Goal: Transaction & Acquisition: Purchase product/service

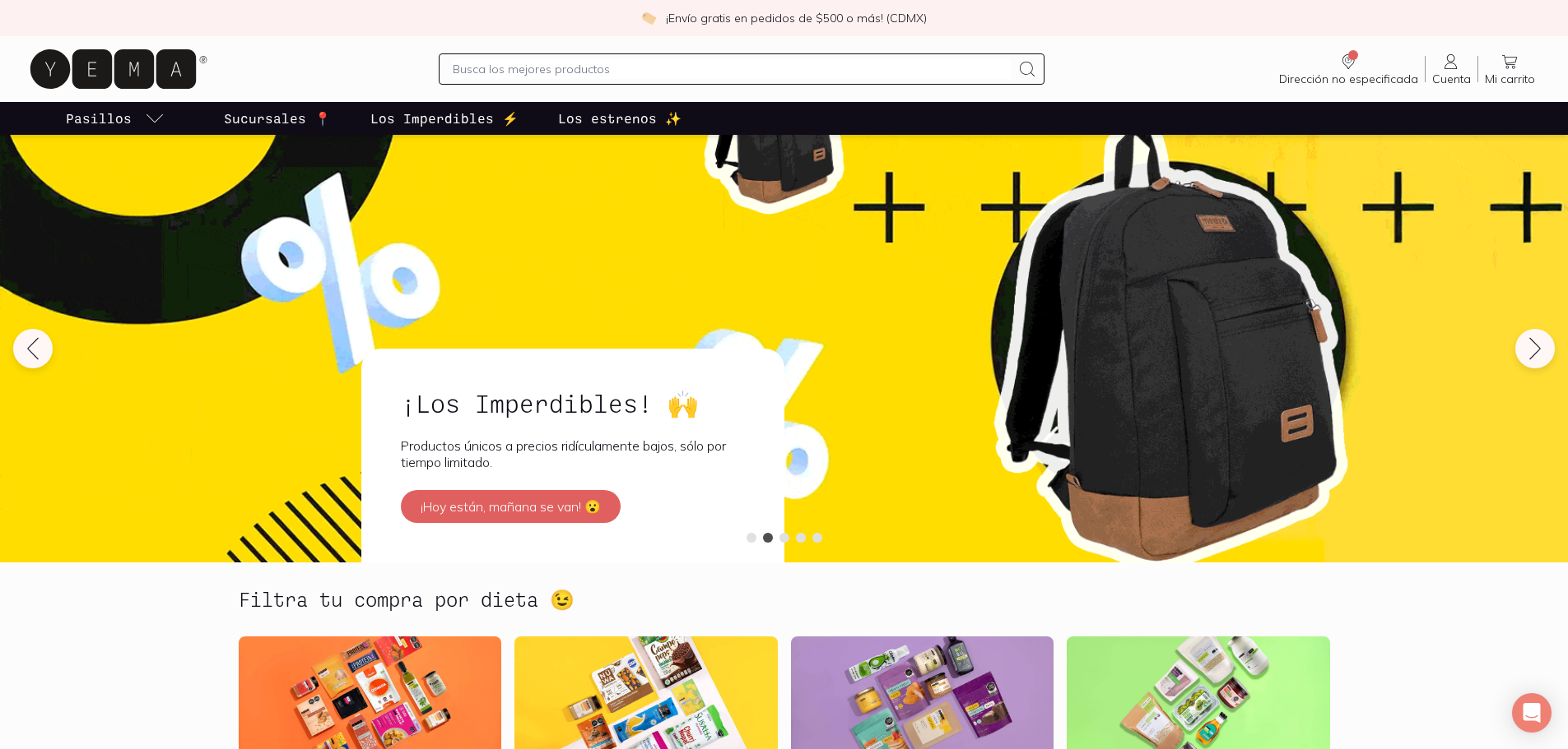
click at [535, 69] on input "text" at bounding box center [732, 69] width 558 height 20
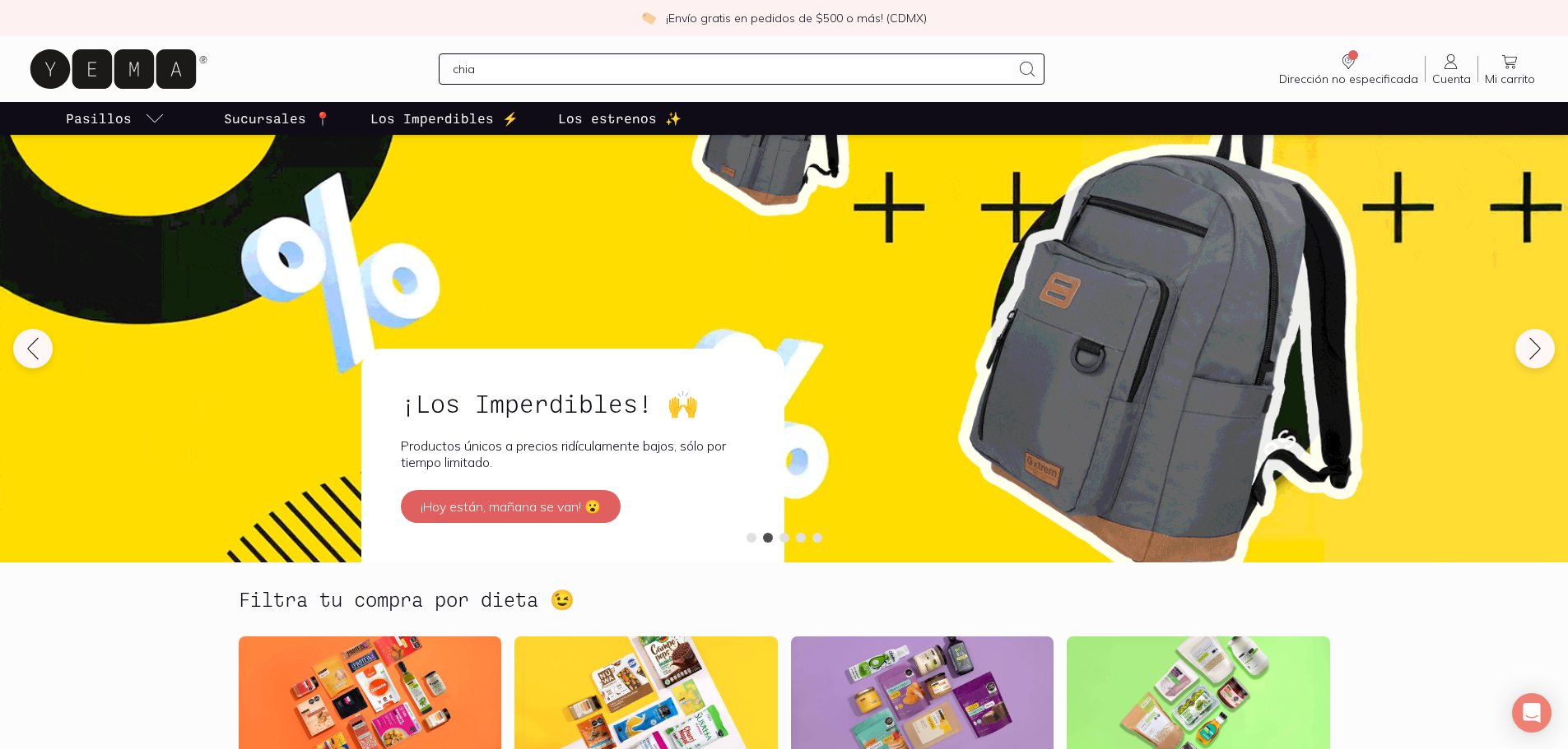
type input "chia"
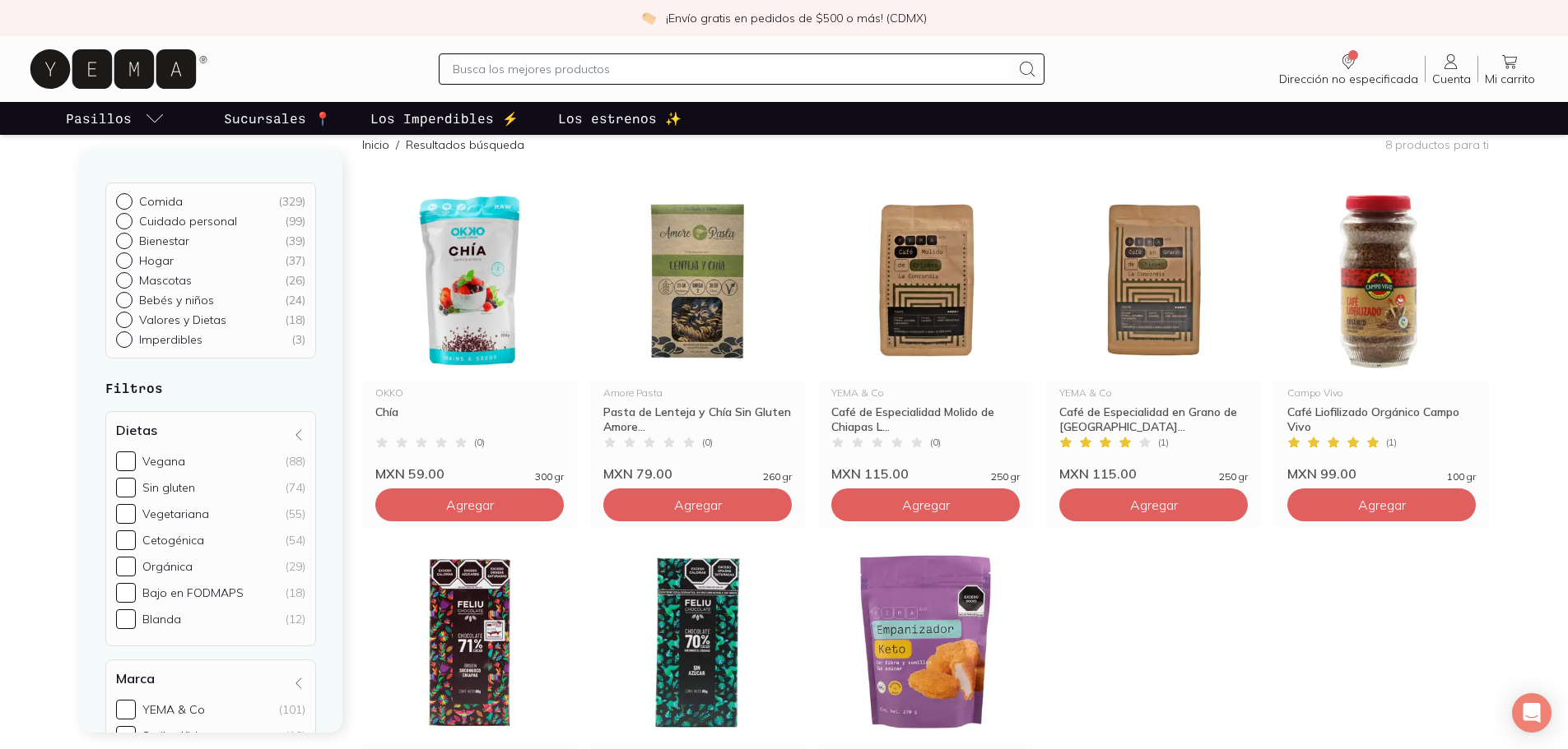
scroll to position [82, 0]
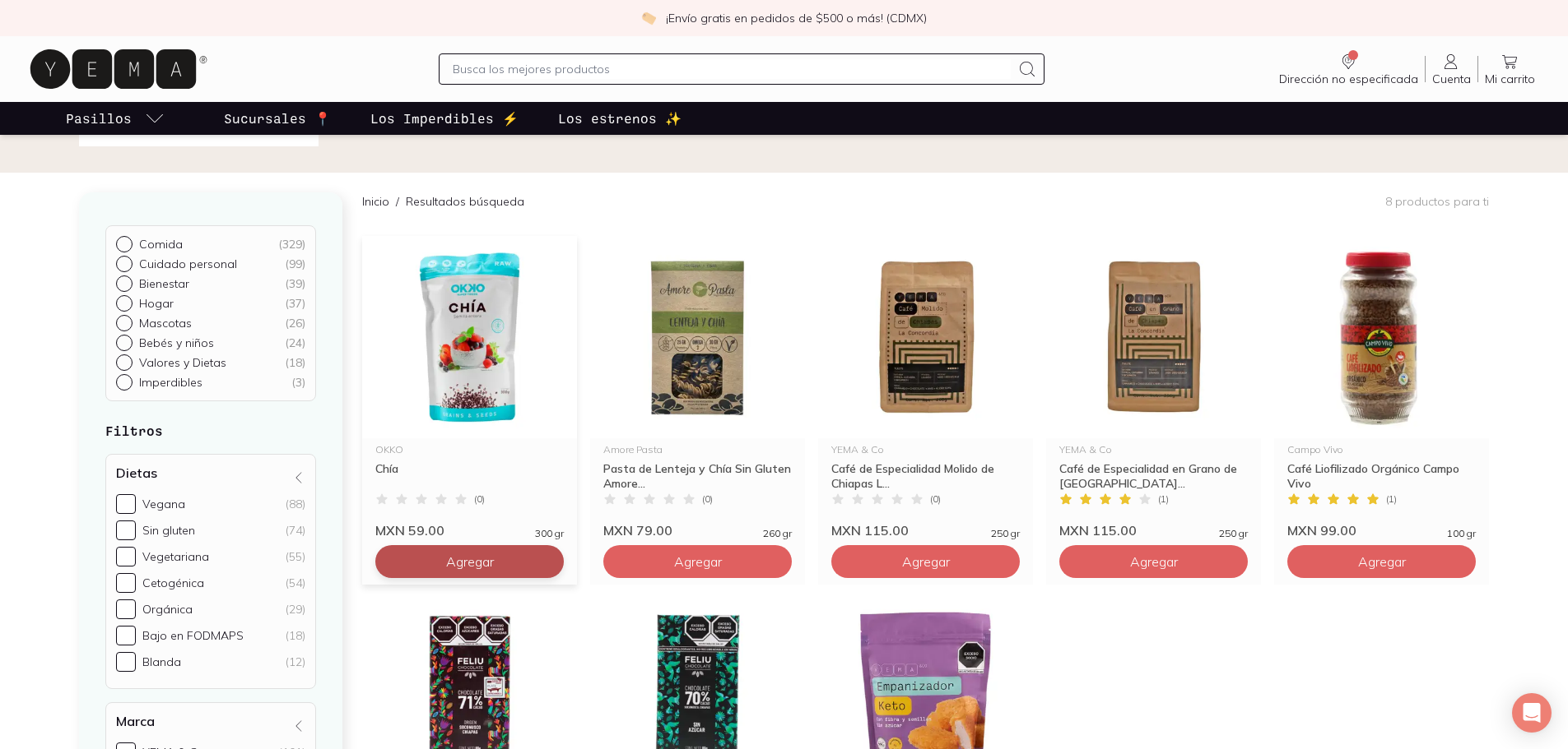
click at [492, 556] on span "Agregar" at bounding box center [470, 562] width 48 height 17
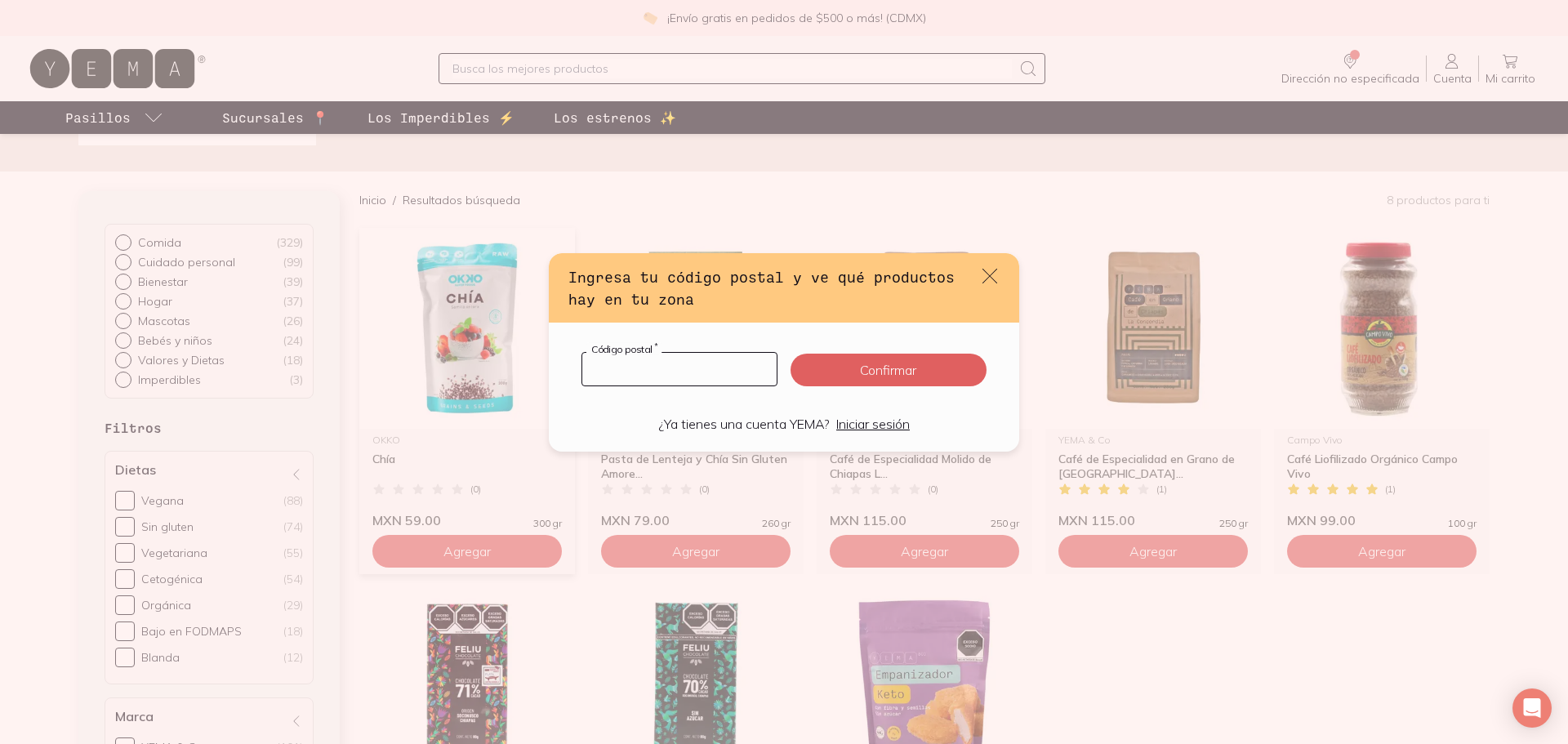
click at [656, 364] on input "default" at bounding box center [680, 369] width 195 height 32
type input "06760"
click at [907, 371] on button "Confirmar" at bounding box center [889, 370] width 196 height 32
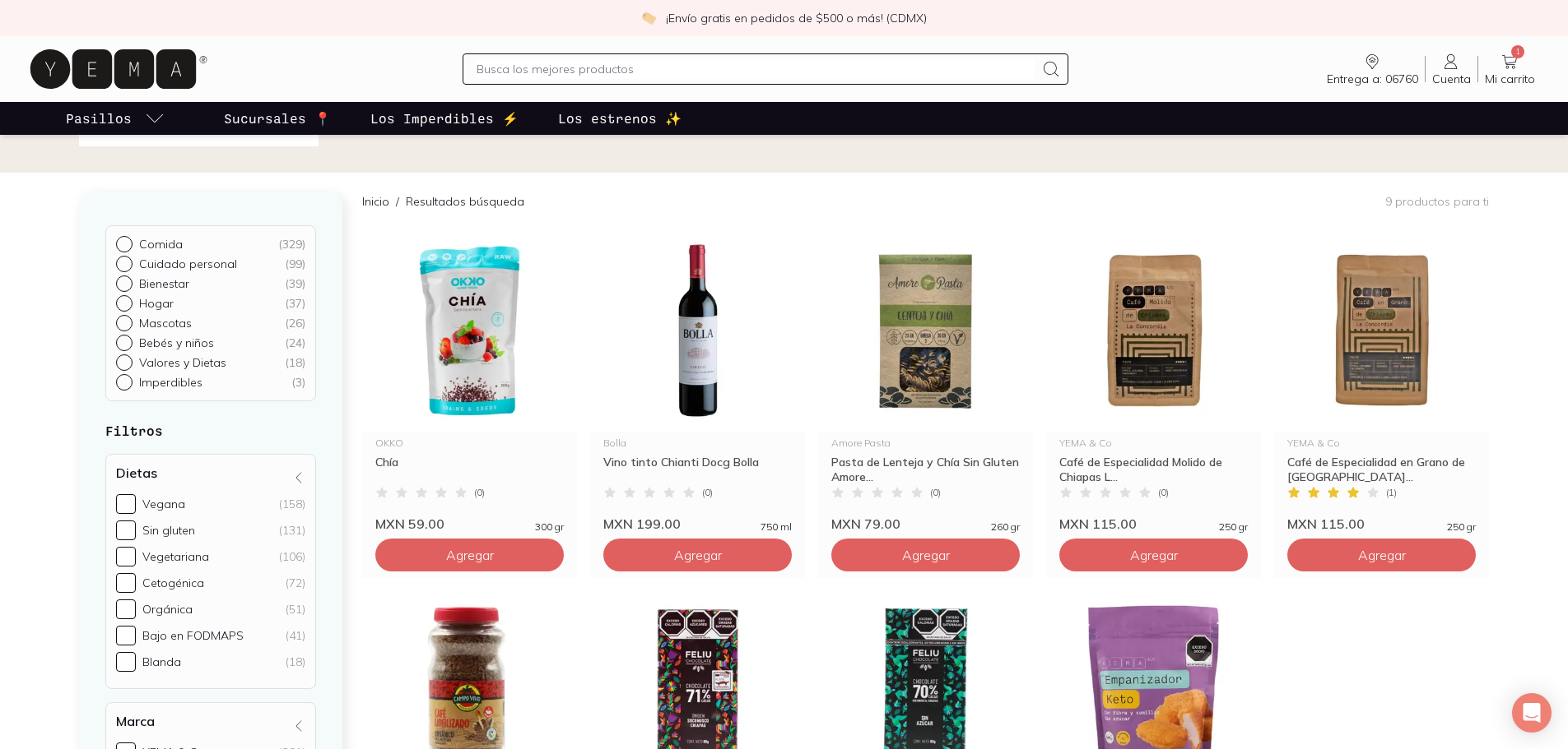
click at [628, 73] on input "text" at bounding box center [755, 69] width 558 height 20
type input "linaza"
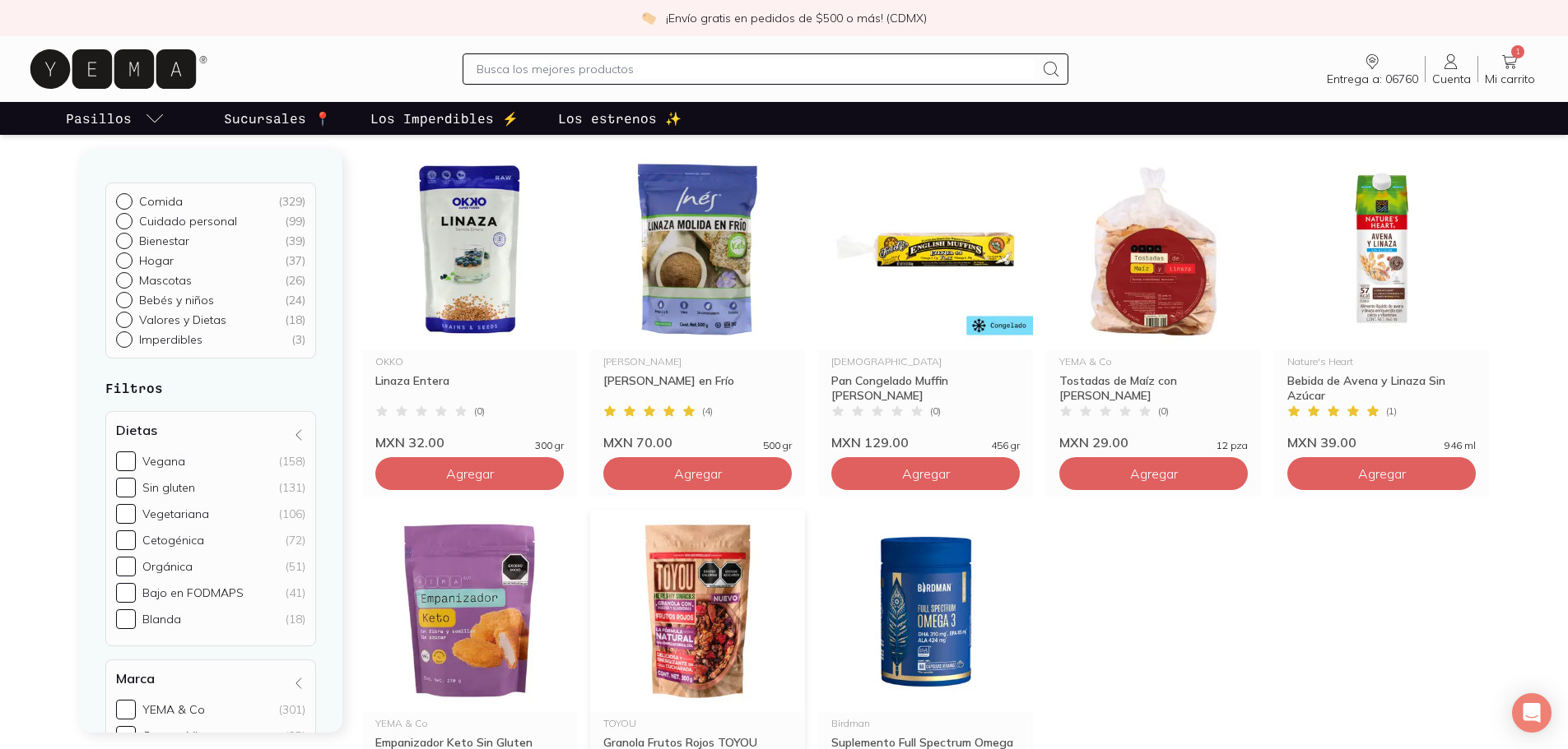
scroll to position [164, 0]
click at [492, 475] on span "Agregar" at bounding box center [470, 473] width 48 height 17
click at [628, 76] on input "text" at bounding box center [755, 69] width 558 height 20
type input "nibs de cacao"
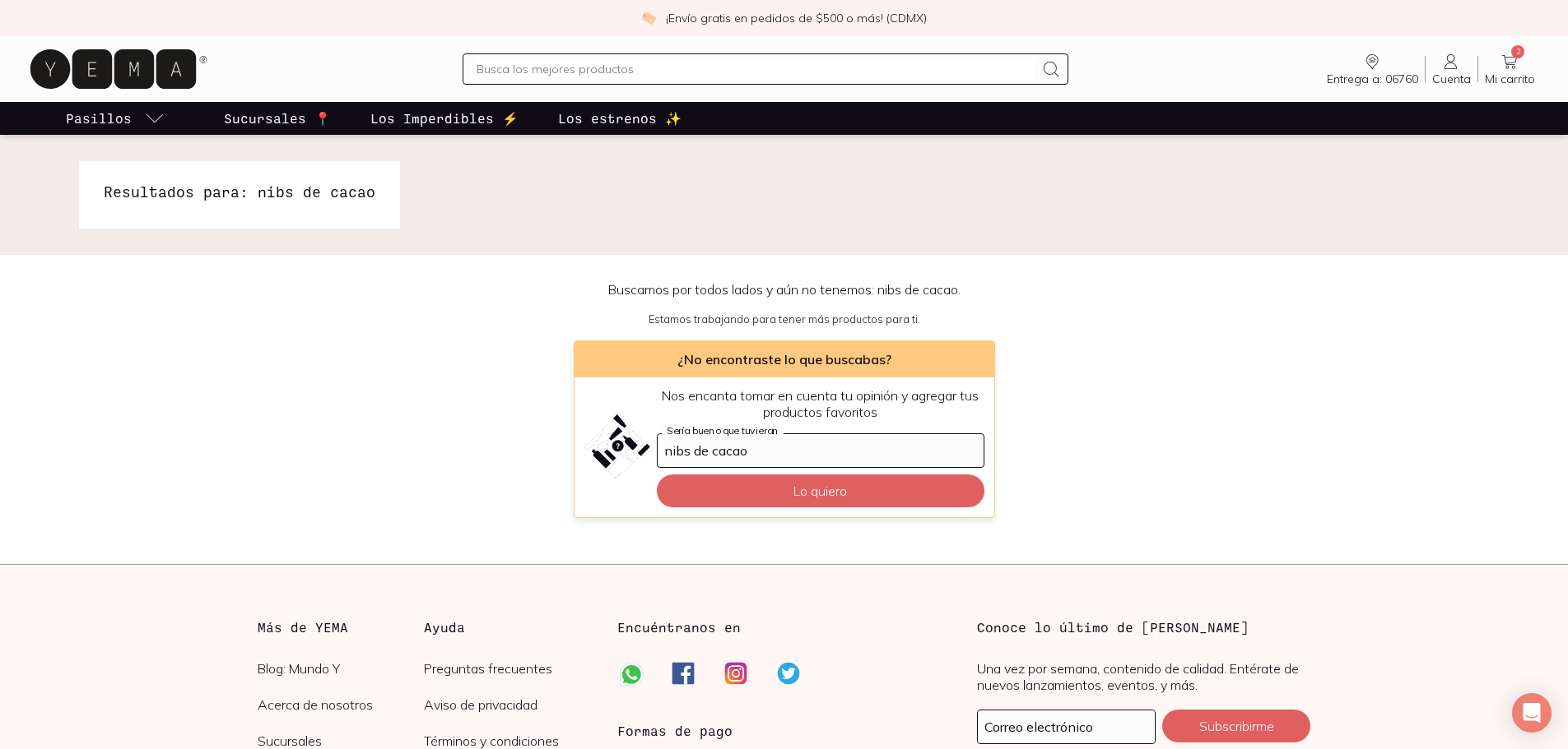
click at [633, 73] on input "text" at bounding box center [755, 69] width 558 height 20
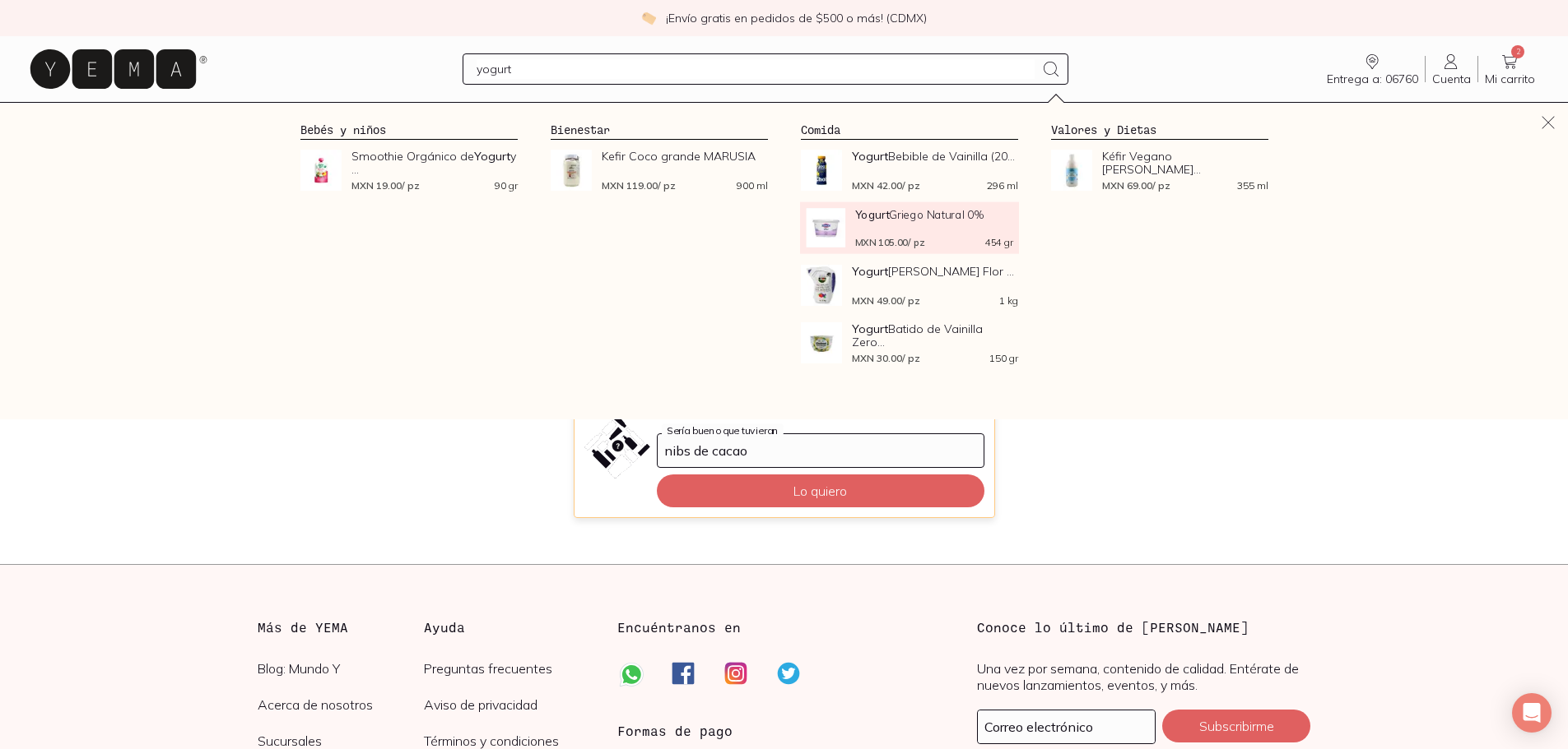
type input "yogurt"
click at [920, 232] on div "Yogurt Griego Natural 0% MXN 105.00 / pz 454 gr" at bounding box center [933, 228] width 158 height 40
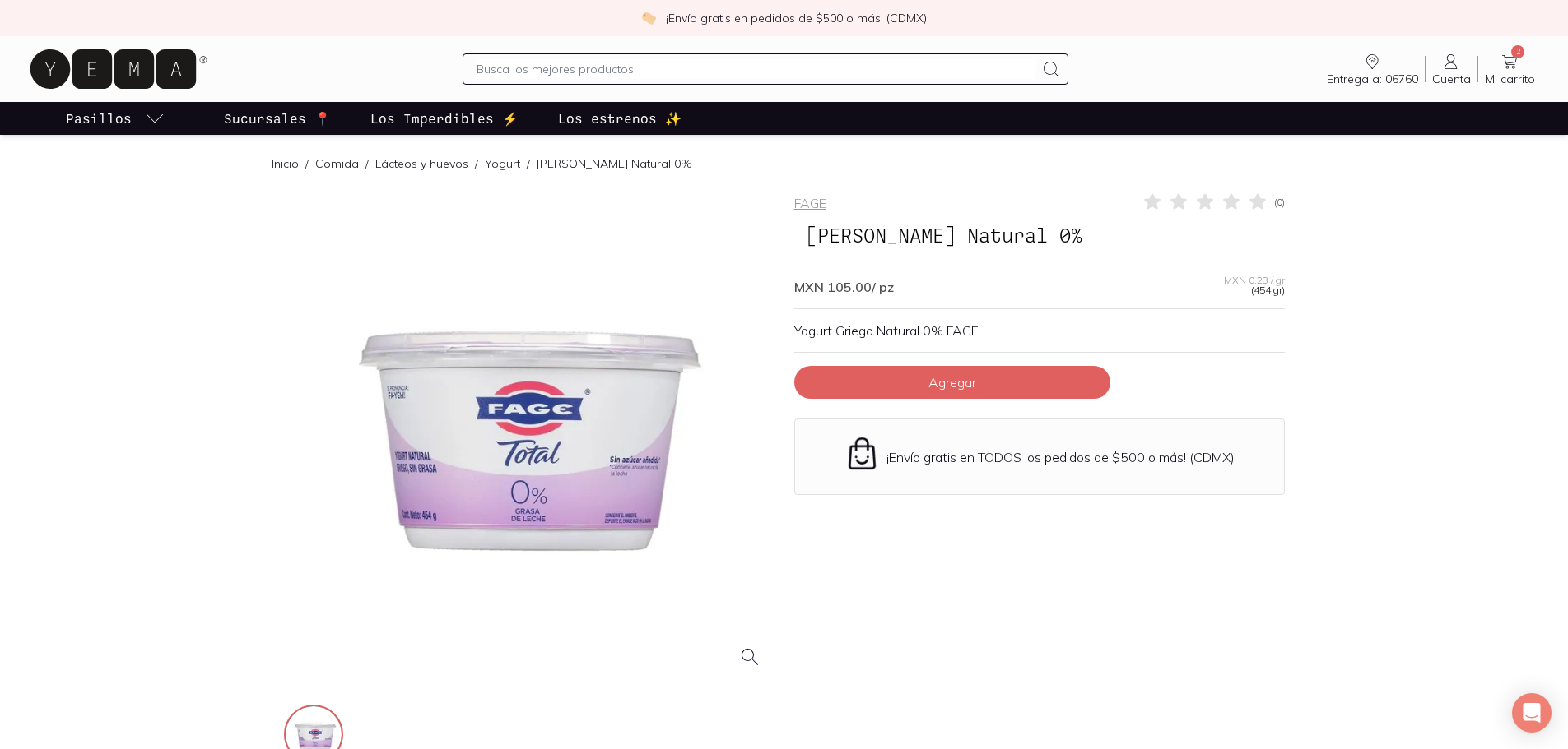
click at [525, 66] on input "text" at bounding box center [755, 69] width 558 height 20
type input "ypgurt"
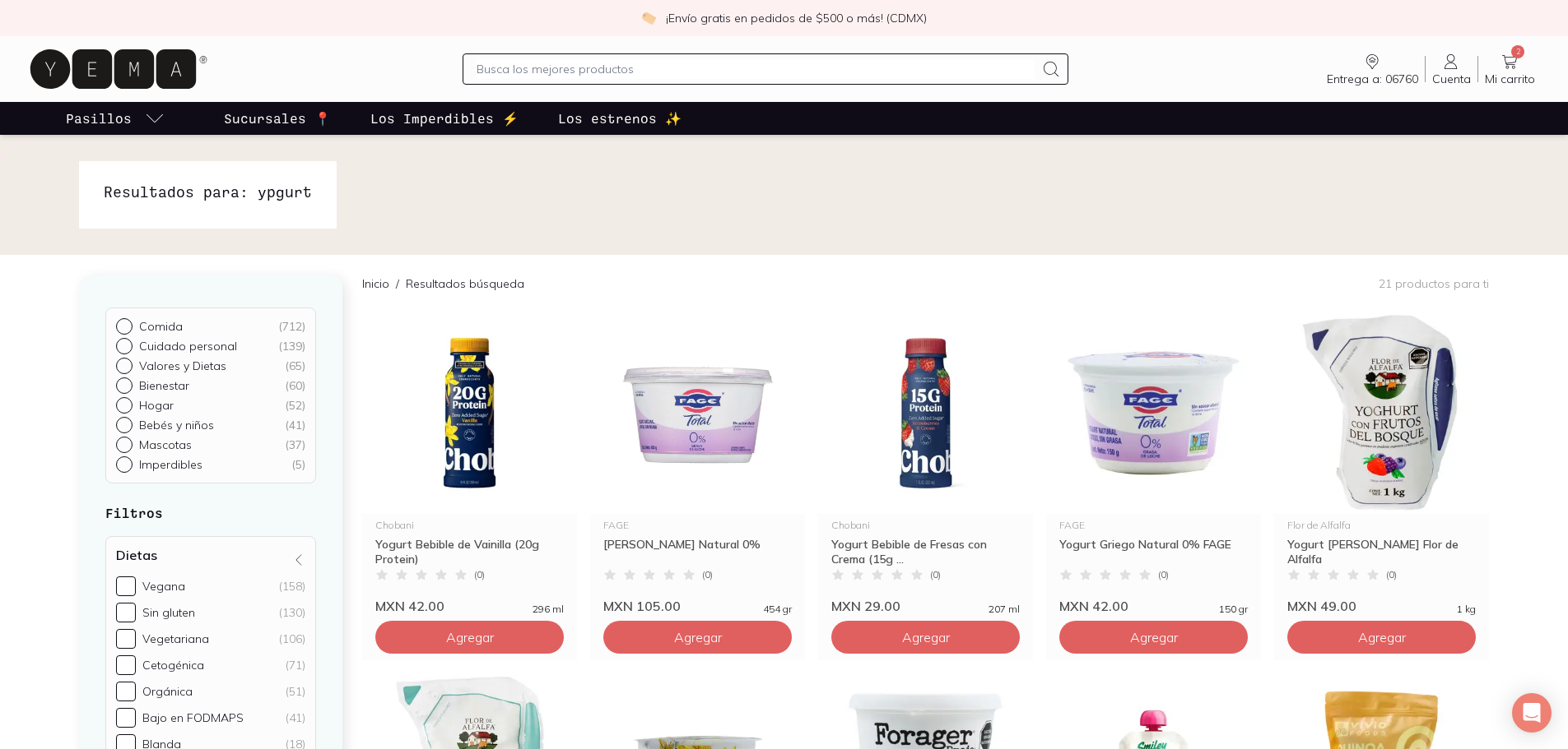
click at [556, 66] on input "text" at bounding box center [755, 69] width 558 height 20
click at [1187, 639] on button "Agregar" at bounding box center [1153, 637] width 188 height 33
click at [1231, 638] on icon at bounding box center [1229, 637] width 13 height 13
type input "3"
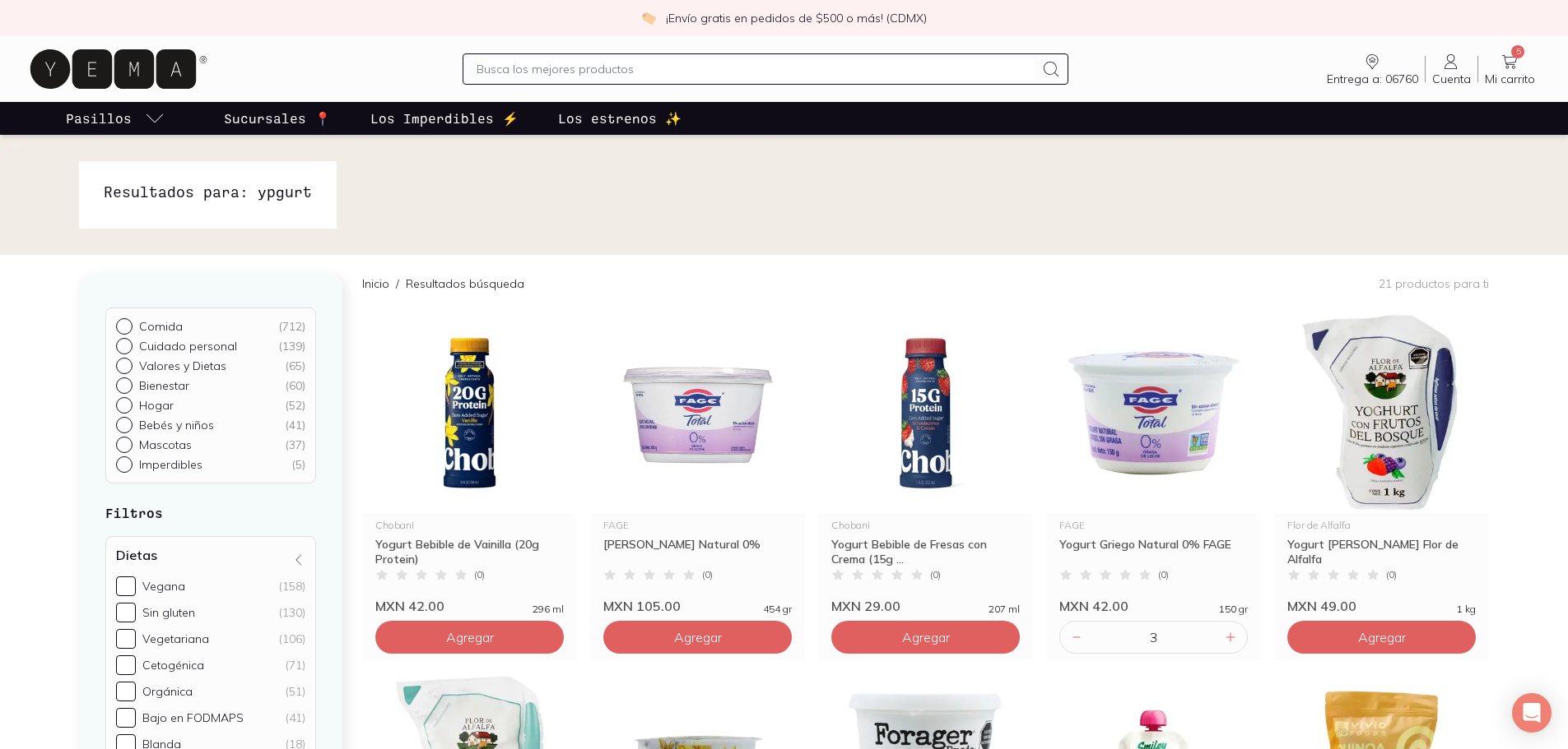
click at [607, 67] on input "text" at bounding box center [755, 69] width 558 height 20
click at [607, 69] on input "text" at bounding box center [755, 69] width 558 height 20
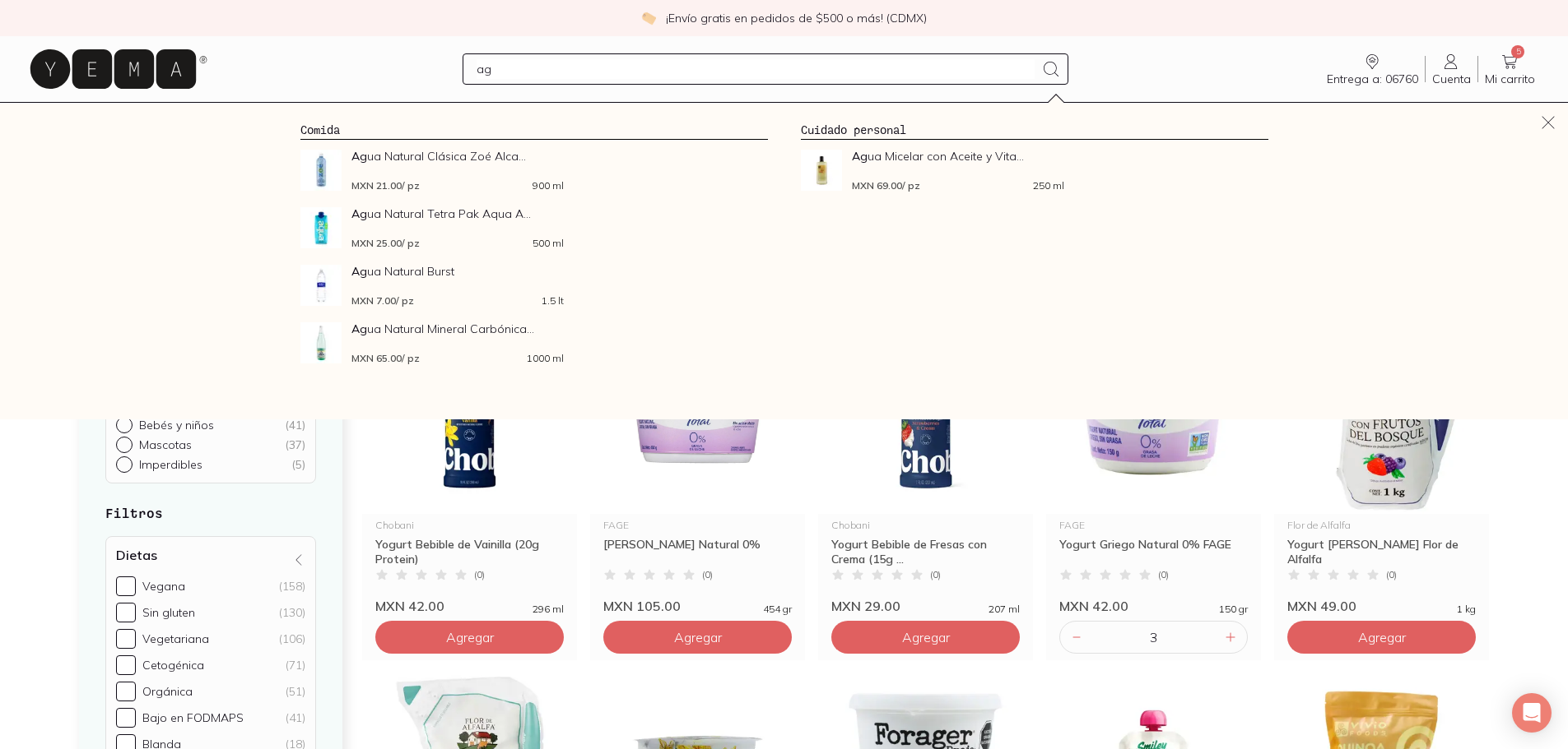
type input "a"
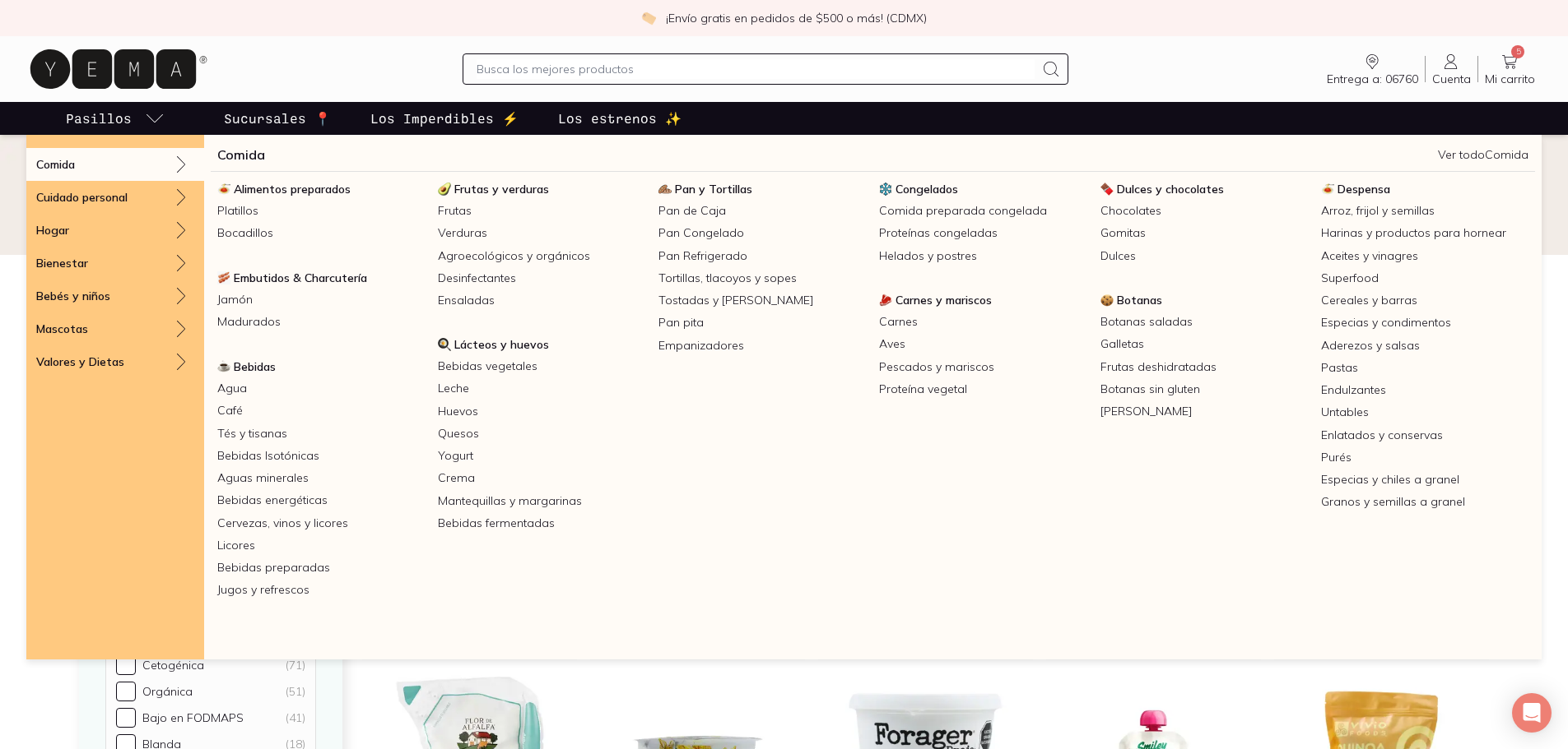
click at [147, 110] on icon "pasillo-todos-link" at bounding box center [154, 119] width 20 height 20
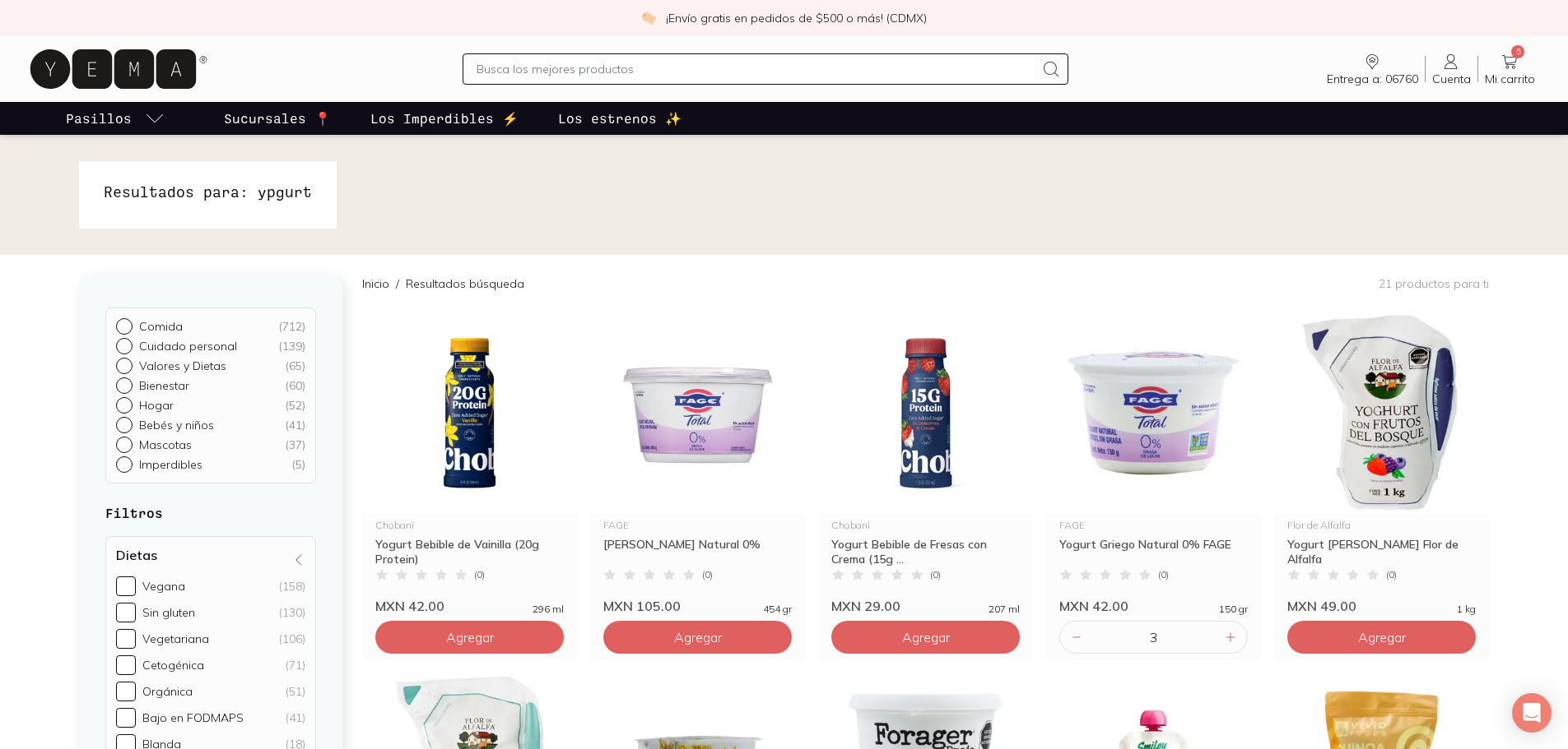
click at [115, 119] on p "Pasillos" at bounding box center [99, 119] width 66 height 20
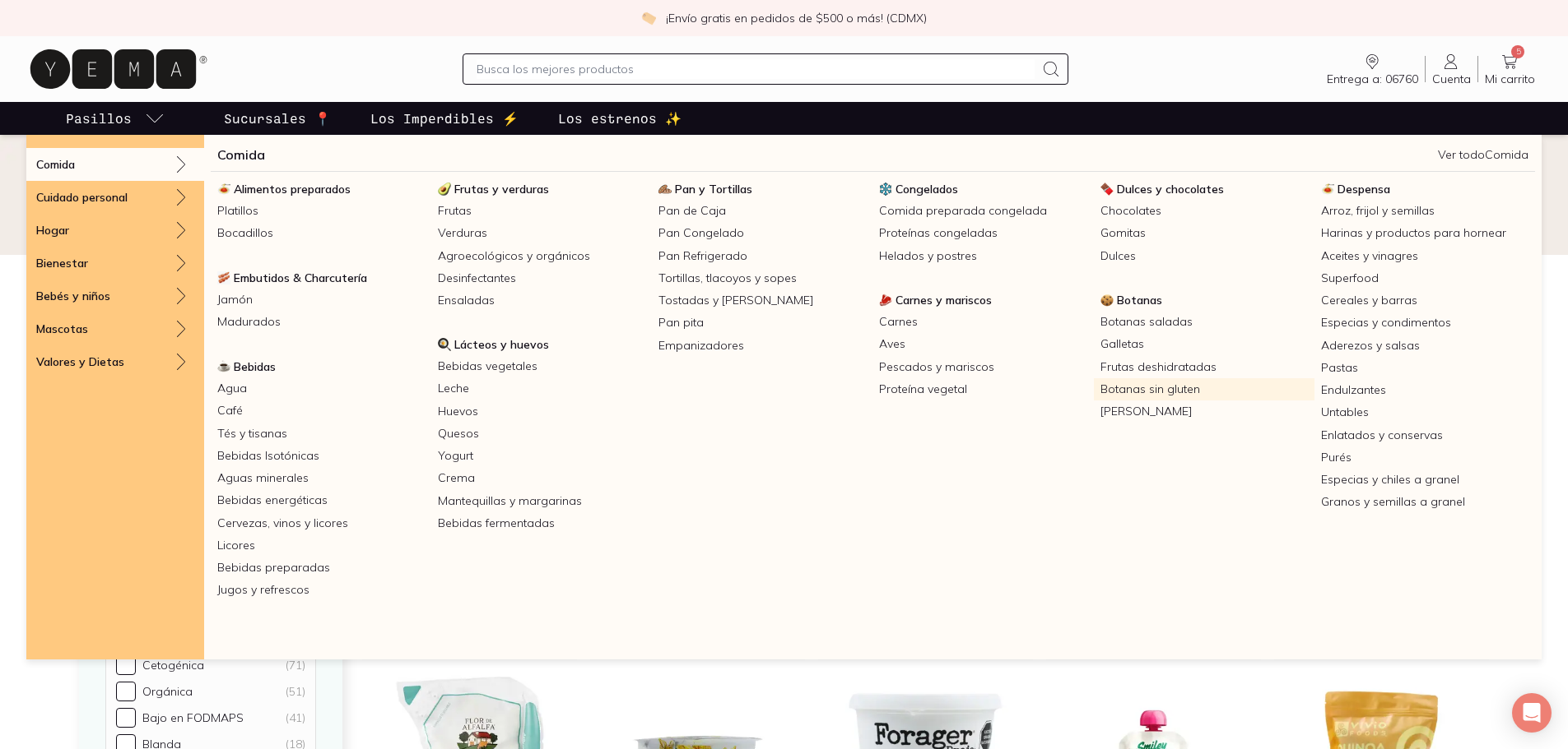
click at [1154, 382] on link "Botanas sin gluten" at bounding box center [1204, 389] width 221 height 22
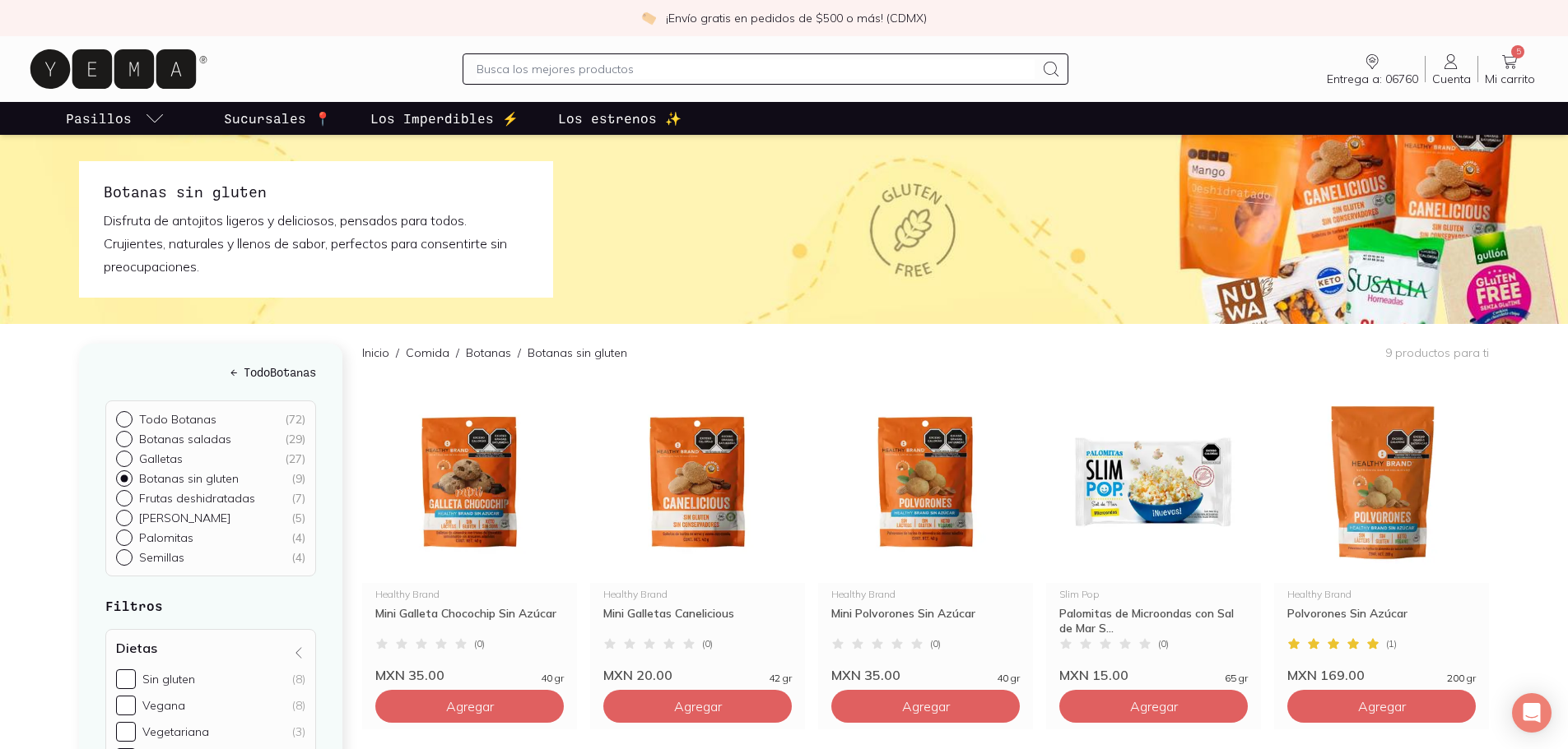
click at [669, 69] on input "text" at bounding box center [755, 69] width 558 height 20
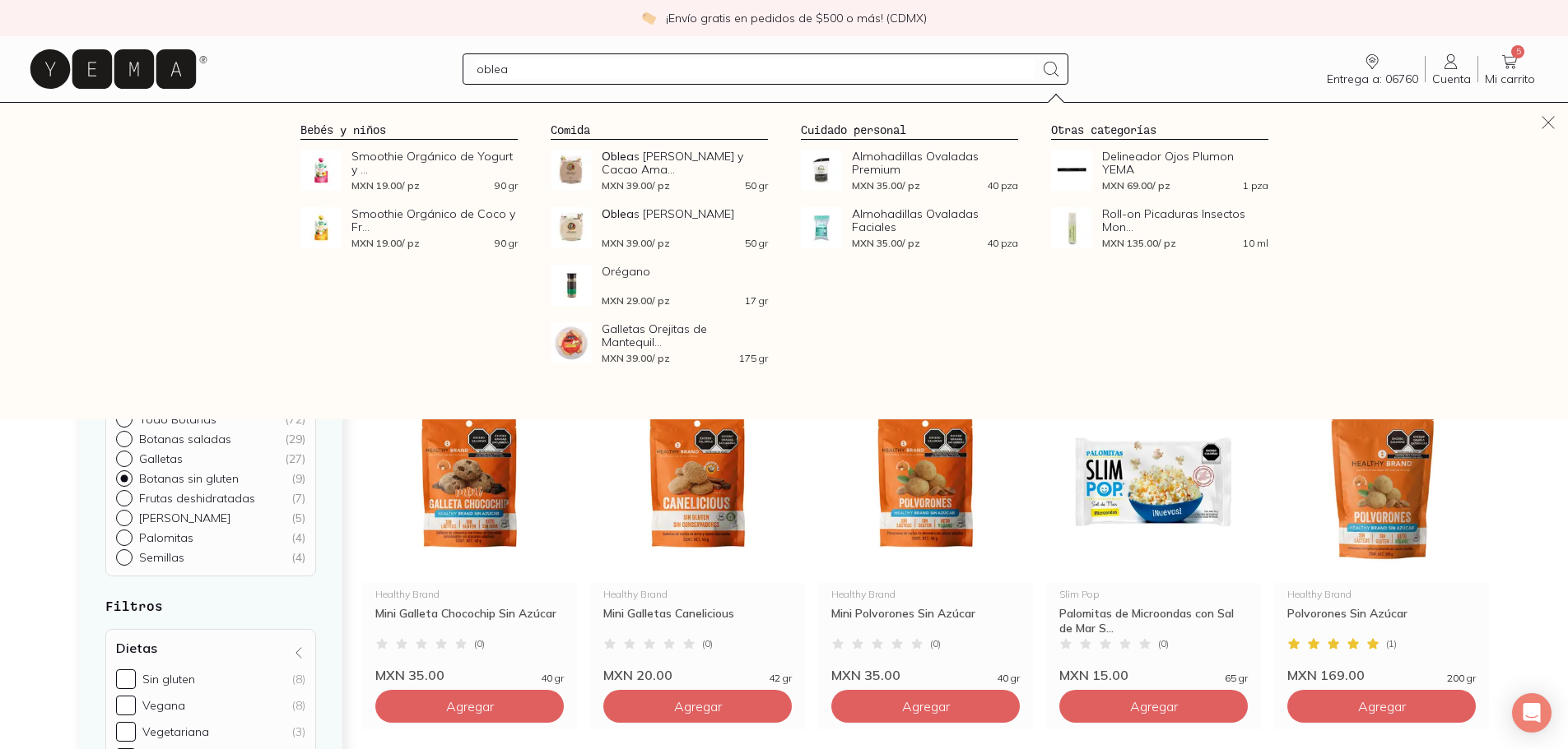
type input "obleas"
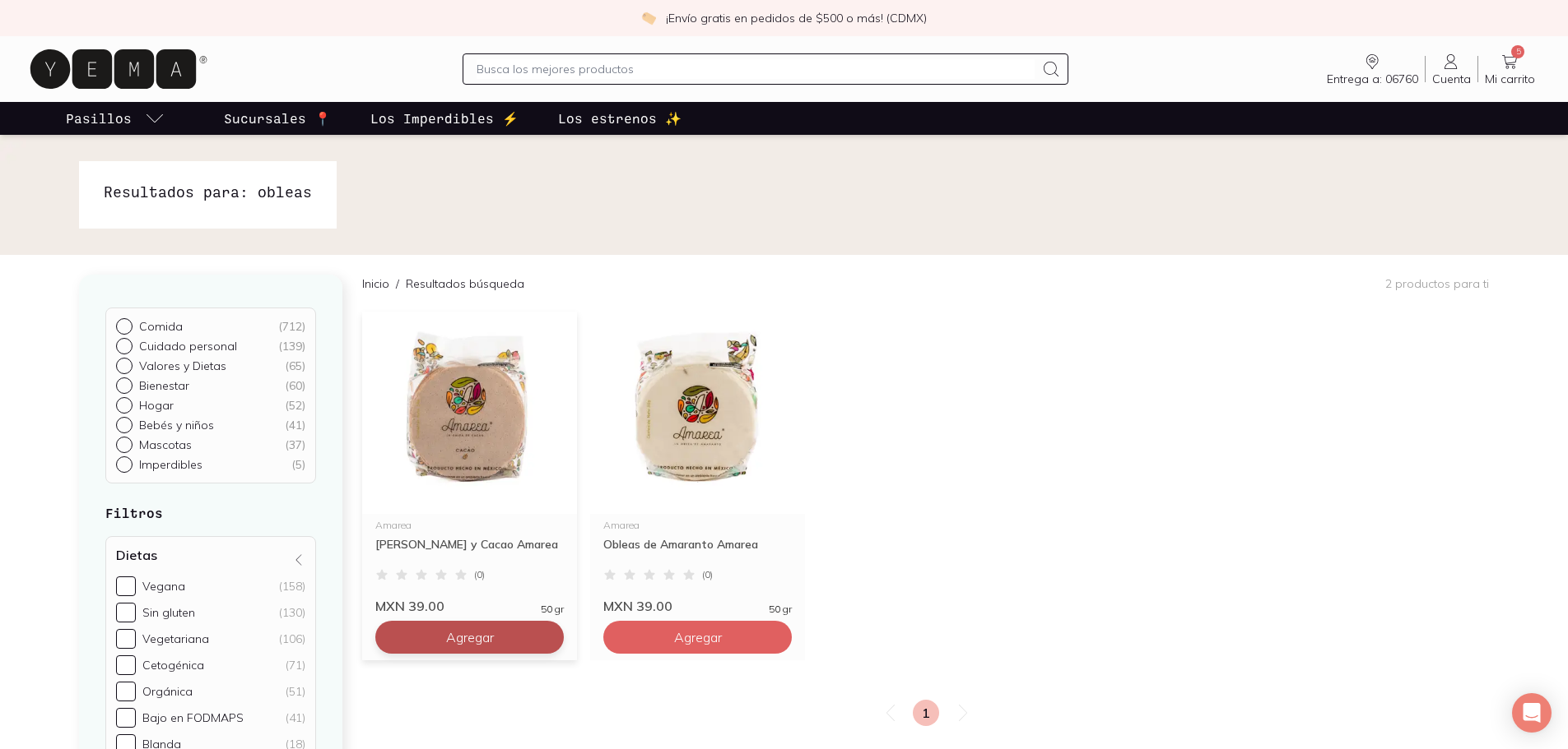
click at [490, 631] on span "Agregar" at bounding box center [470, 637] width 48 height 17
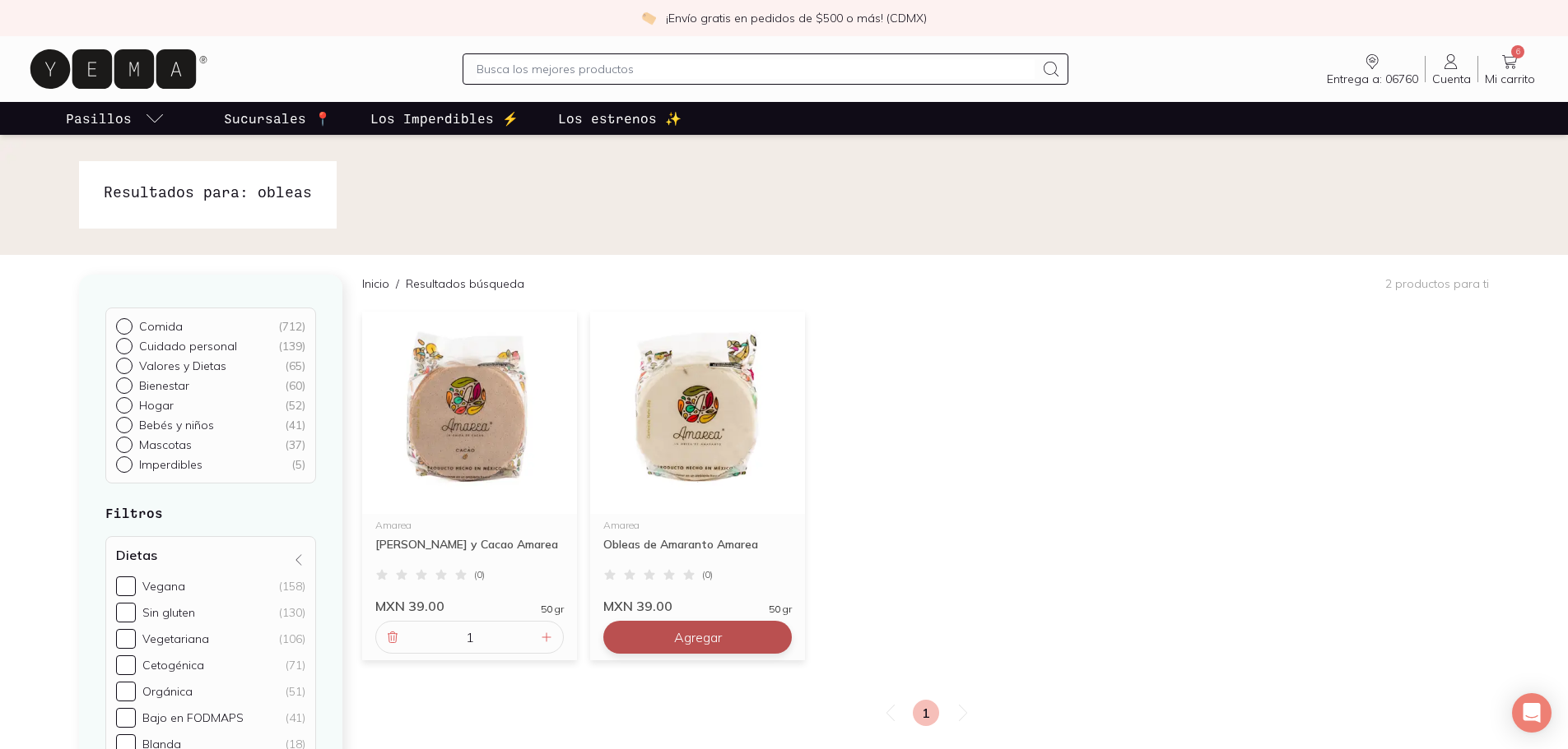
click at [720, 646] on span "Agregar" at bounding box center [698, 637] width 48 height 17
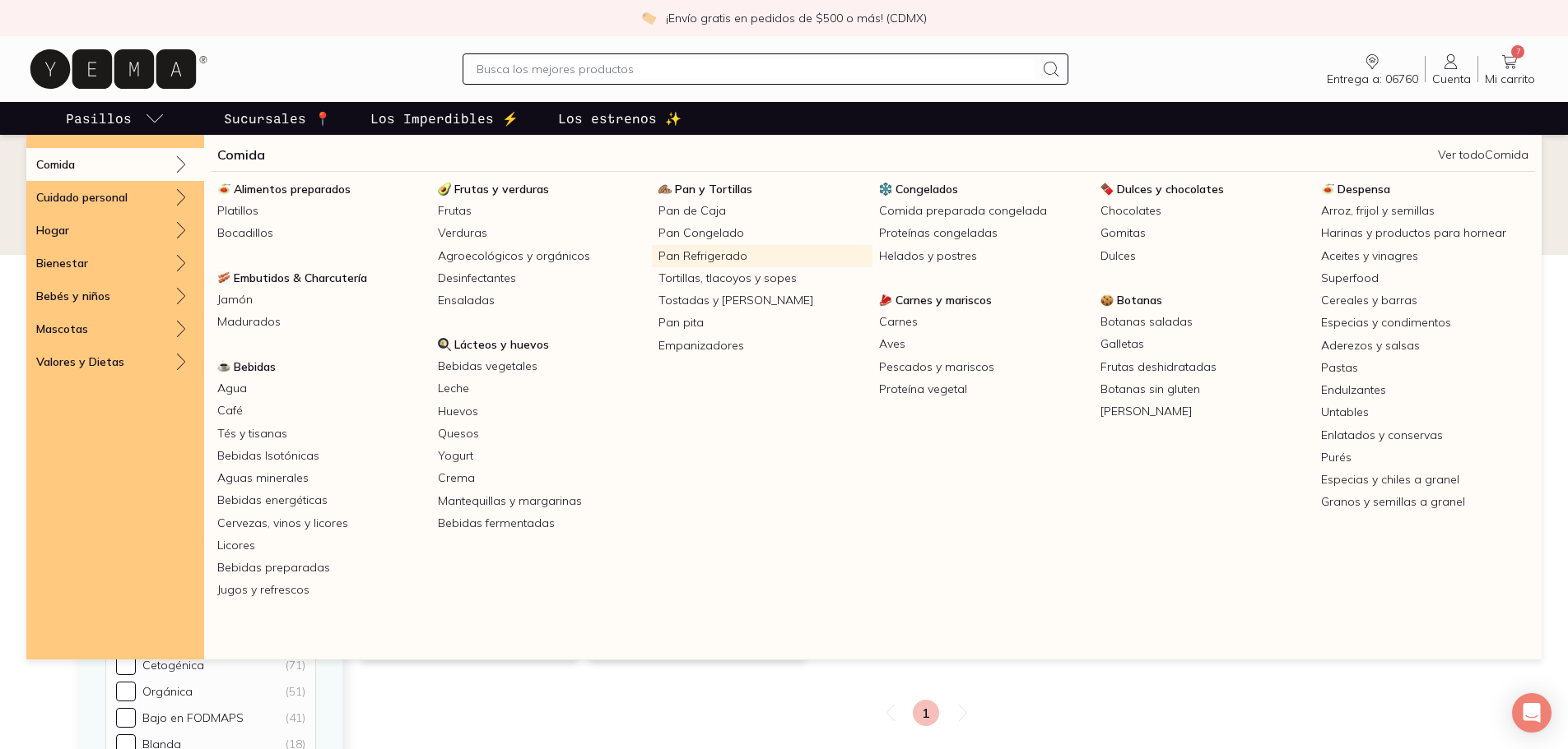
click at [675, 246] on link "Pan Refrigerado" at bounding box center [761, 256] width 221 height 22
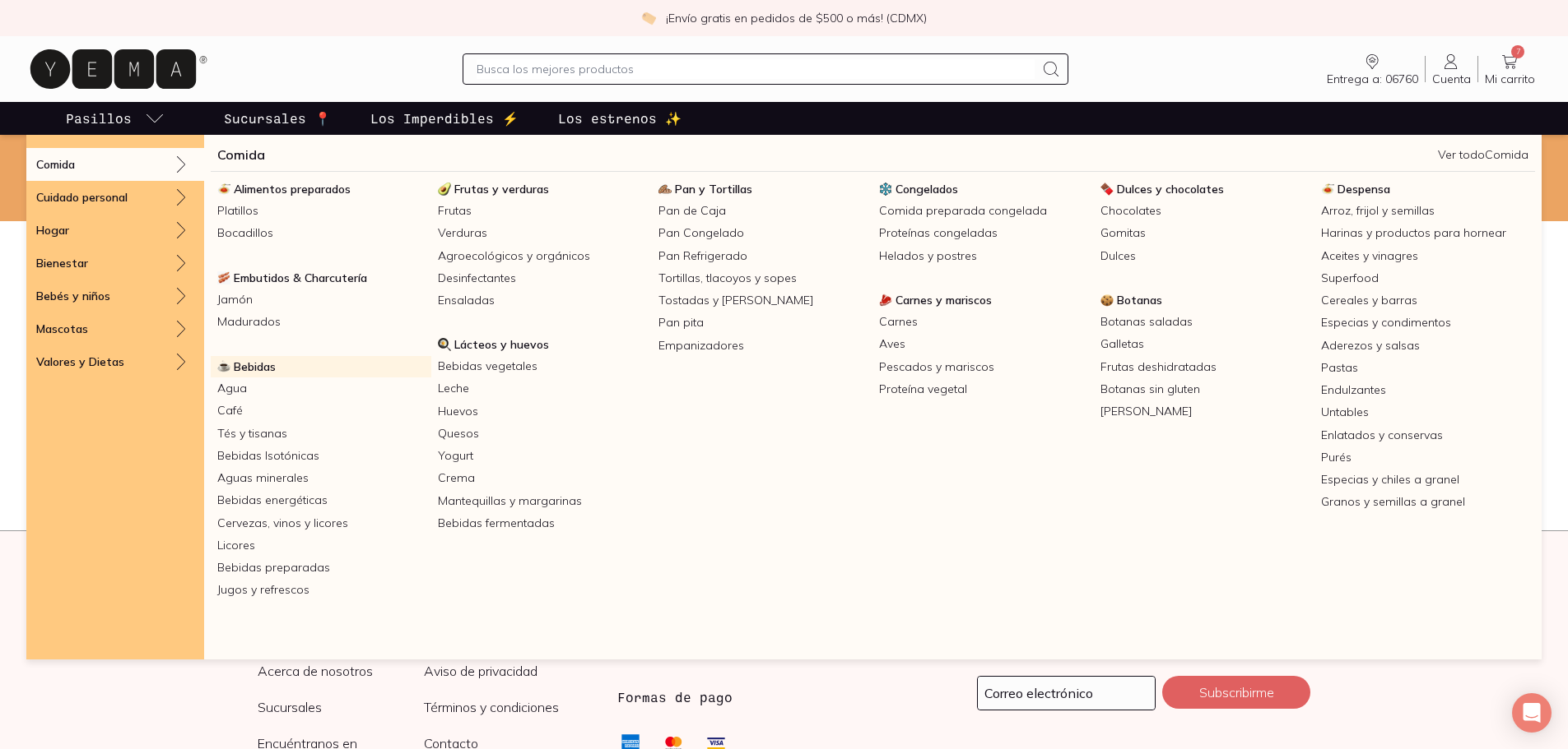
scroll to position [25, 0]
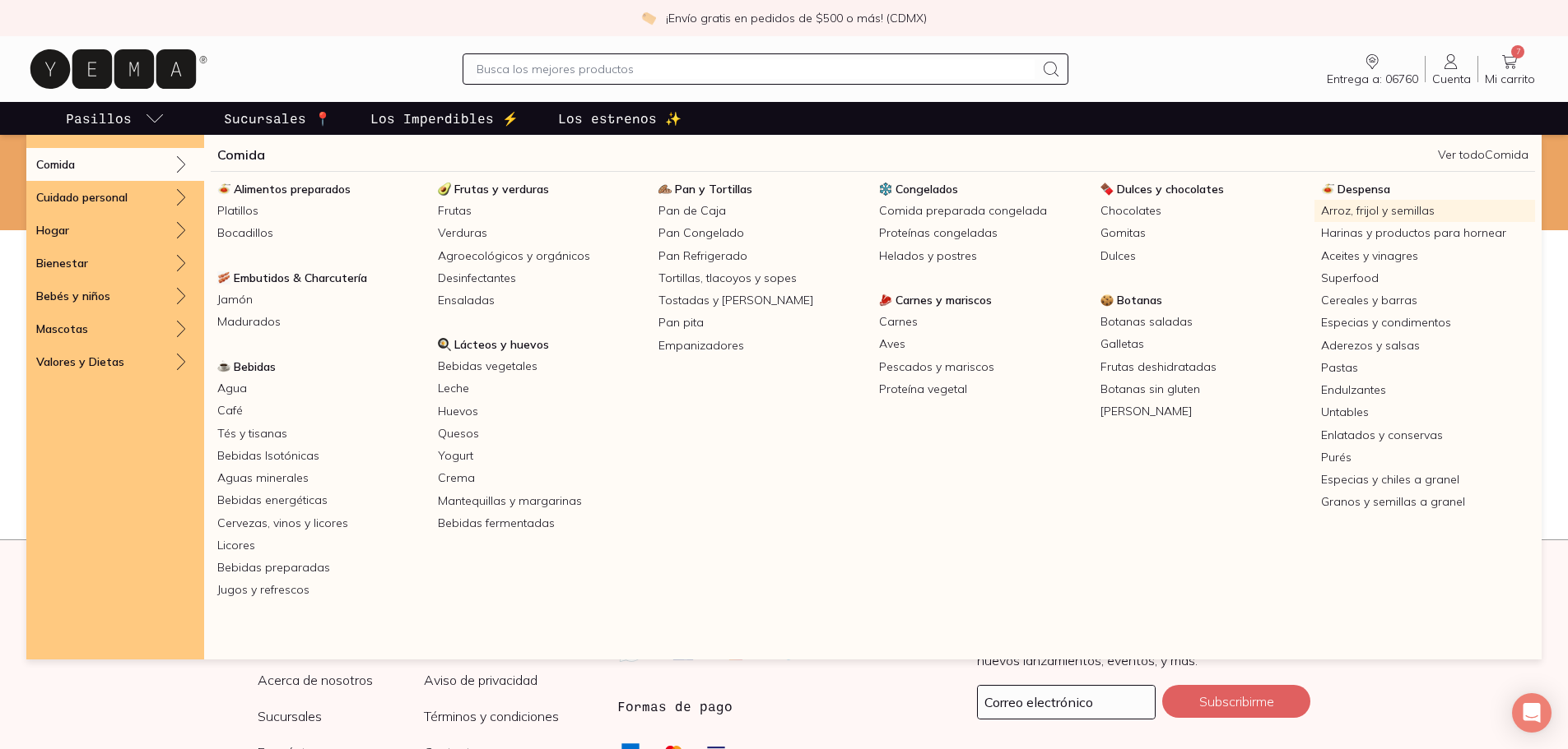
click at [1369, 210] on link "Arroz, frijol y semillas" at bounding box center [1424, 211] width 221 height 22
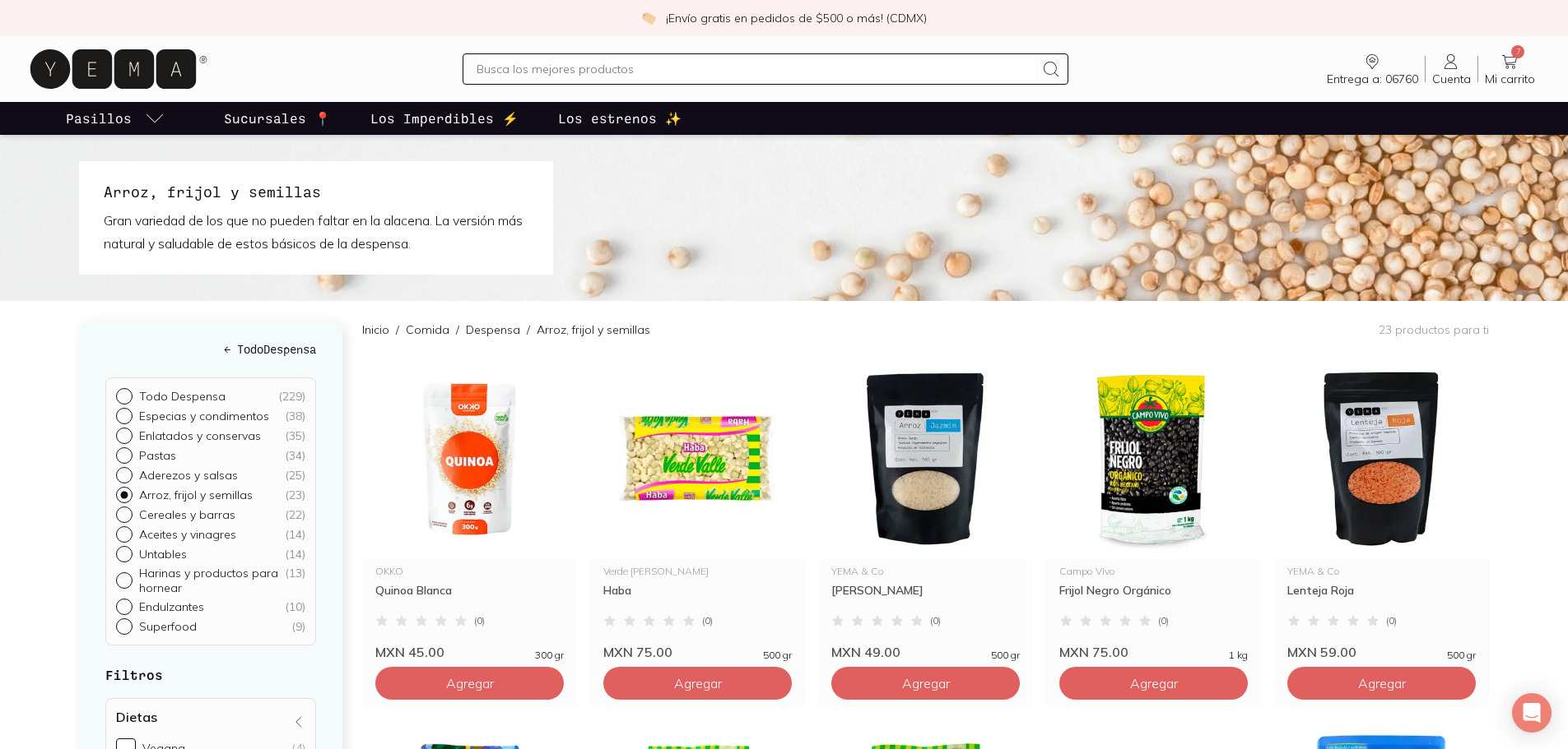
click at [1526, 62] on link "7 Mi carrito Carrito" at bounding box center [1510, 68] width 63 height 35
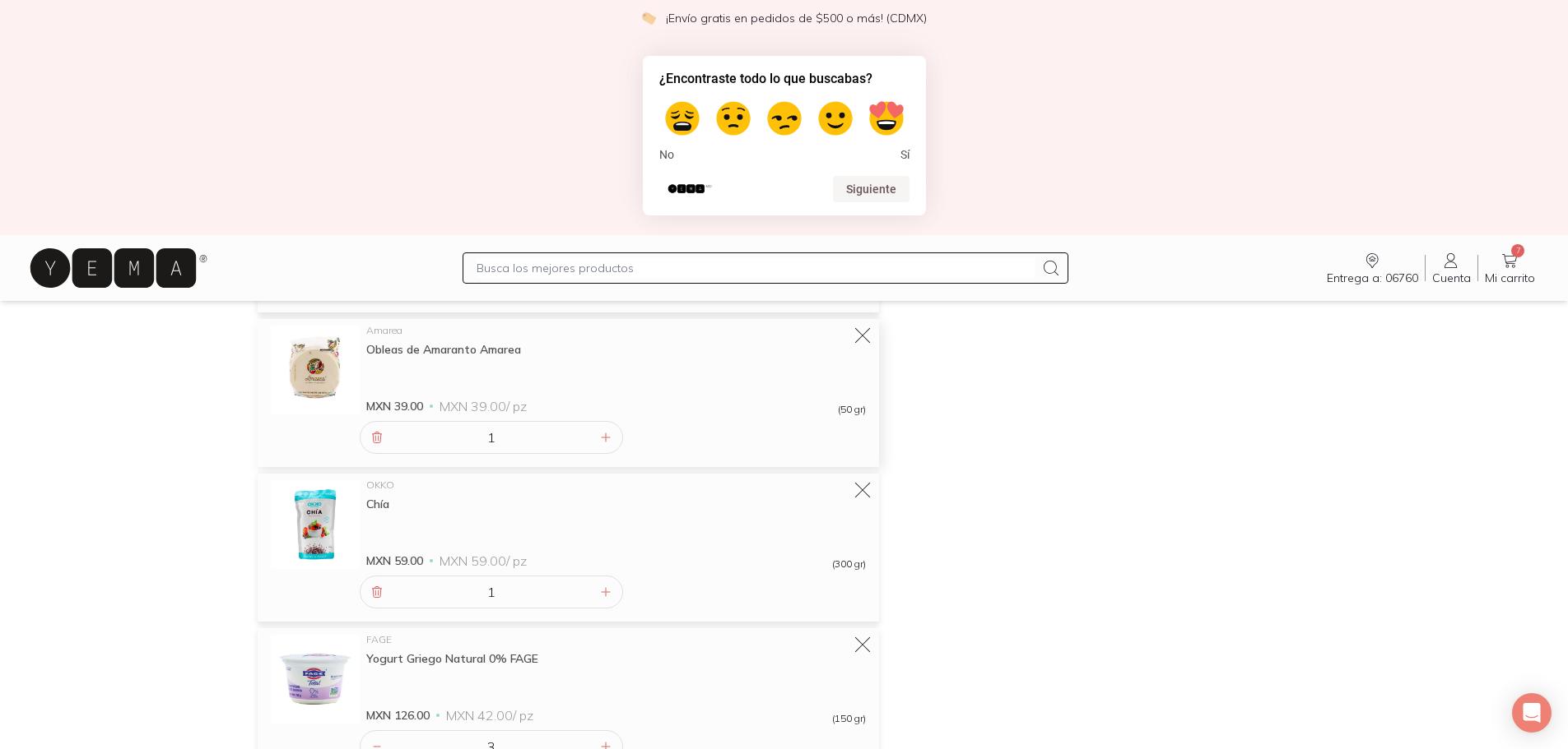
scroll to position [412, 0]
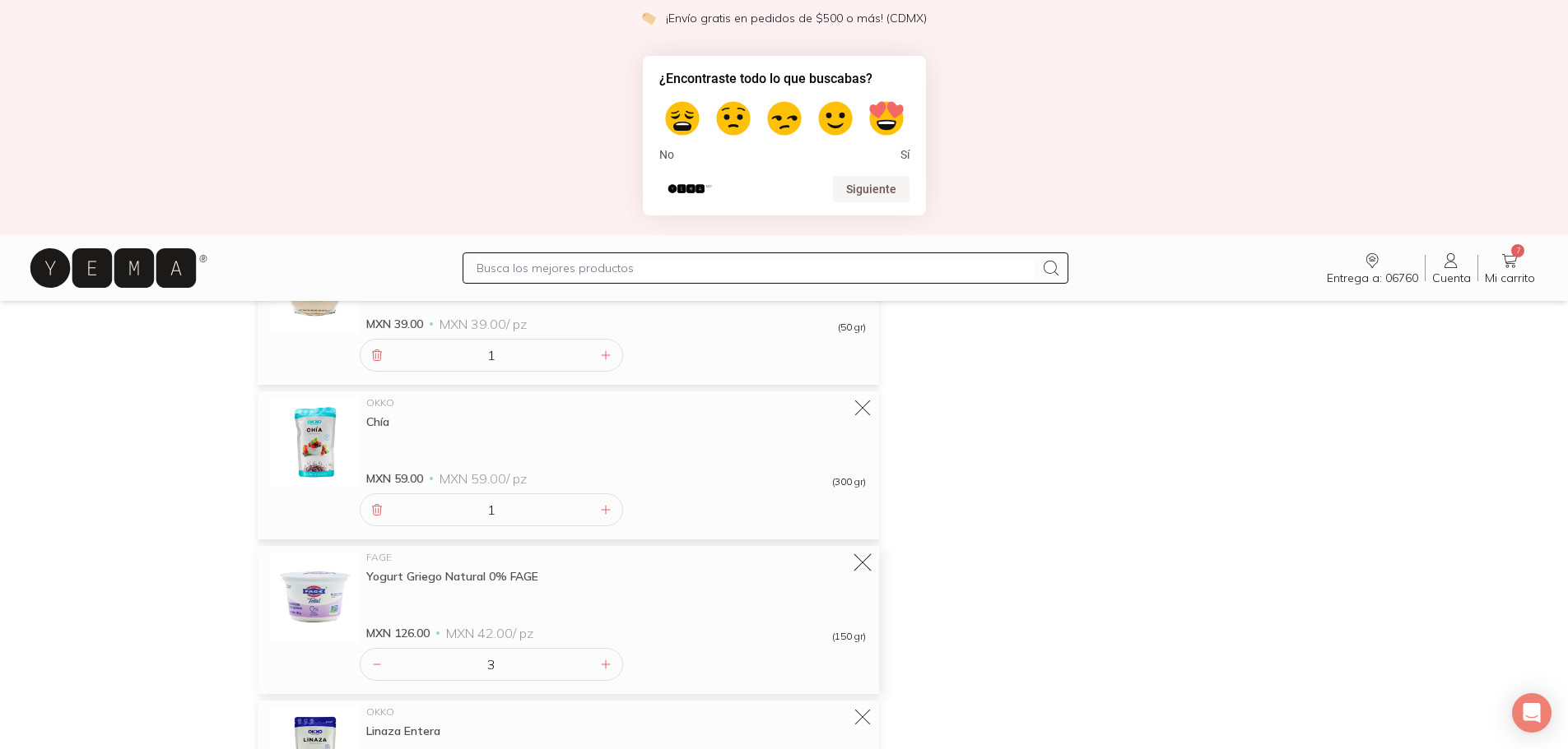
click at [858, 558] on icon at bounding box center [862, 562] width 23 height 23
click at [568, 262] on input "text" at bounding box center [755, 268] width 558 height 20
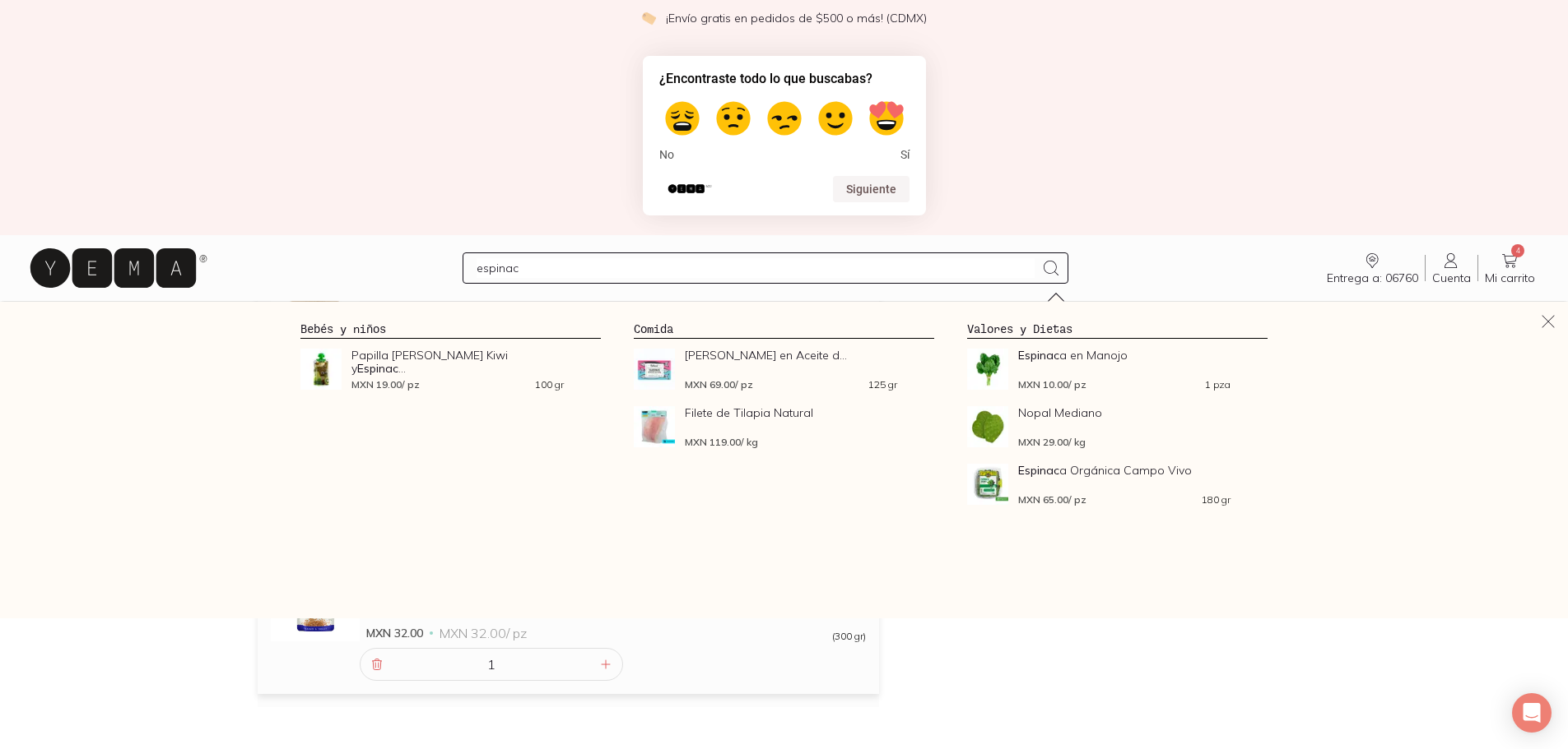
type input "espinaca"
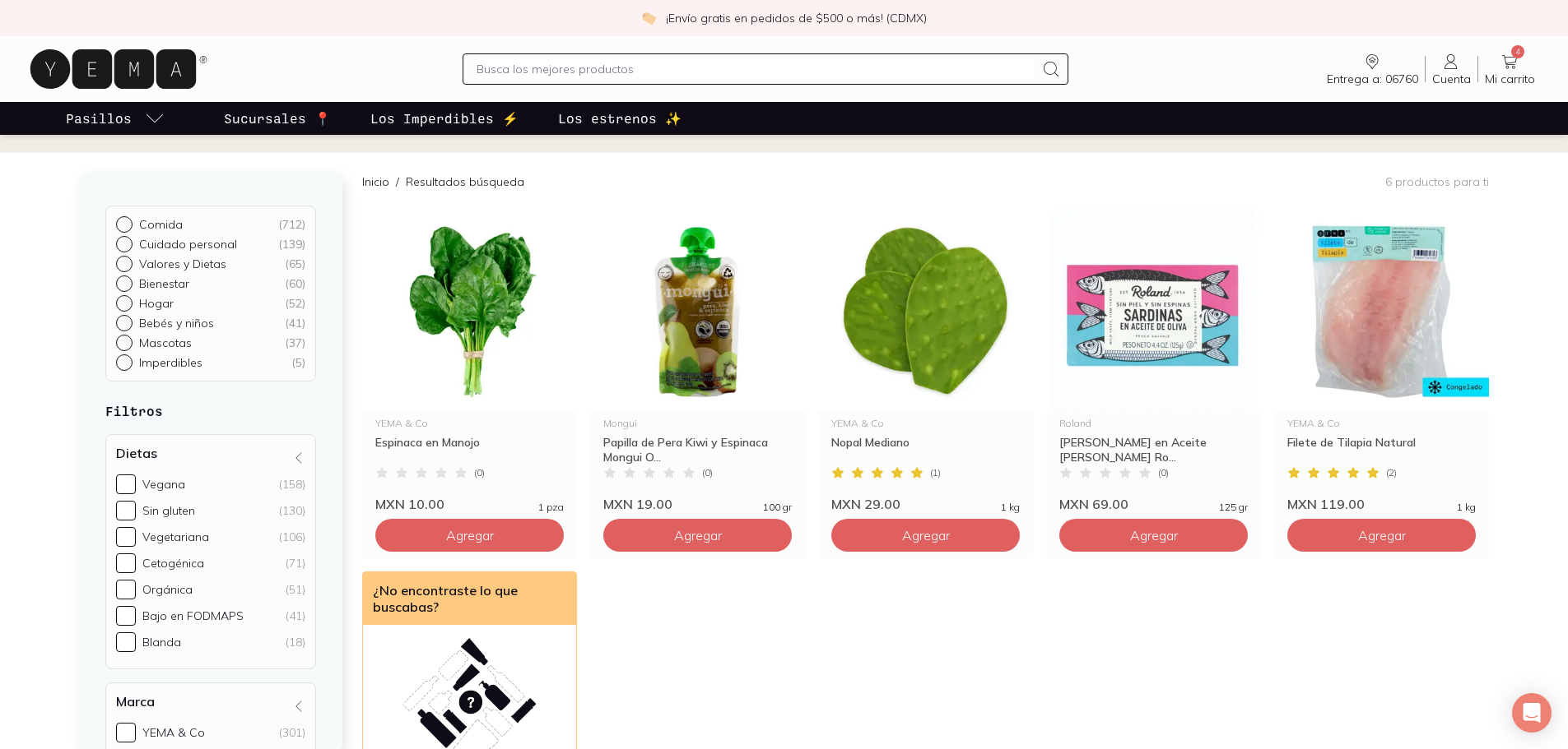
scroll to position [82, 0]
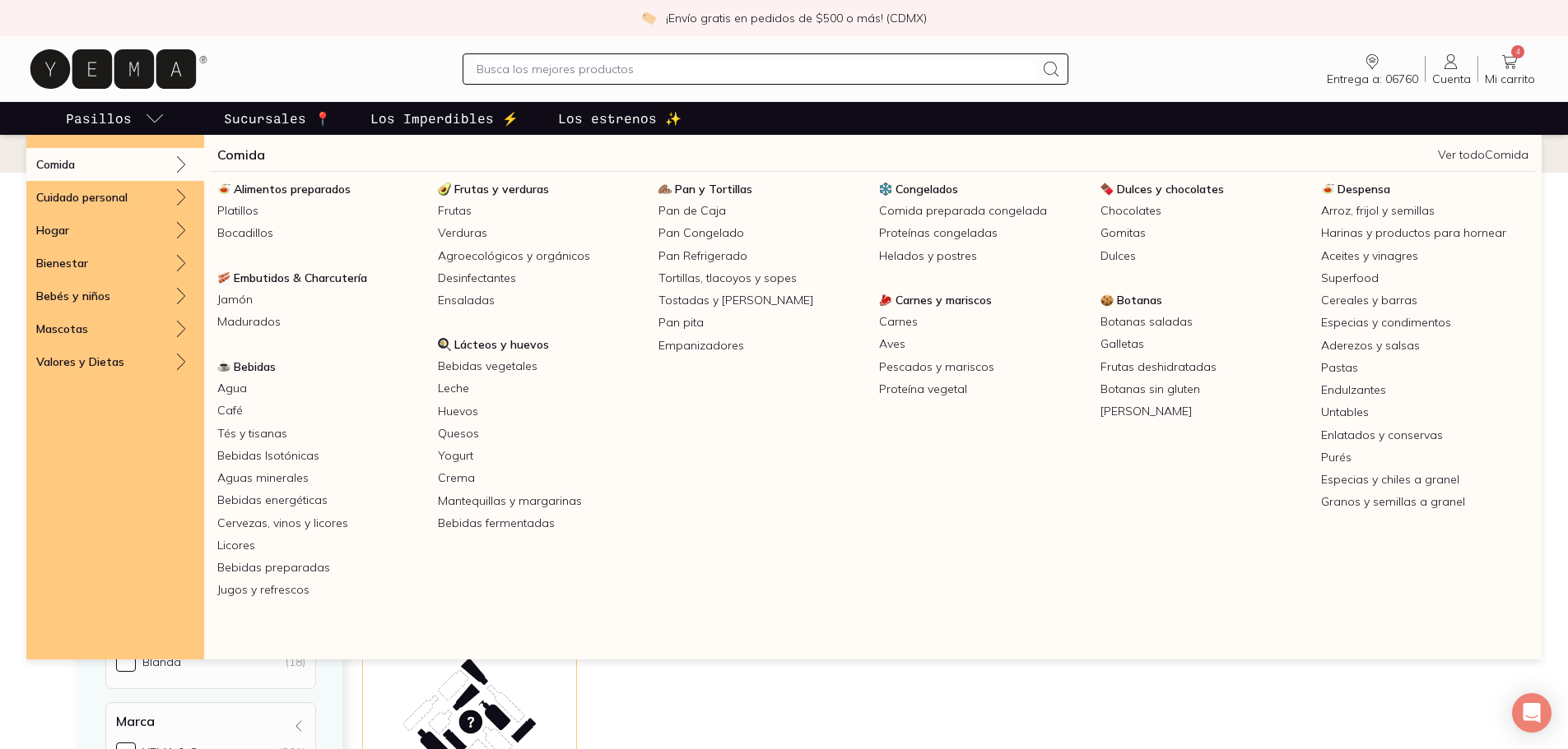
click at [143, 112] on link "Pasillos" at bounding box center [115, 118] width 105 height 33
click at [507, 271] on link "Desinfectantes" at bounding box center [541, 278] width 221 height 22
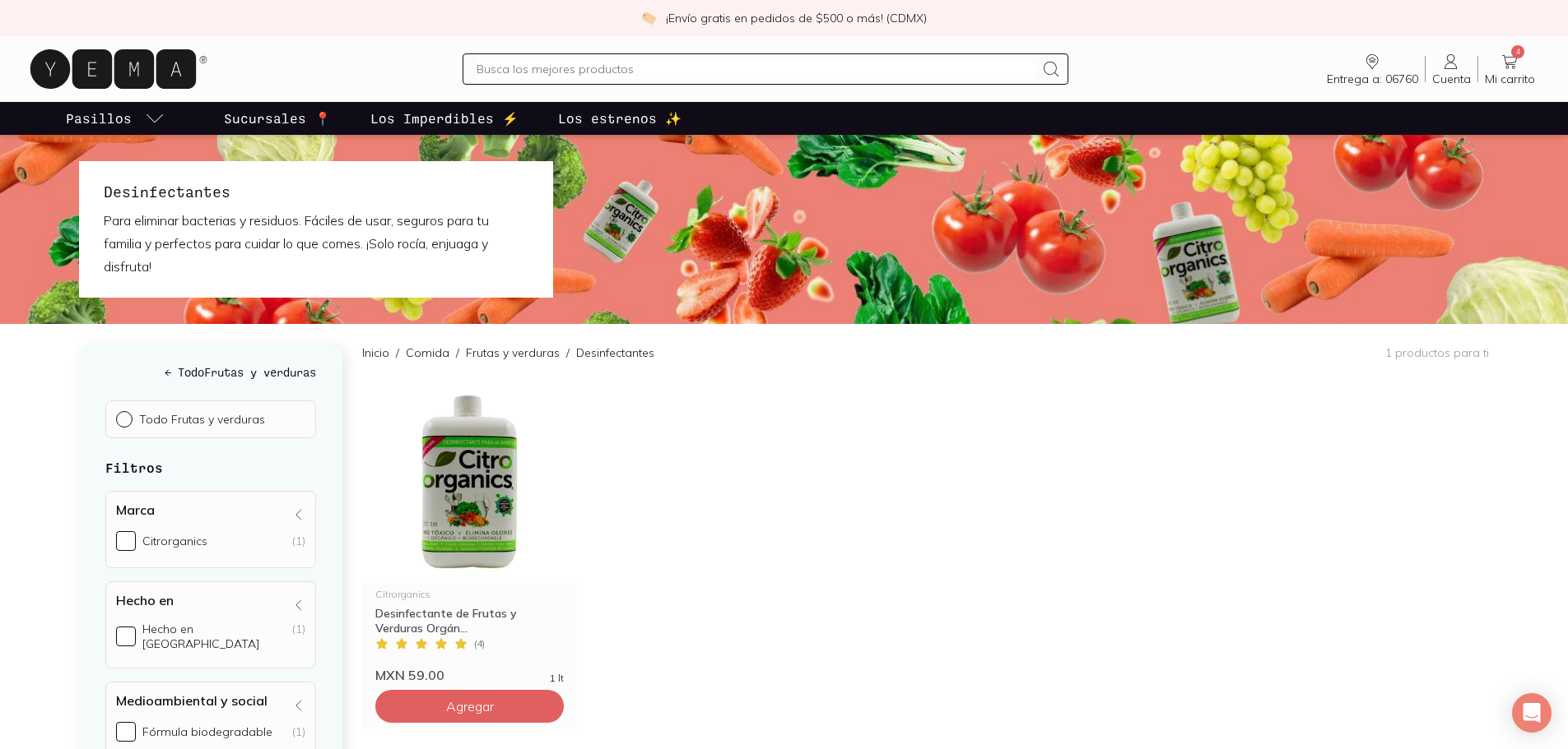
click at [559, 71] on input "text" at bounding box center [755, 69] width 558 height 20
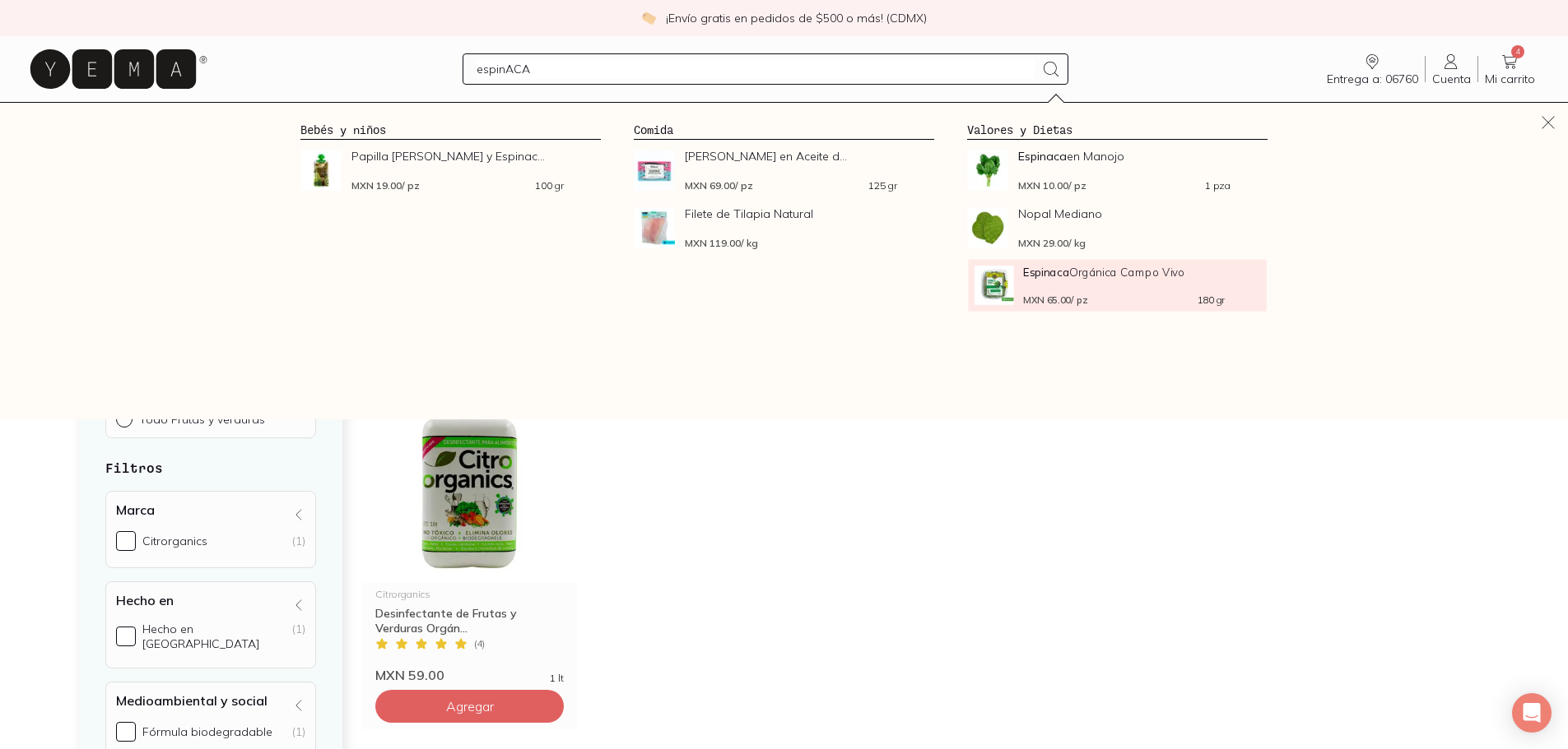
type input "espinACA"
click at [1169, 299] on div "MXN 65.00 / pz 180 gr" at bounding box center [1124, 299] width 202 height 9
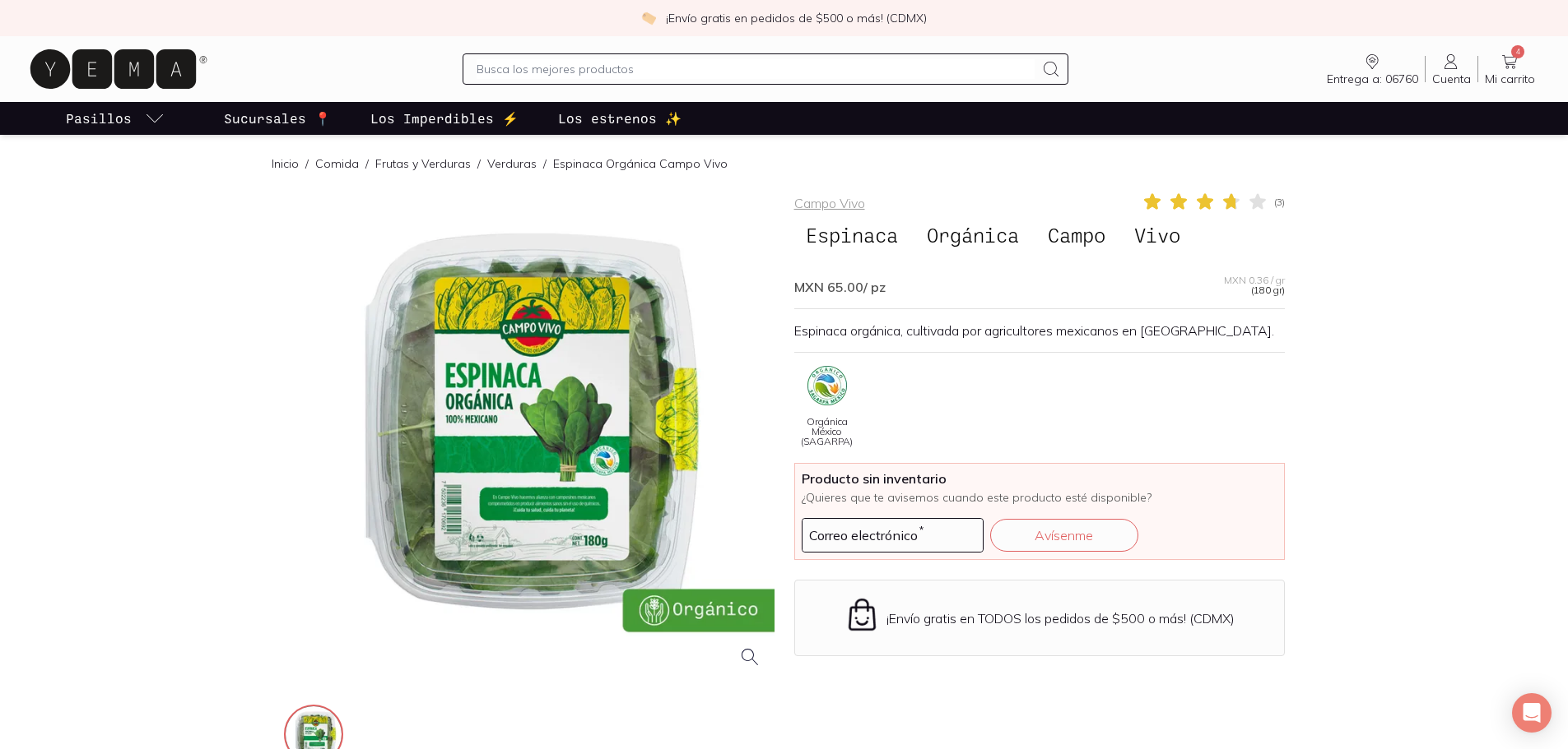
click at [571, 554] on div at bounding box center [529, 436] width 490 height 490
click at [1510, 55] on icon at bounding box center [1510, 61] width 20 height 20
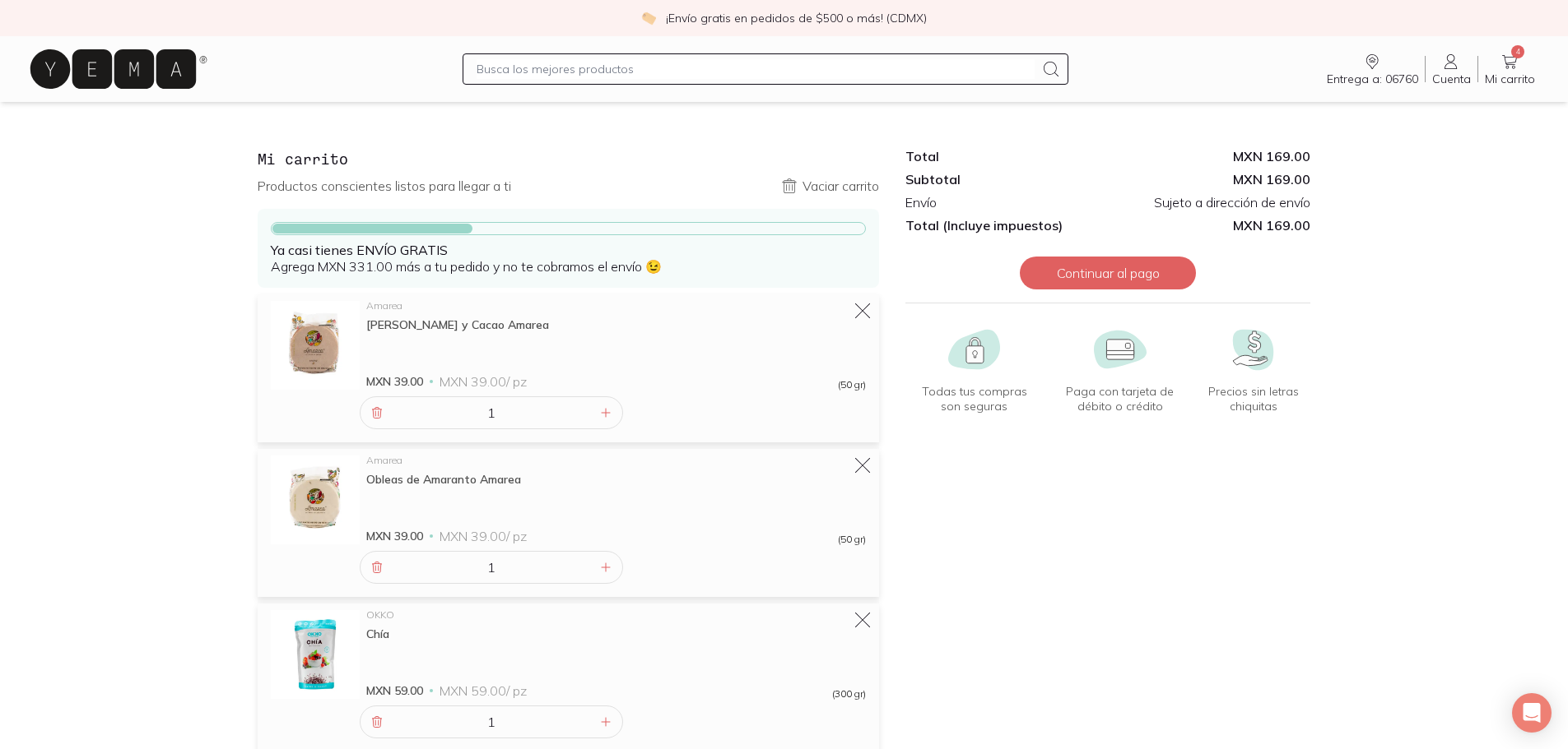
click at [646, 65] on input "text" at bounding box center [755, 69] width 558 height 20
type input "ATUN"
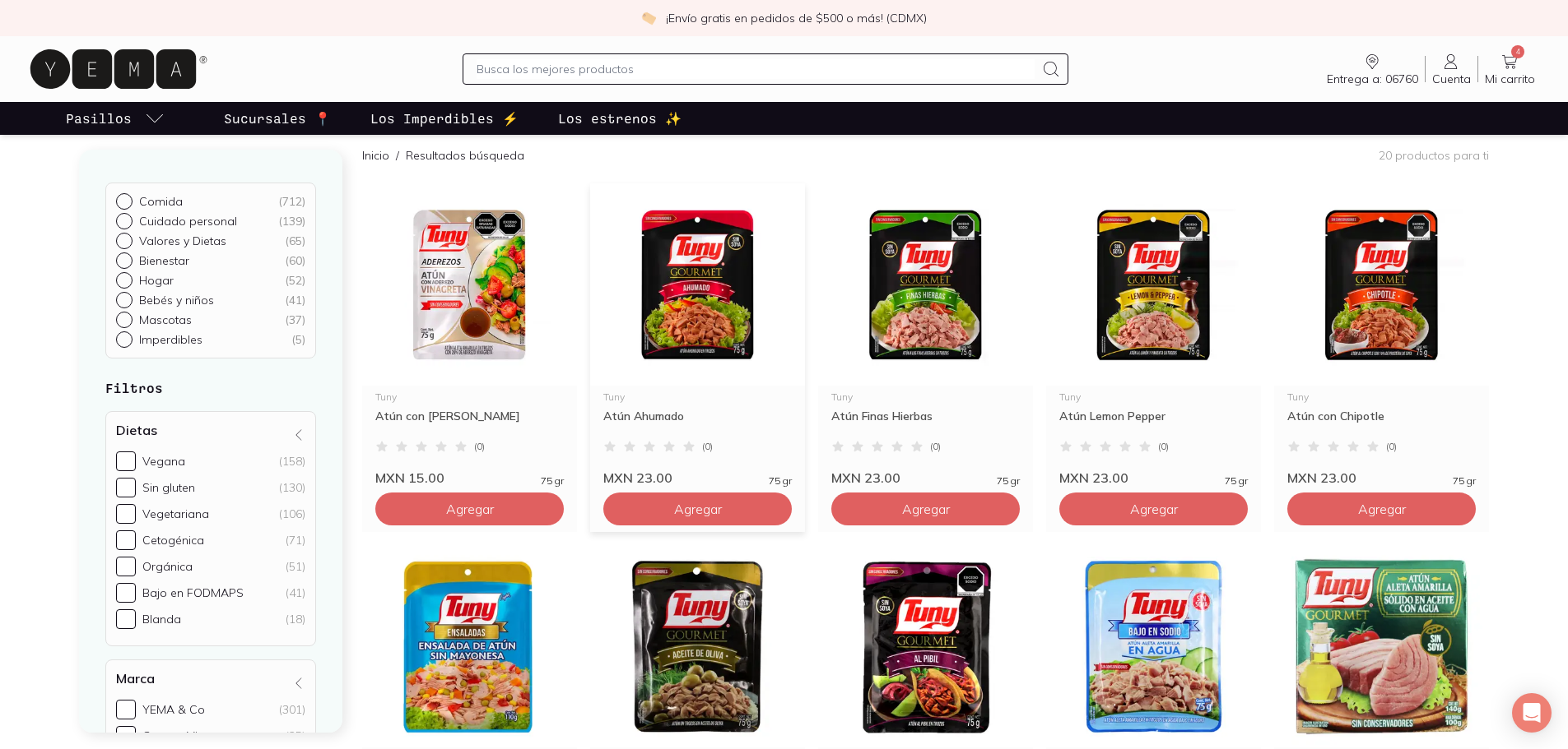
scroll to position [329, 0]
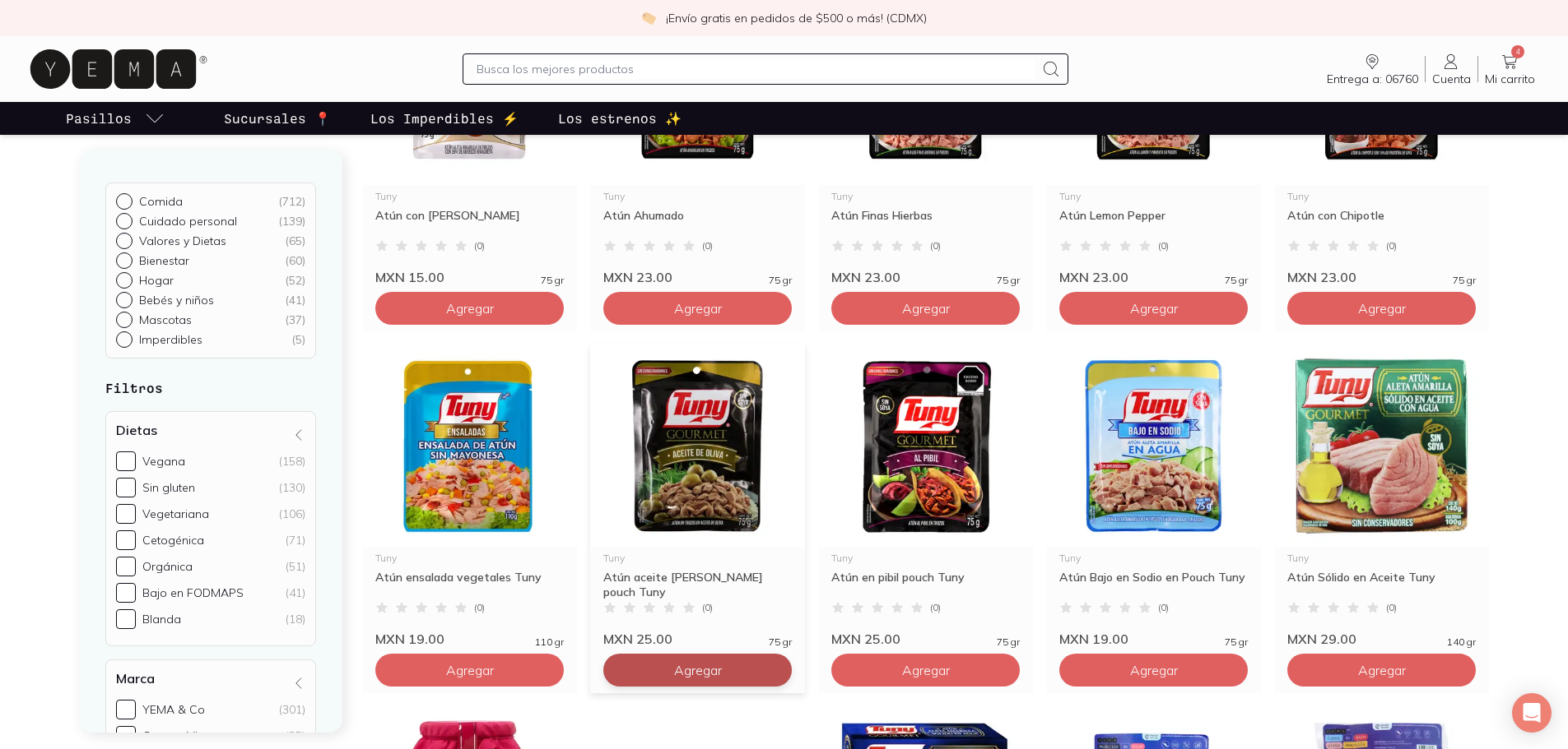
click at [747, 668] on button "Agregar" at bounding box center [697, 670] width 188 height 33
click at [772, 671] on icon at bounding box center [774, 670] width 13 height 13
click at [774, 669] on icon at bounding box center [774, 670] width 8 height 8
type input "3"
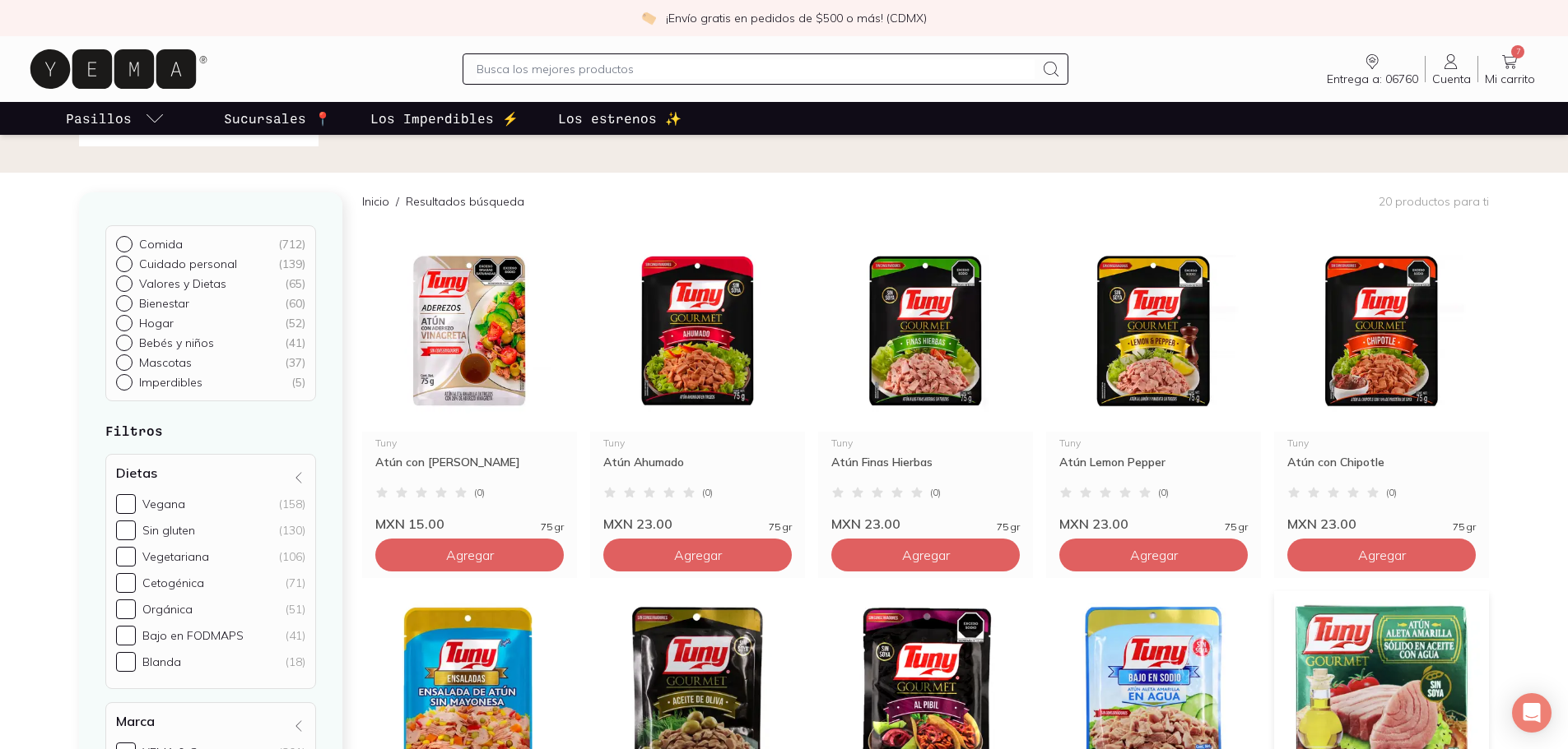
scroll to position [0, 0]
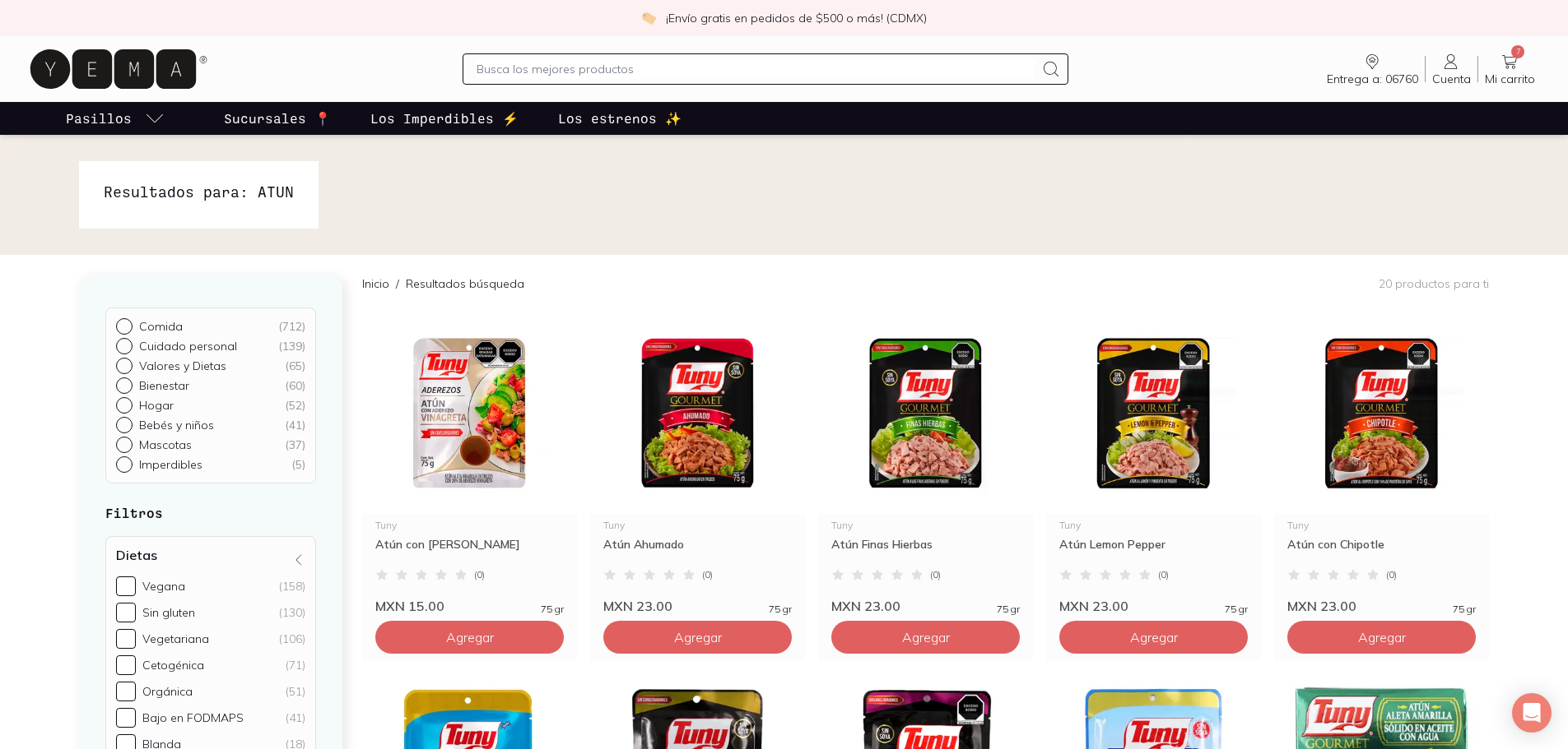
click at [1506, 61] on icon at bounding box center [1510, 61] width 20 height 20
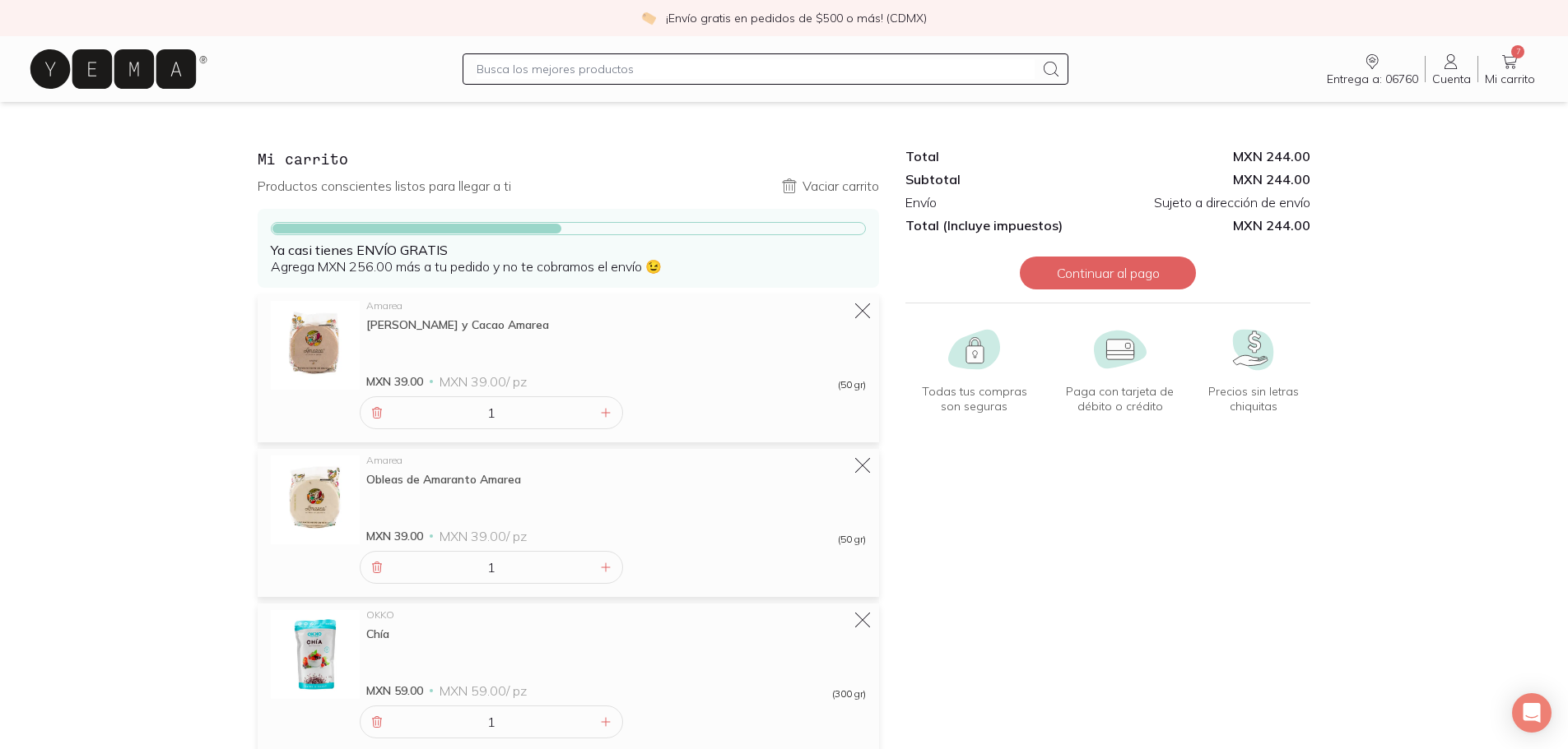
click at [563, 75] on input "text" at bounding box center [755, 69] width 558 height 20
type input "MATCHA"
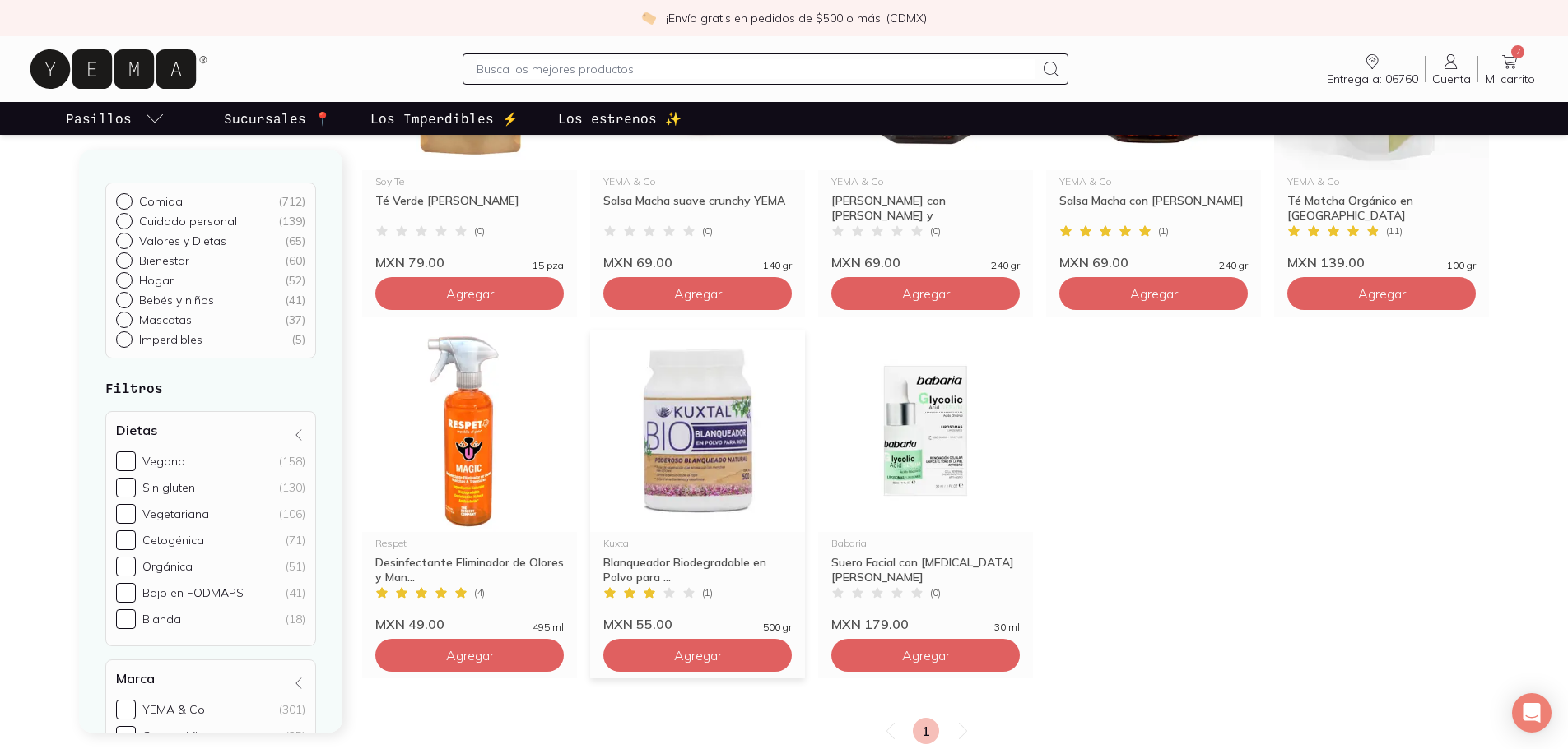
scroll to position [164, 0]
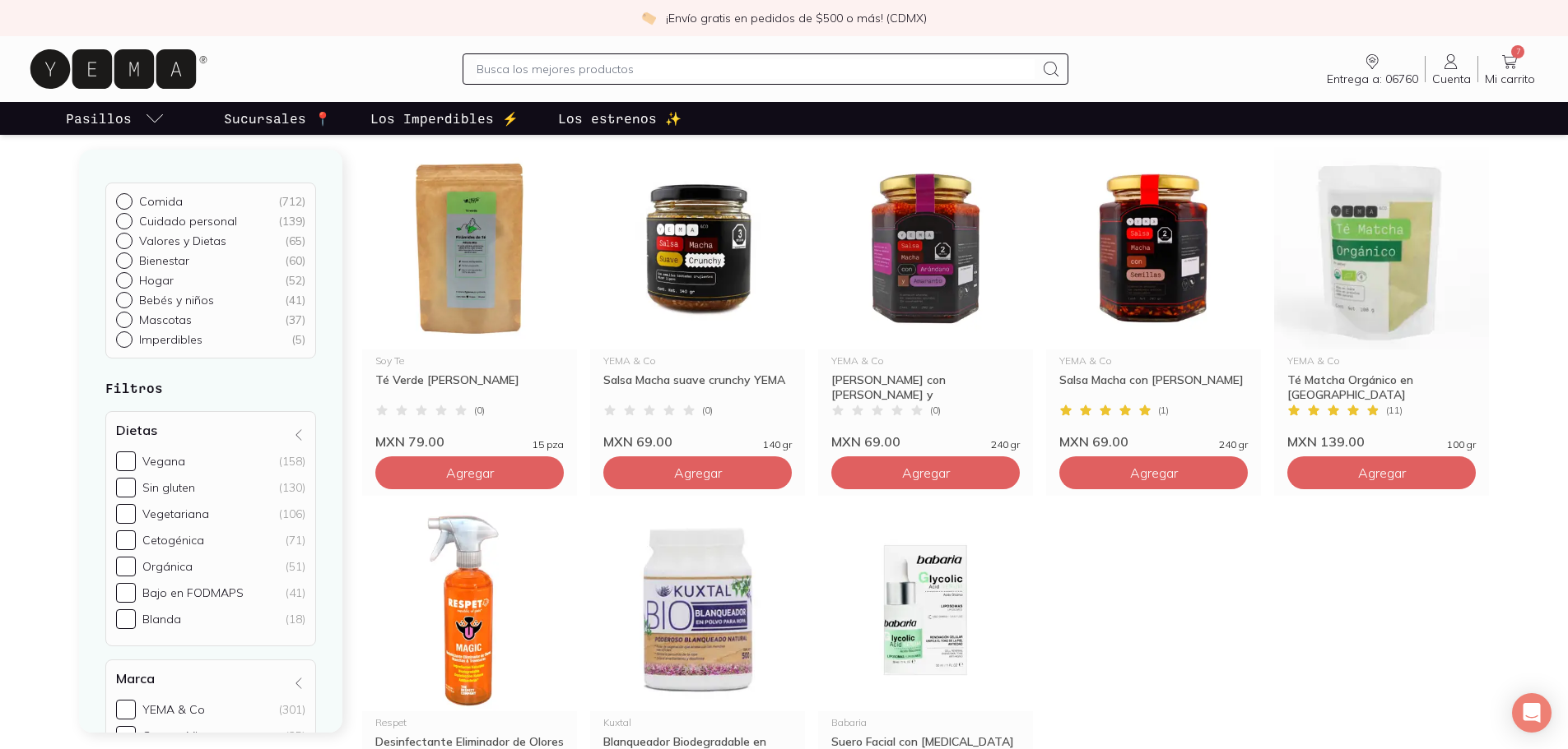
click at [1506, 73] on span "Mi carrito" at bounding box center [1510, 78] width 50 height 15
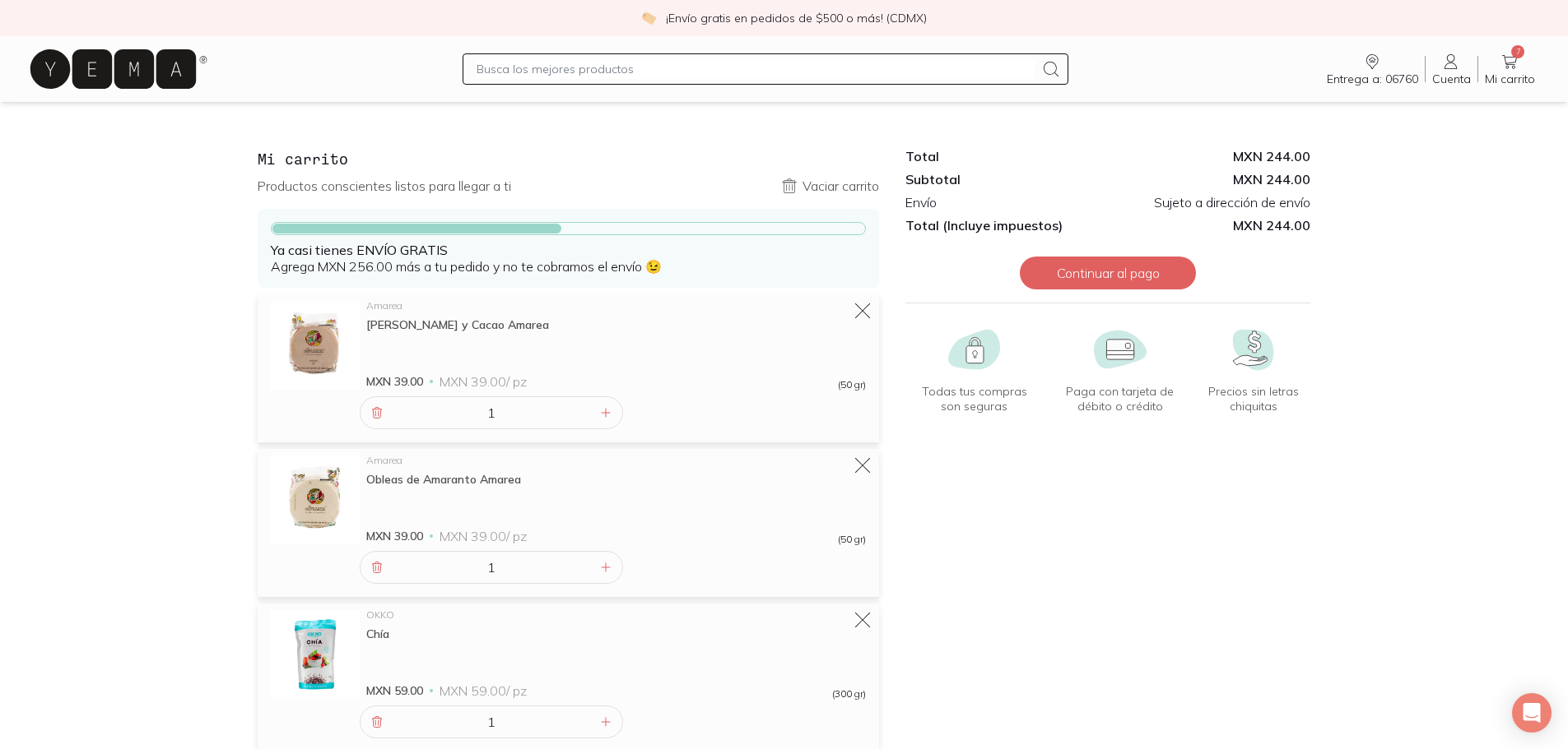
click at [513, 73] on input "text" at bounding box center [755, 69] width 558 height 20
click at [570, 70] on input "text" at bounding box center [755, 69] width 558 height 20
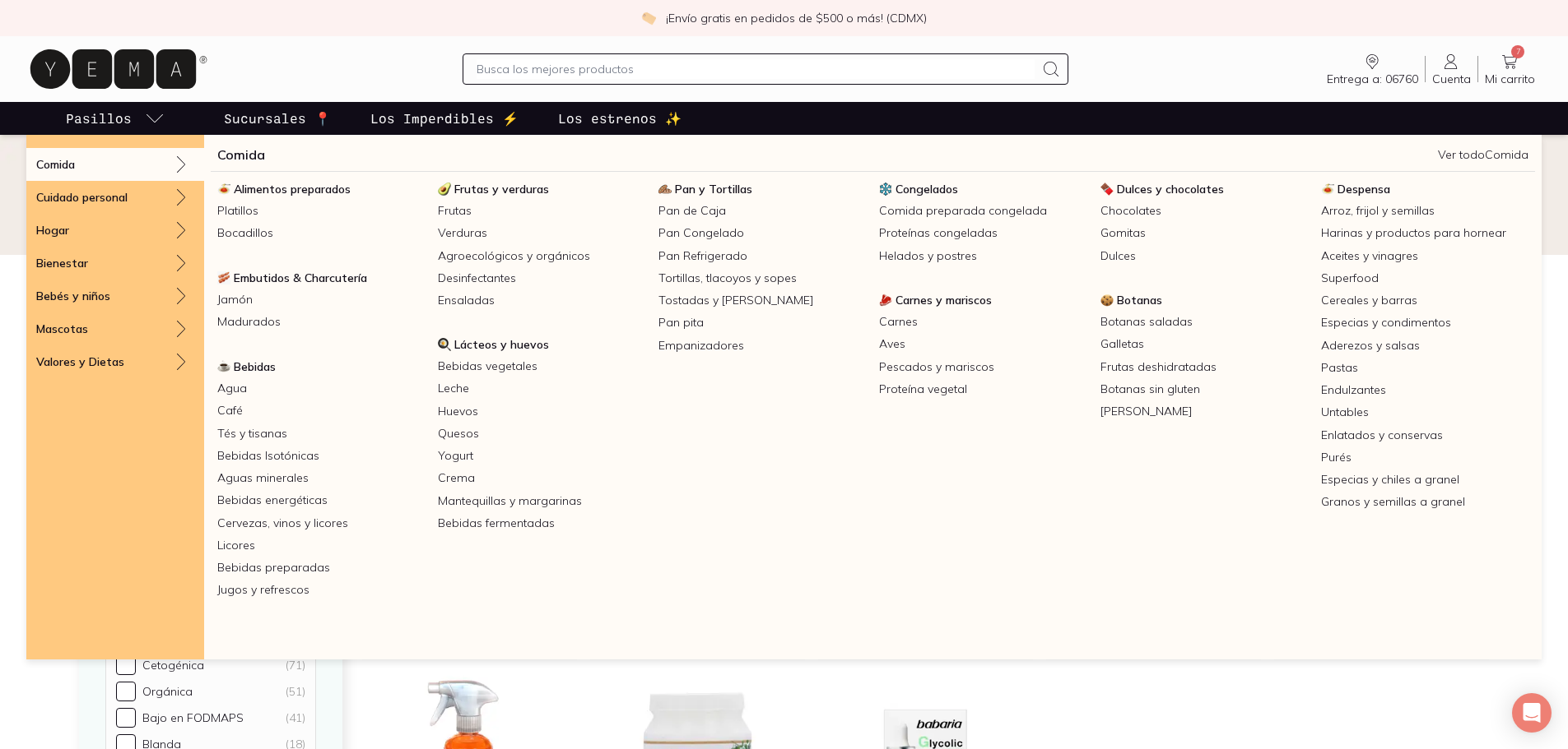
click at [149, 114] on icon "pasillo-todos-link" at bounding box center [154, 119] width 20 height 20
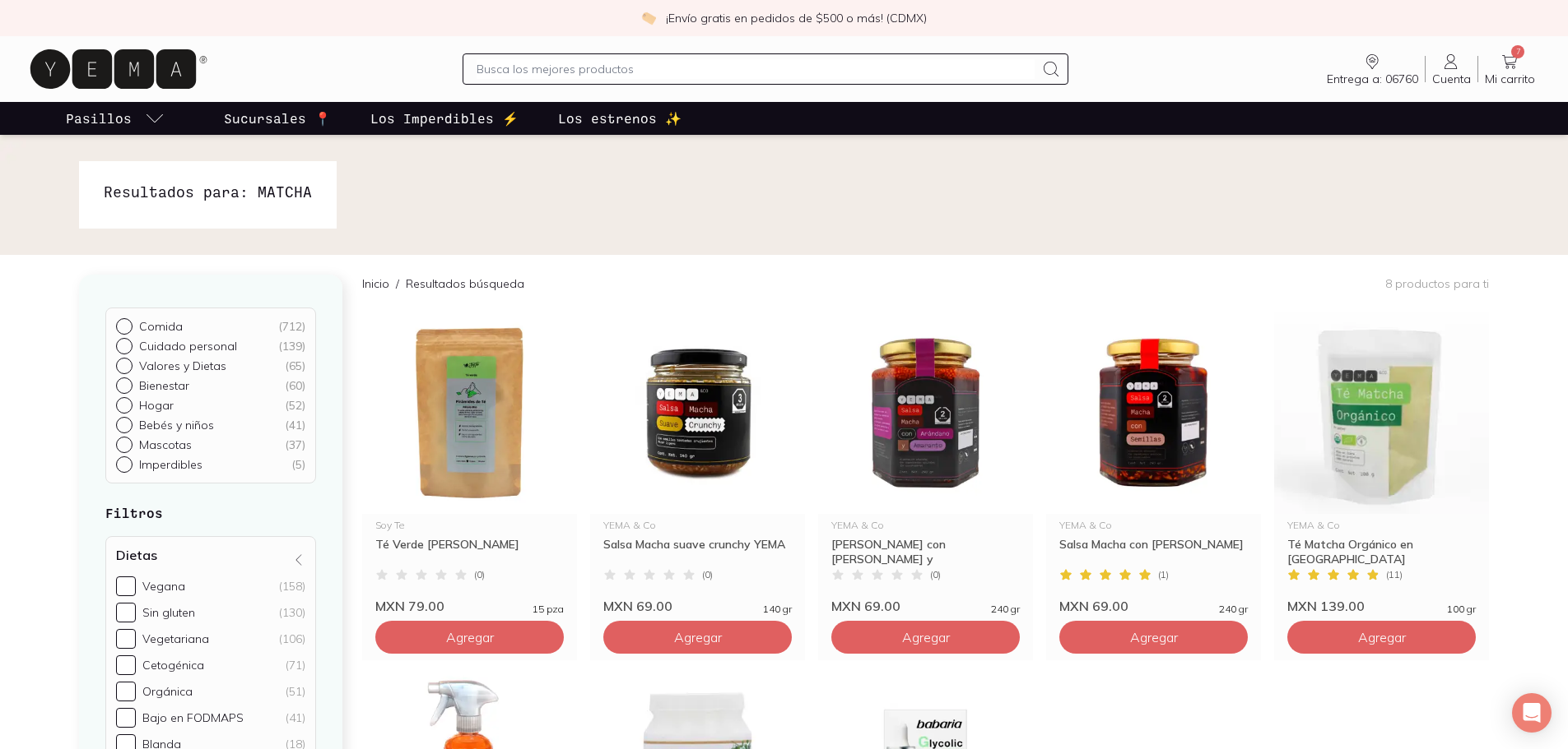
click at [149, 114] on icon "pasillo-todos-link" at bounding box center [154, 119] width 20 height 20
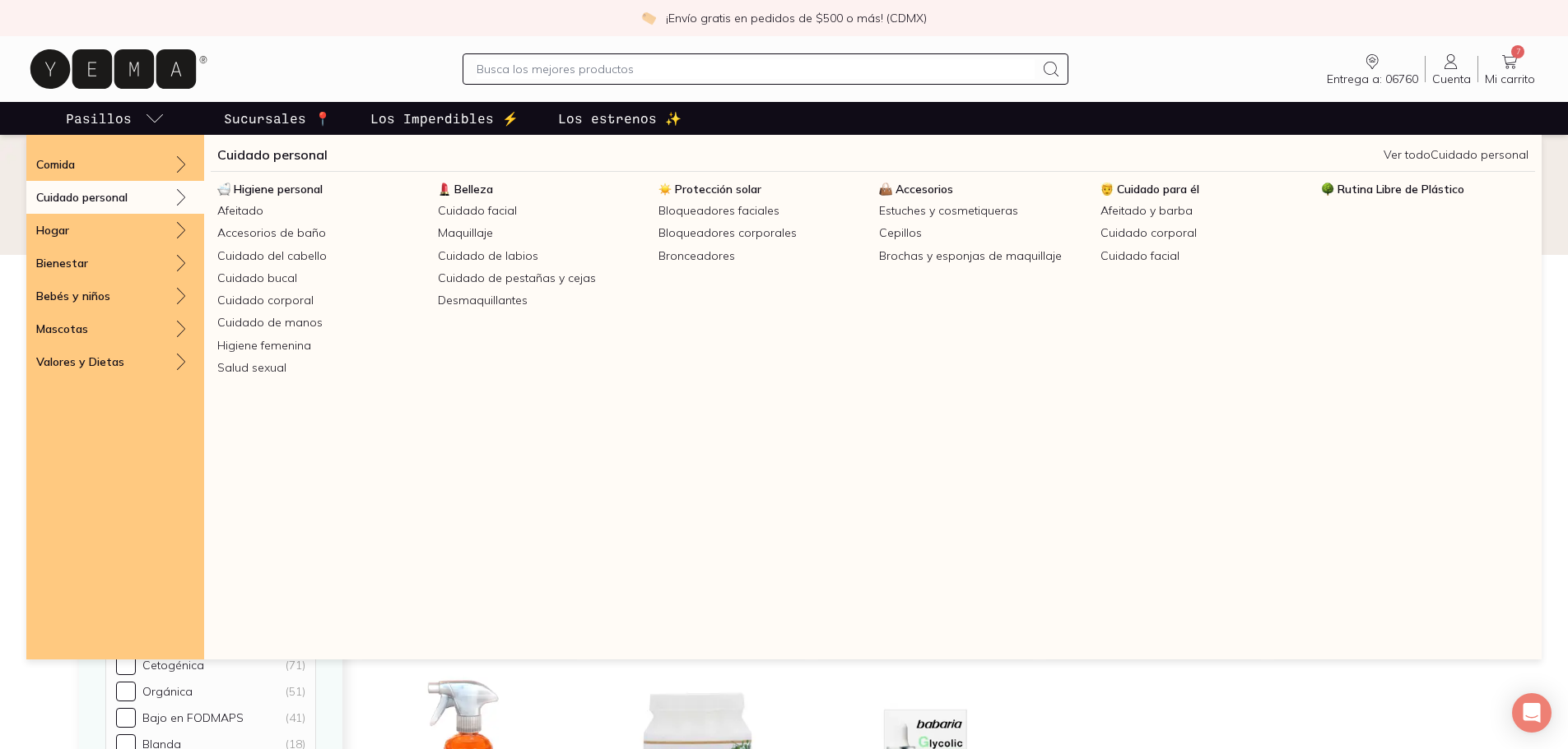
click at [111, 199] on p "Cuidado personal" at bounding box center [82, 197] width 91 height 15
click at [465, 206] on link "Cuidado facial" at bounding box center [541, 211] width 221 height 22
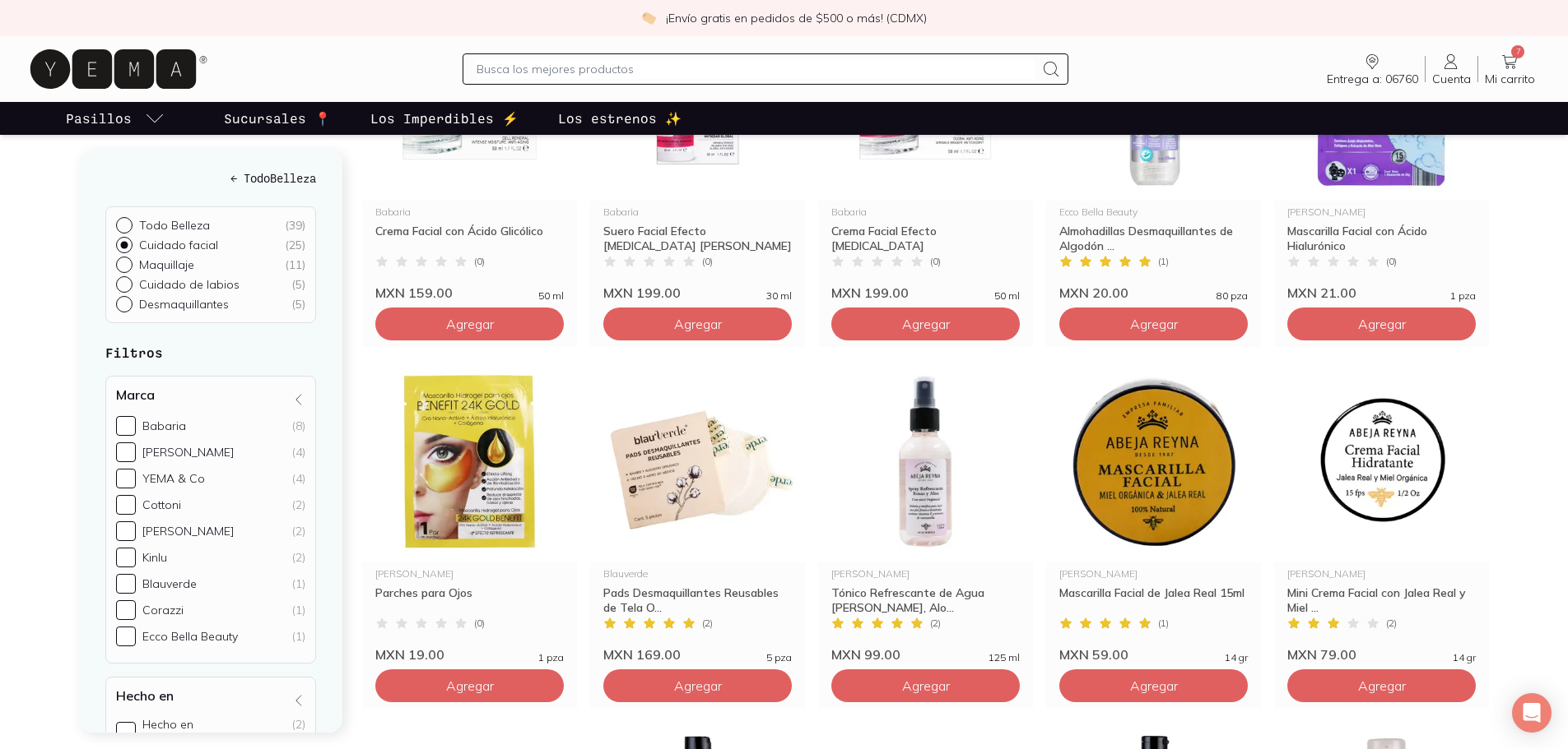
scroll to position [1234, 0]
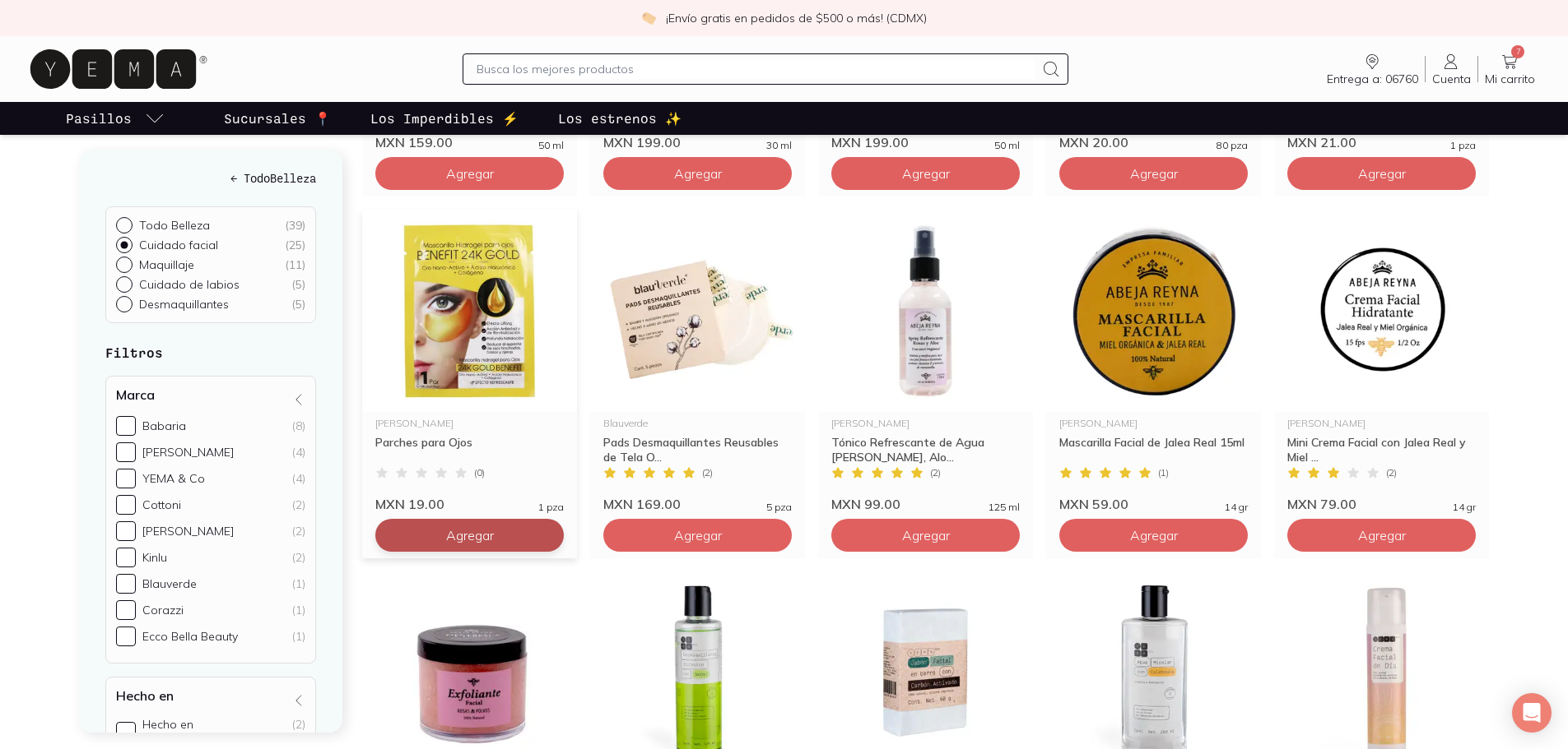
click at [485, 540] on span "Agregar" at bounding box center [470, 535] width 48 height 17
click at [549, 539] on icon at bounding box center [545, 535] width 13 height 13
type input "2"
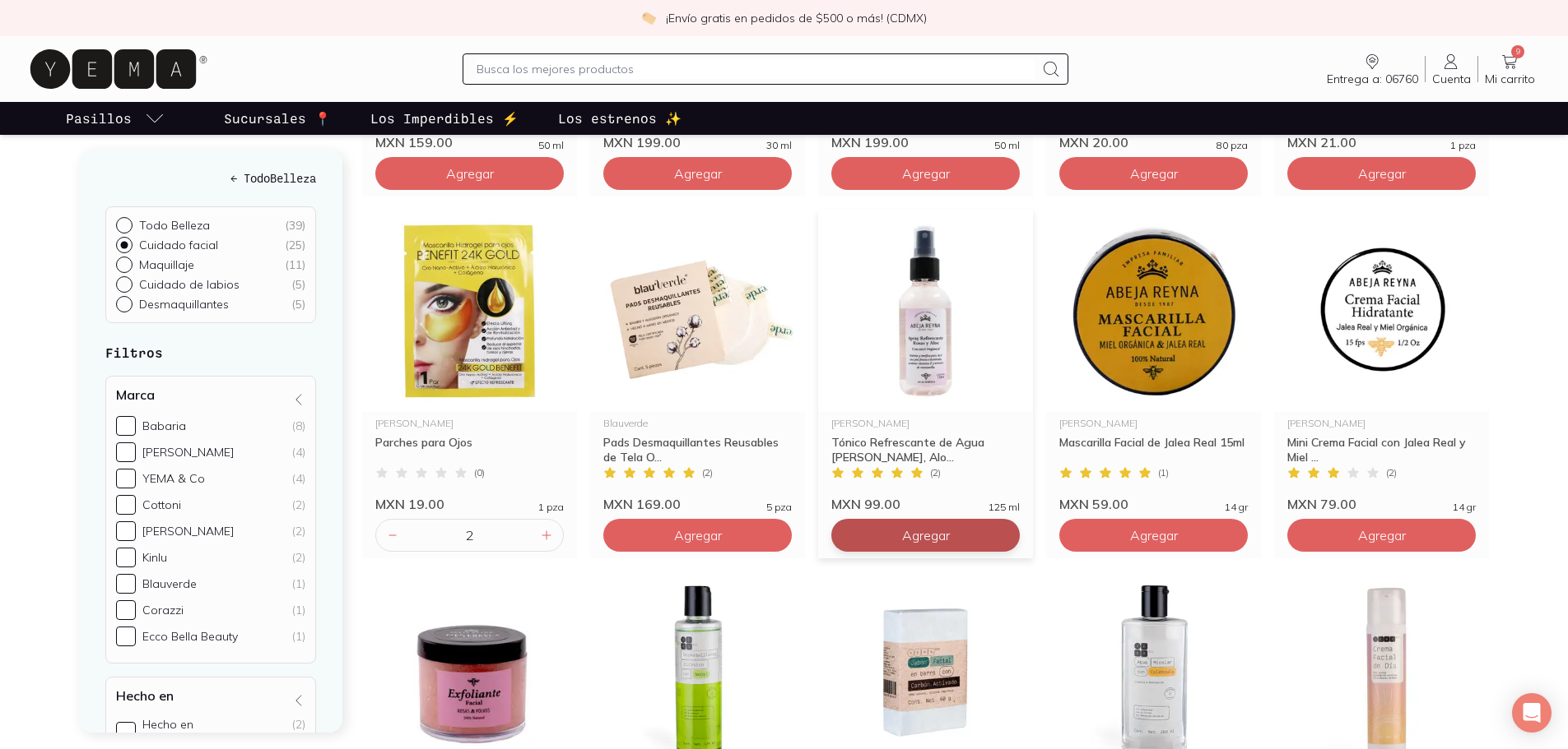
click at [942, 539] on span "Agregar" at bounding box center [926, 535] width 48 height 17
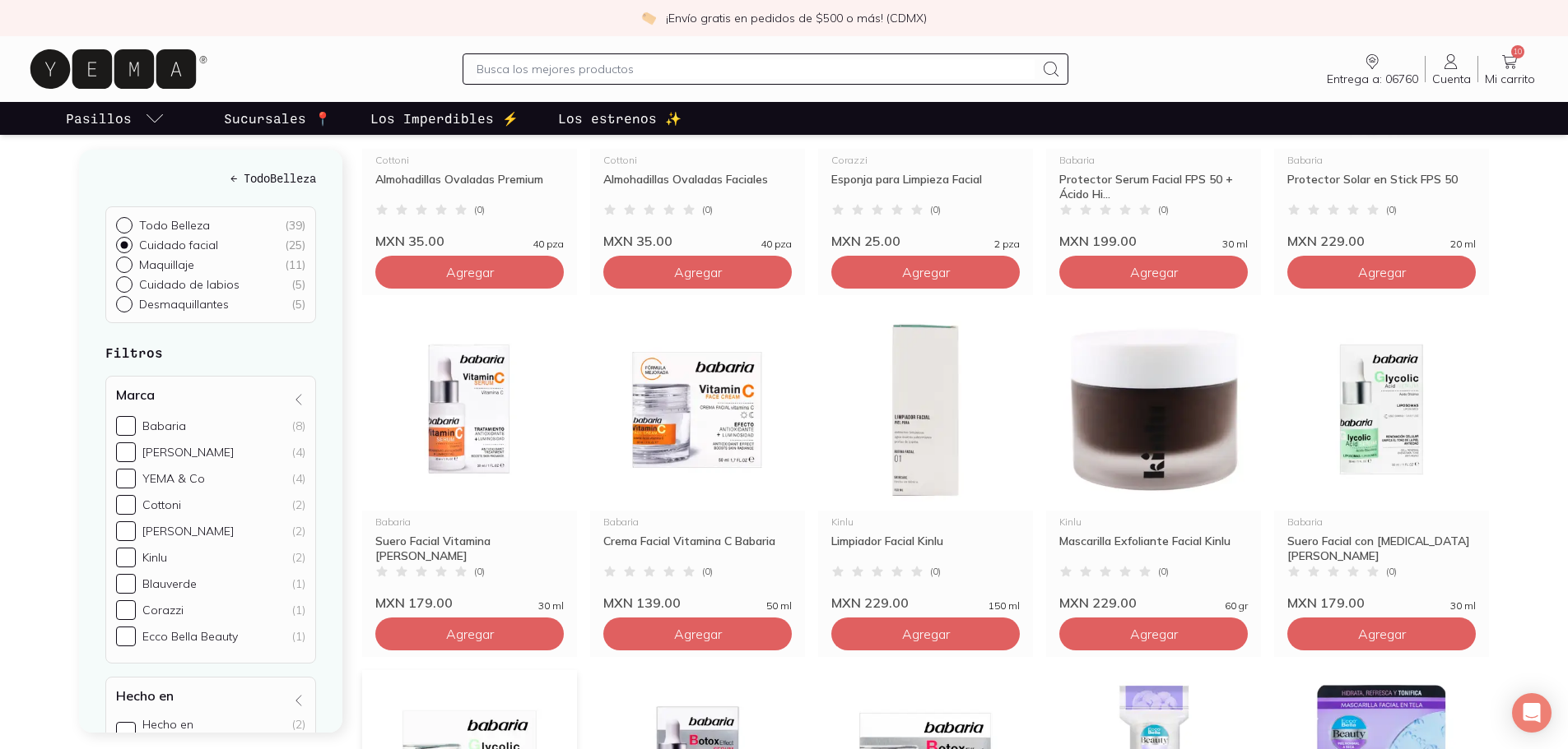
scroll to position [0, 0]
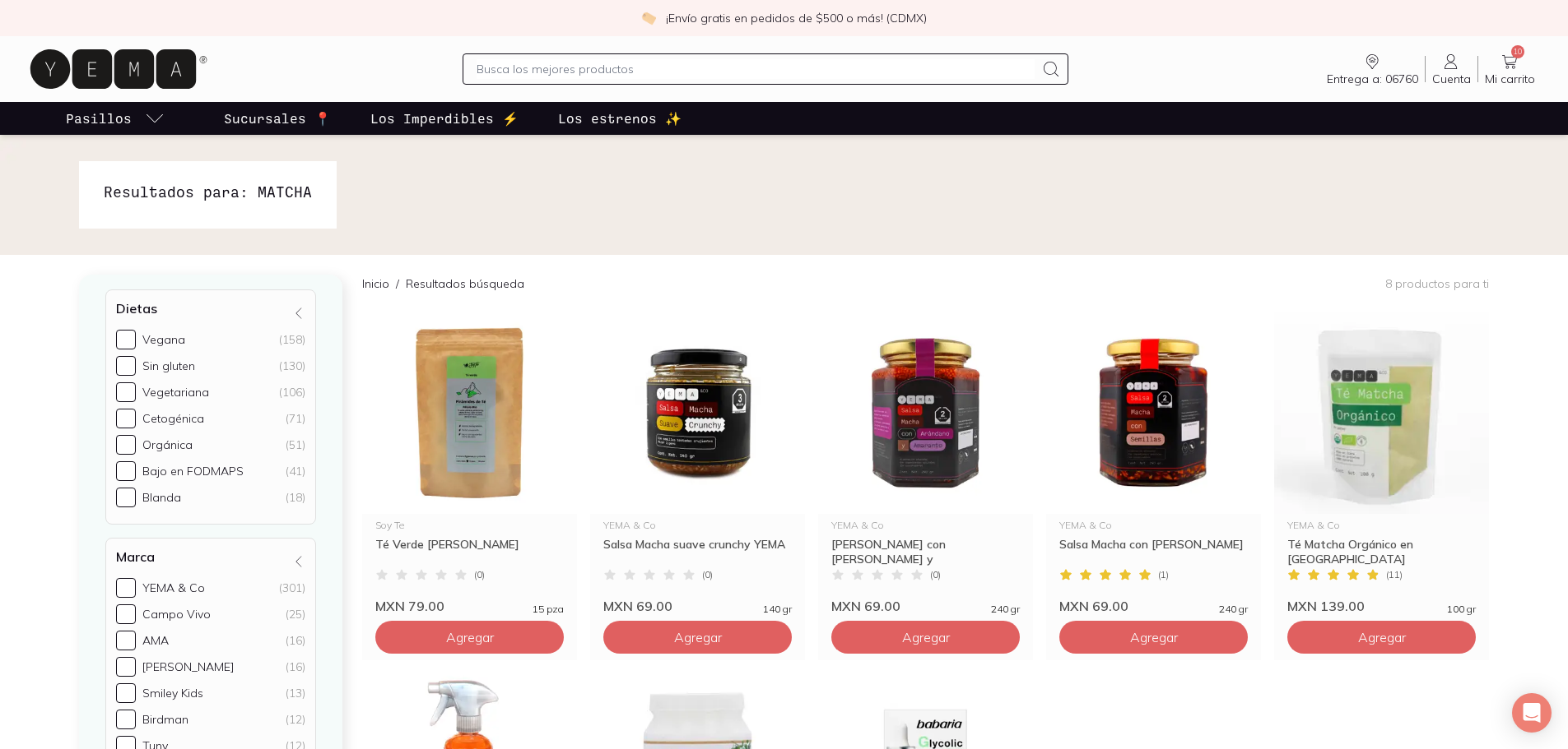
click at [1506, 74] on span "Mi carrito" at bounding box center [1510, 78] width 50 height 15
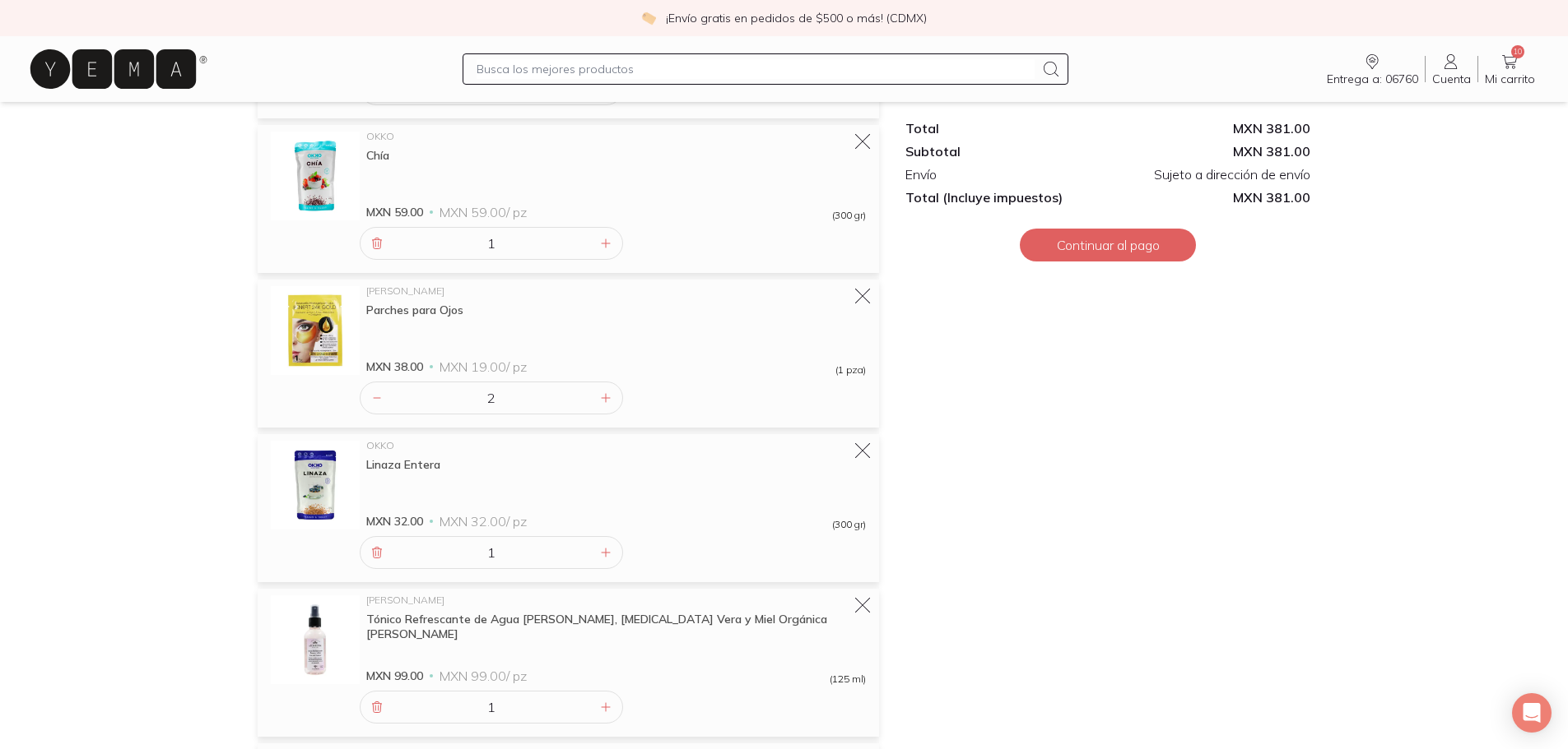
scroll to position [494, 0]
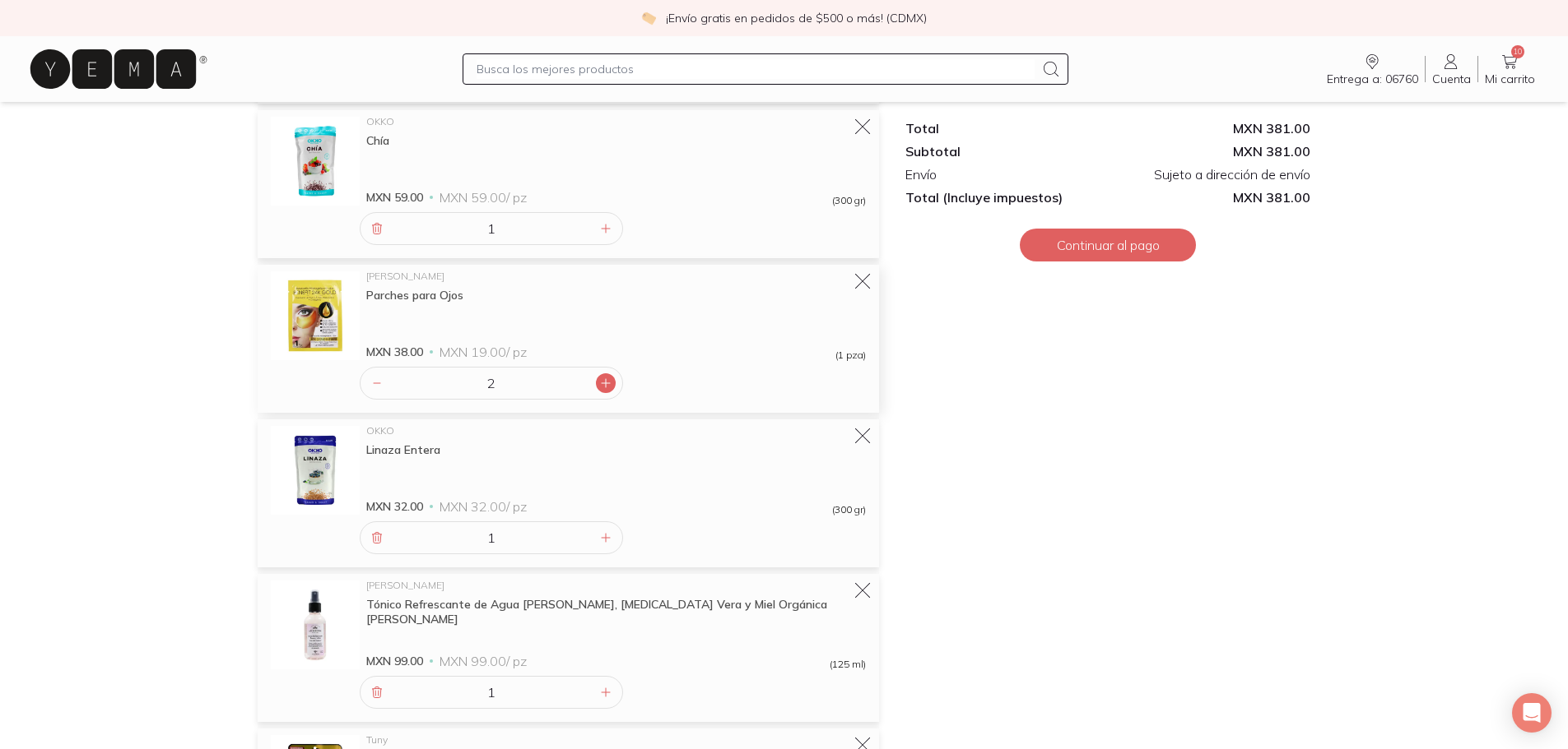
click at [606, 384] on icon at bounding box center [606, 383] width 8 height 8
type input "3"
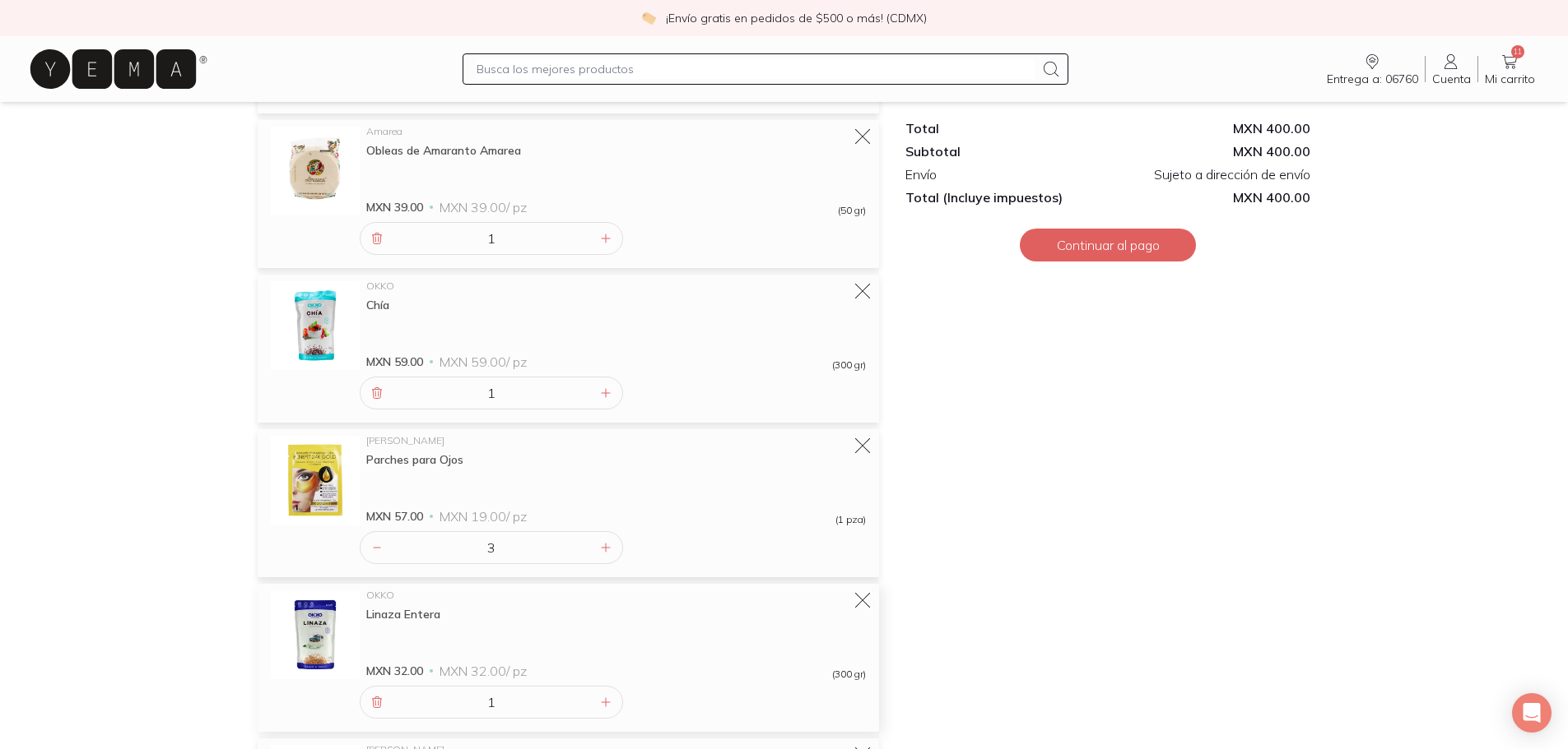
scroll to position [729, 0]
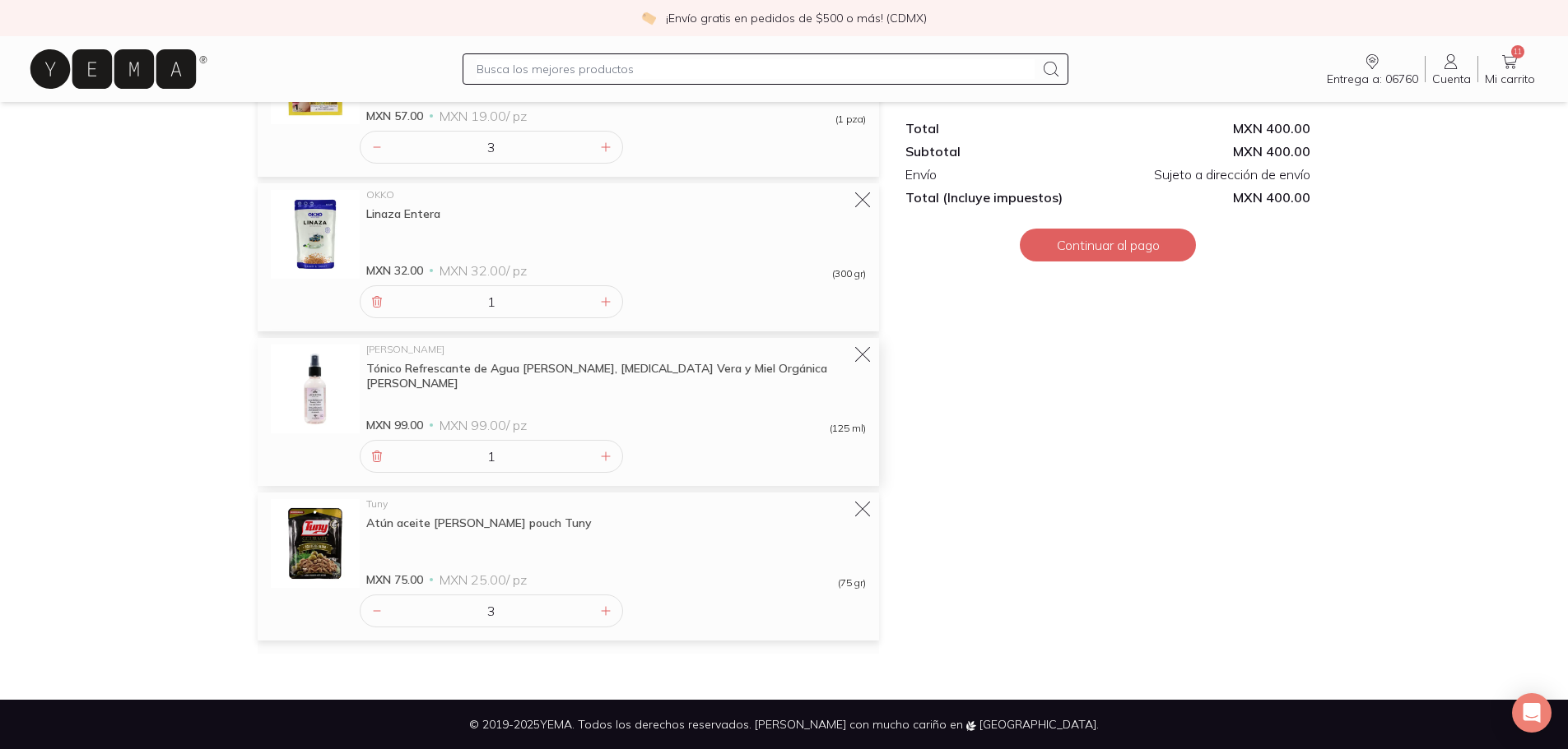
click at [534, 370] on div "Tónico Refrescante de Agua [PERSON_NAME], [MEDICAL_DATA] Vera y Miel Orgánica […" at bounding box center [616, 376] width 500 height 30
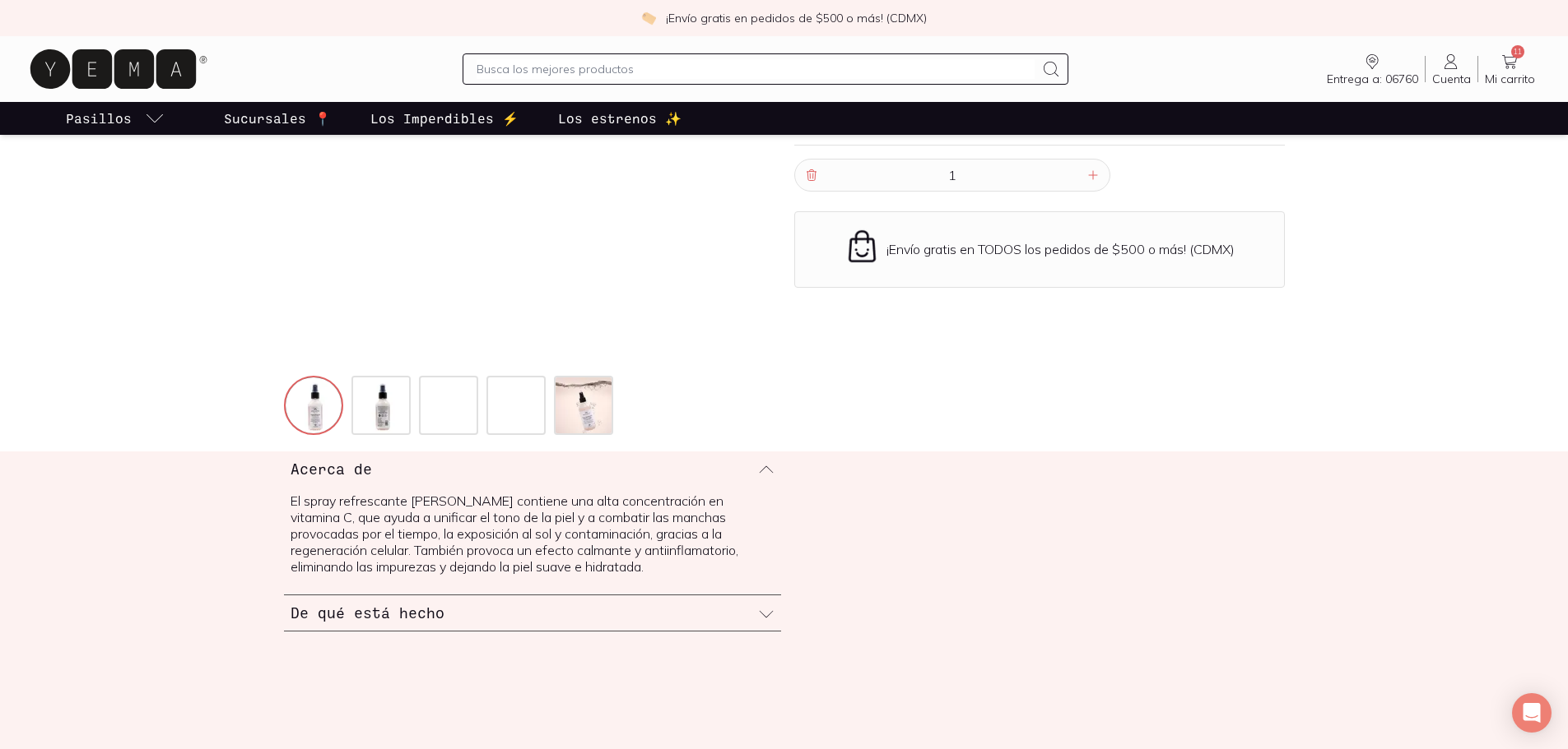
scroll to position [412, 0]
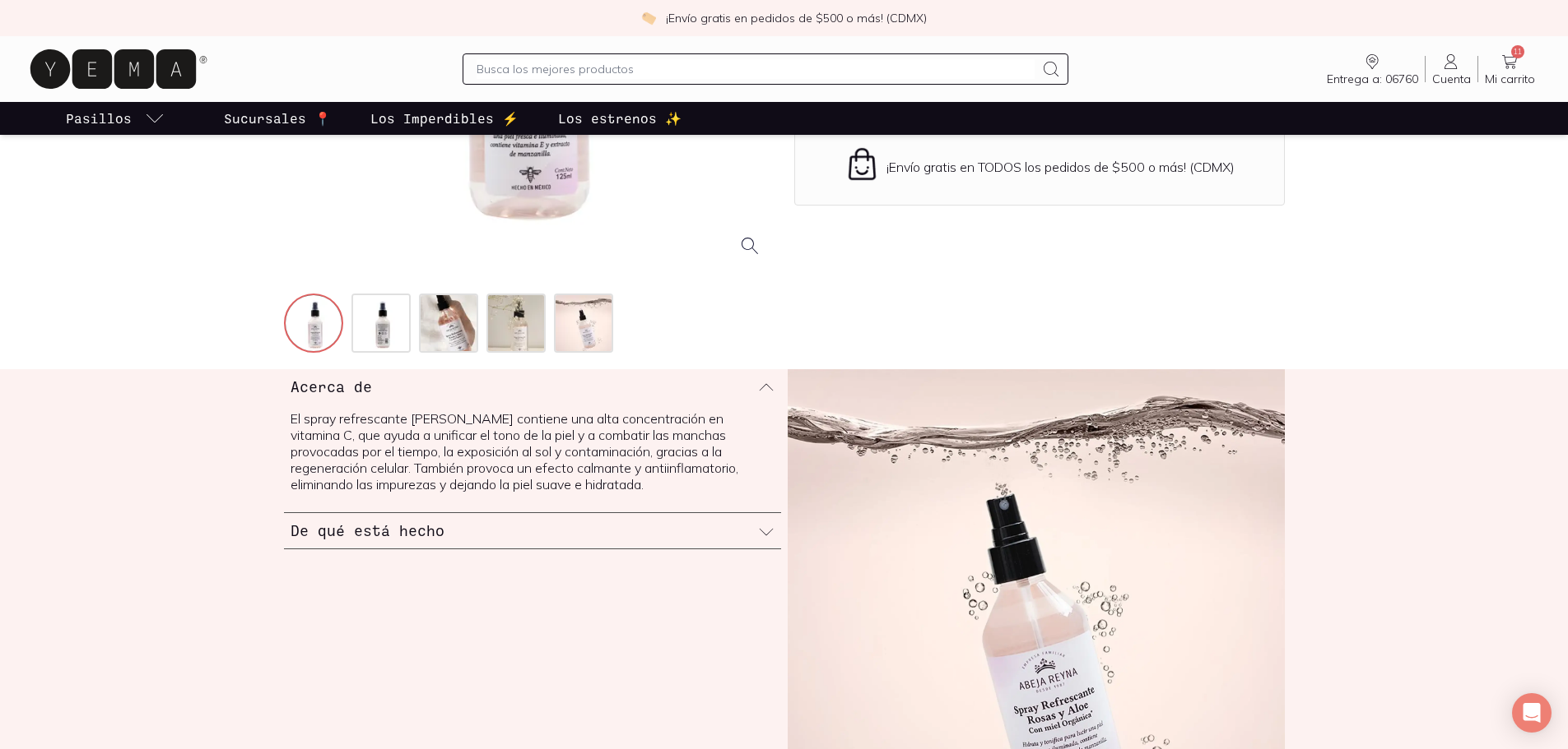
click at [758, 533] on icon at bounding box center [766, 532] width 17 height 17
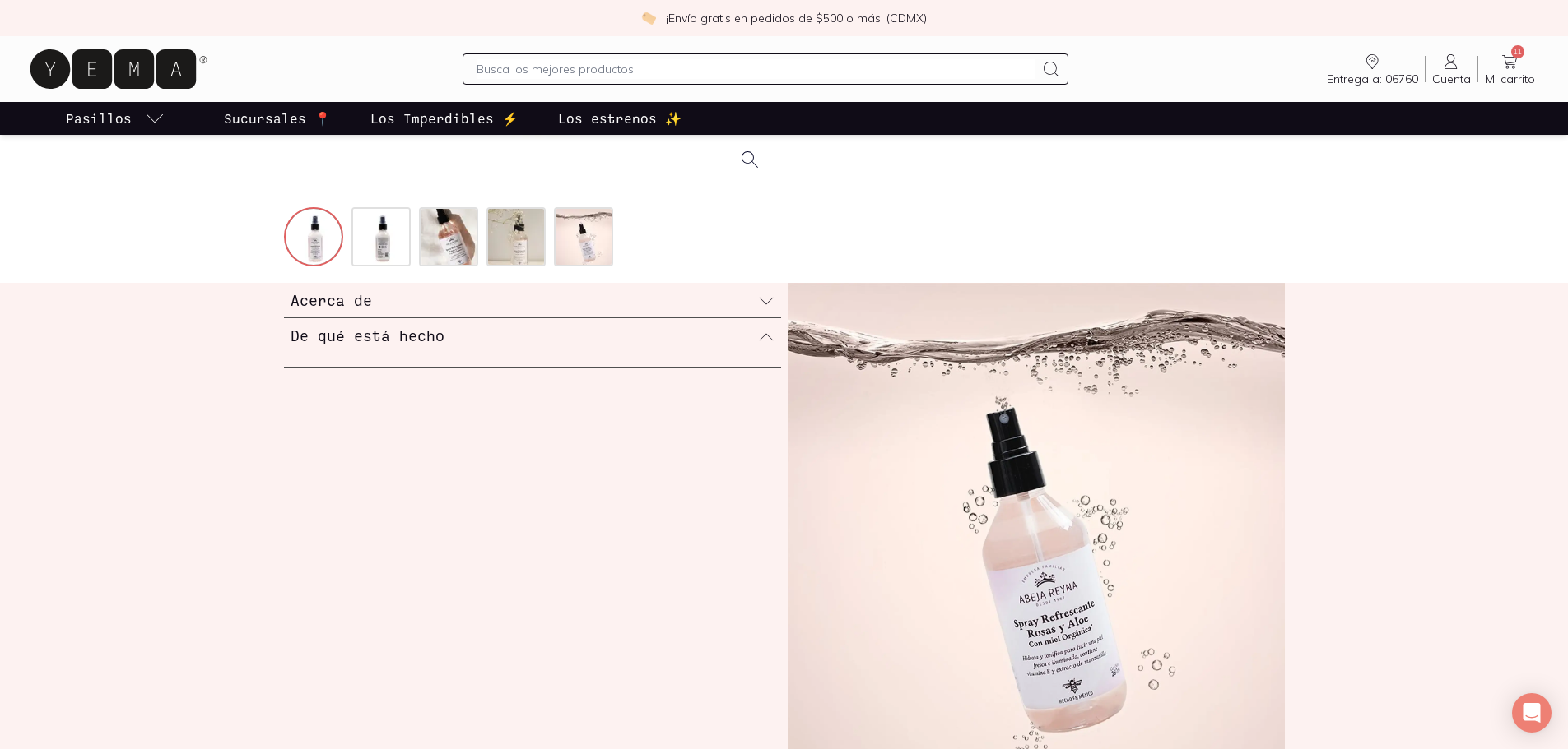
scroll to position [494, 0]
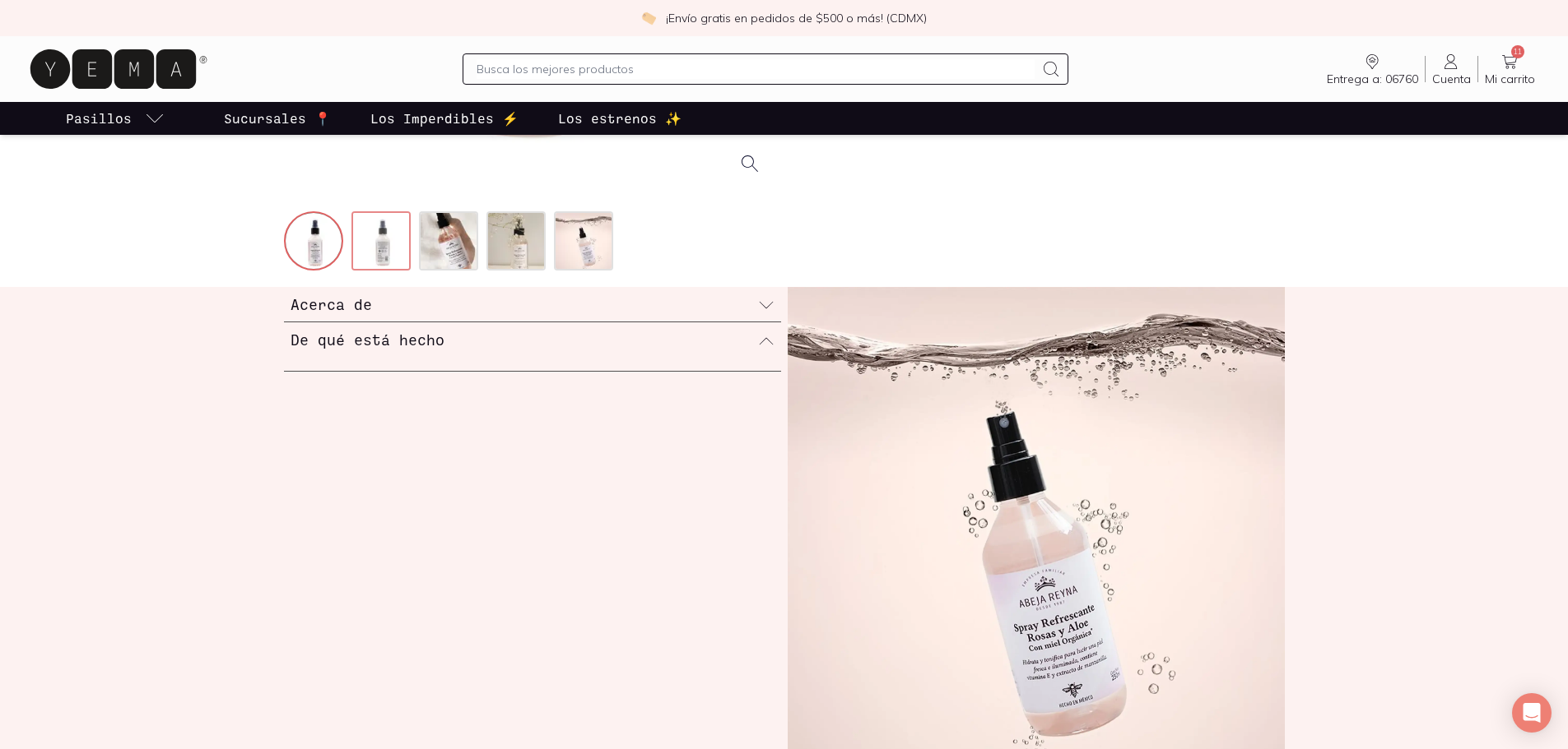
click at [369, 240] on img at bounding box center [383, 242] width 59 height 59
click at [448, 255] on img at bounding box center [450, 242] width 59 height 59
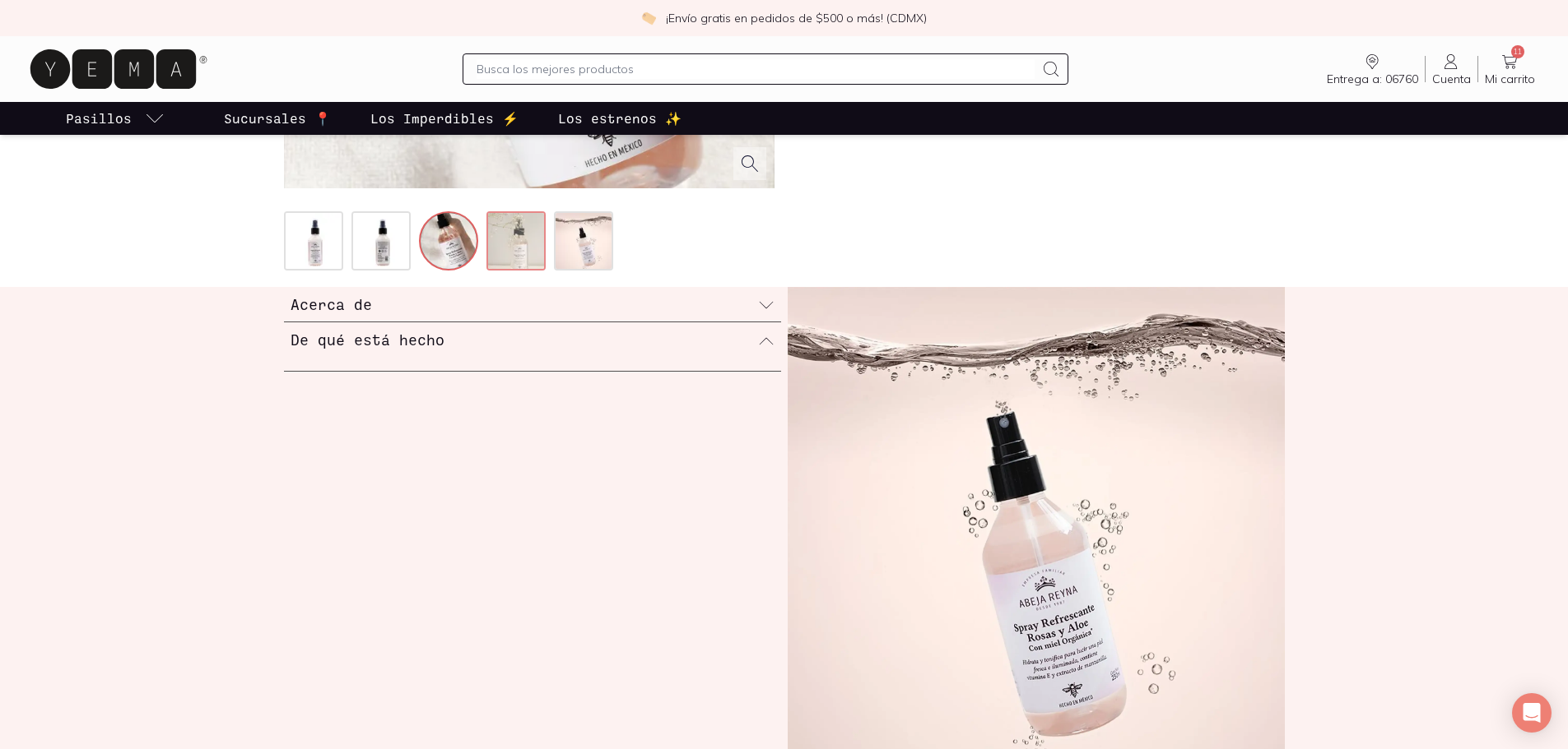
click at [524, 257] on img at bounding box center [518, 242] width 59 height 59
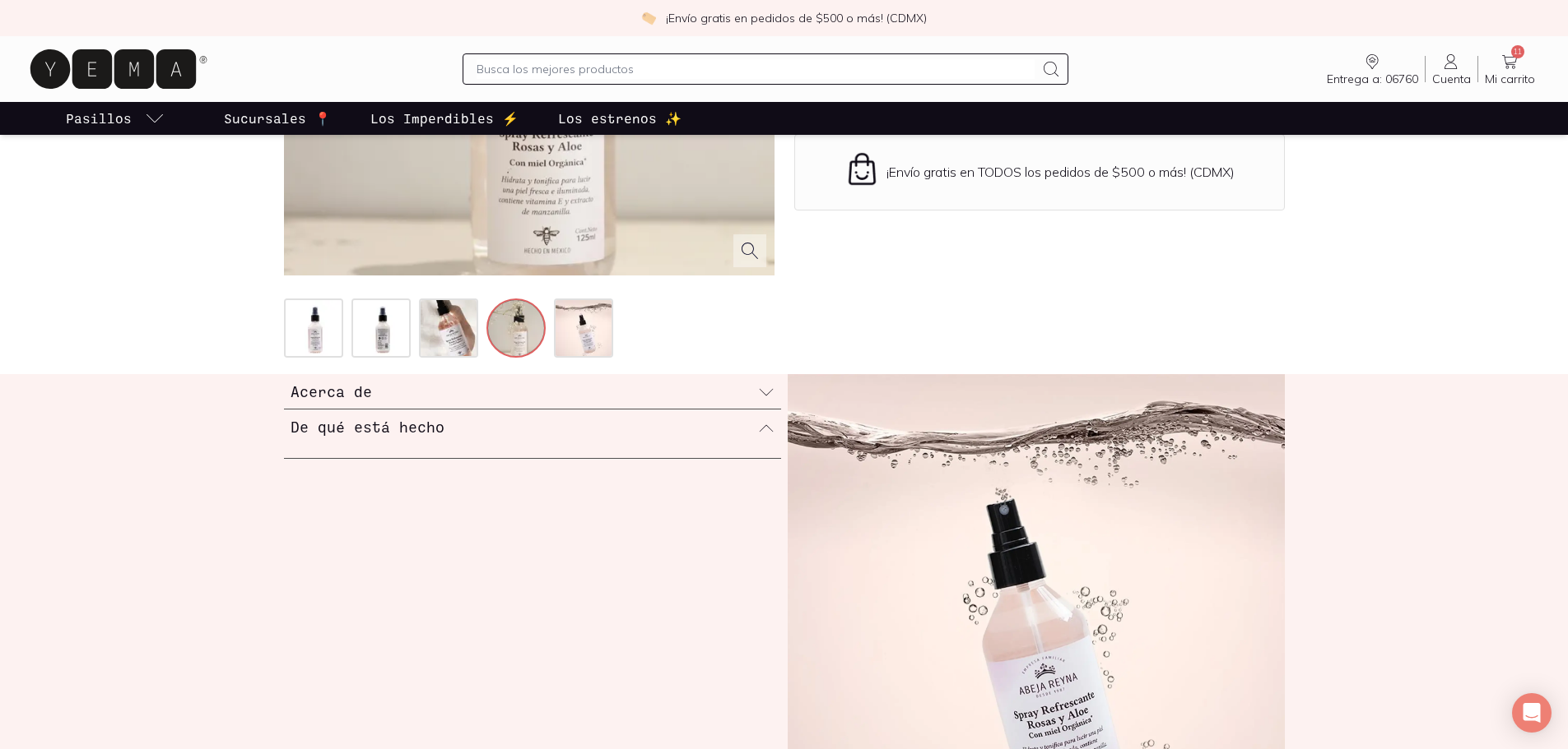
scroll to position [329, 0]
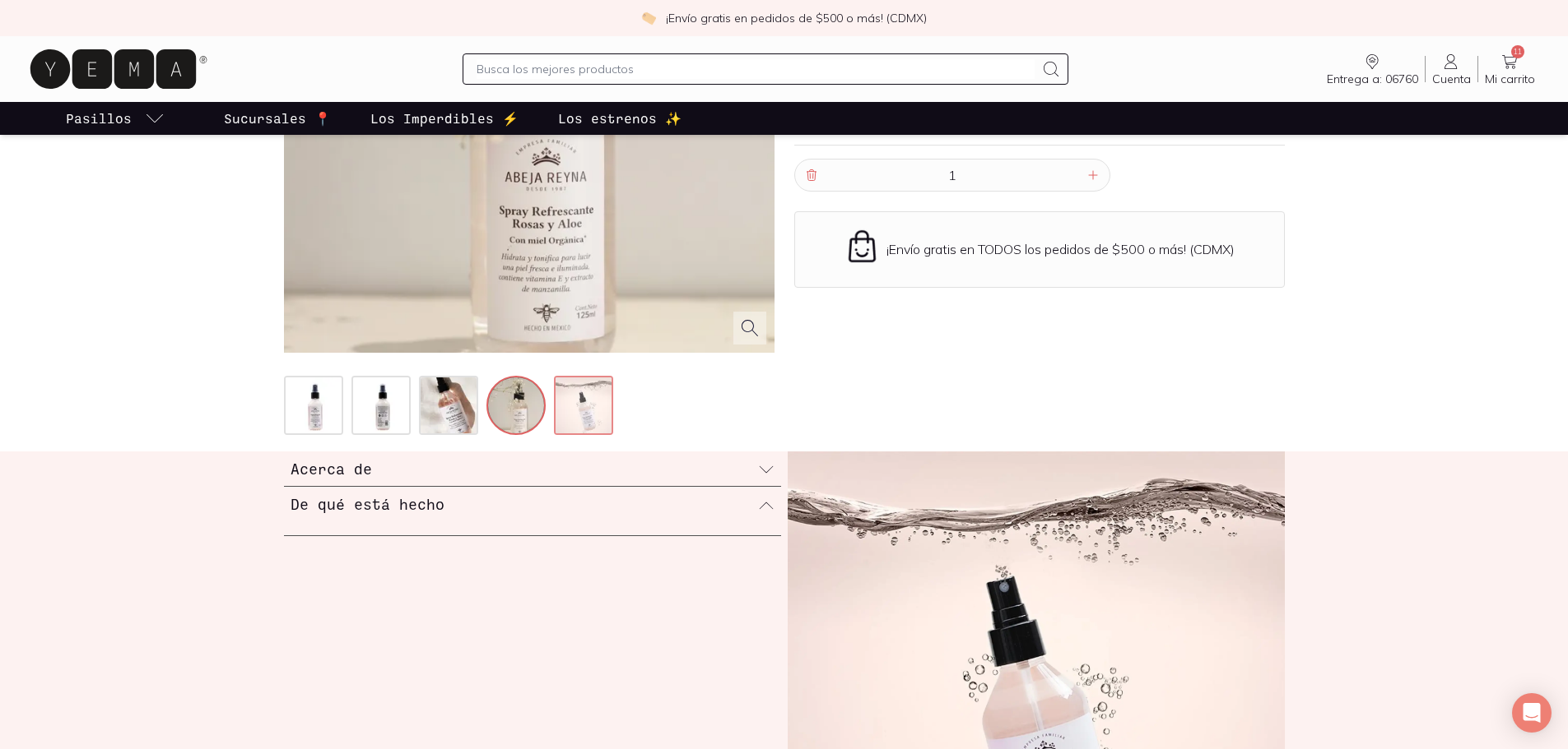
click at [575, 413] on img at bounding box center [585, 408] width 59 height 59
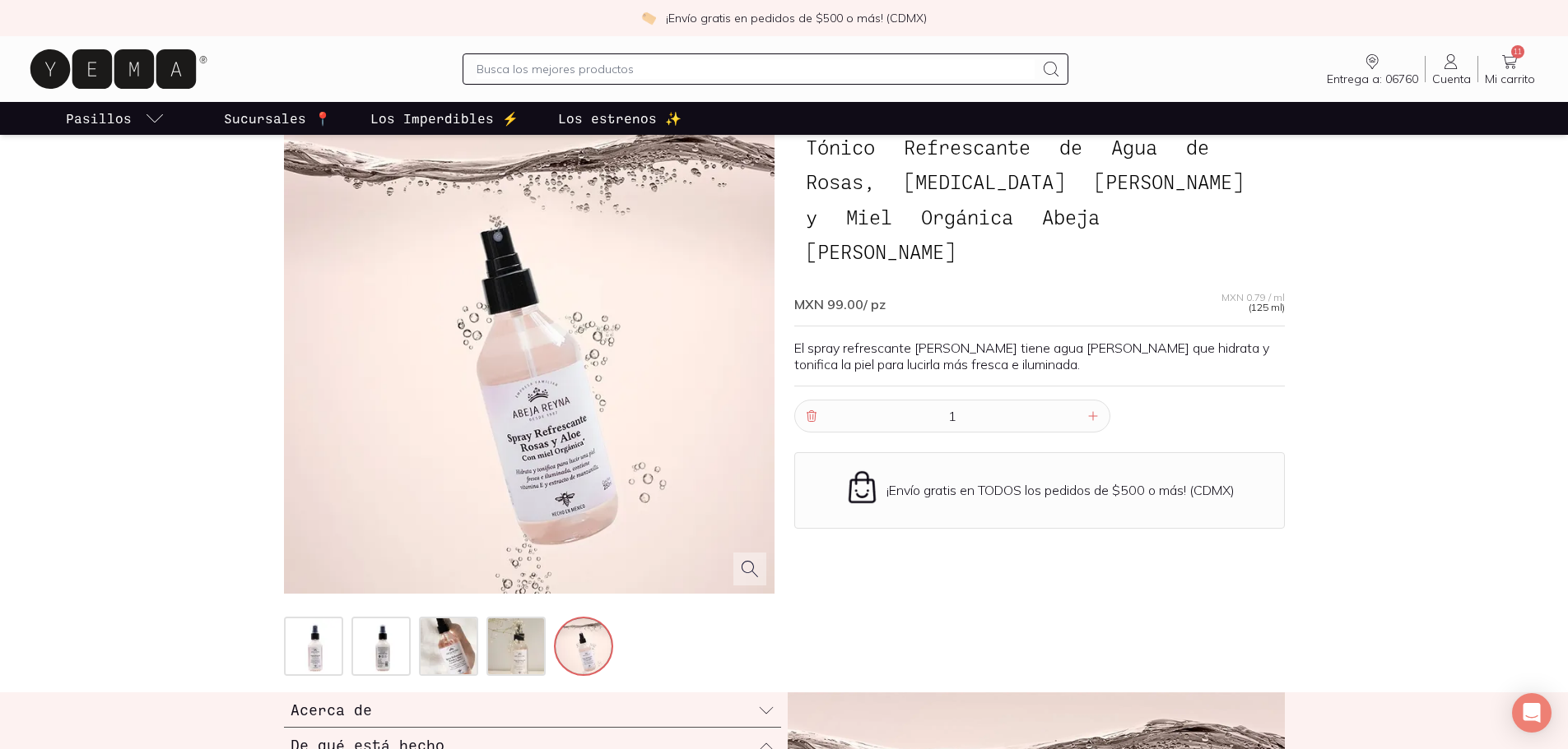
scroll to position [82, 0]
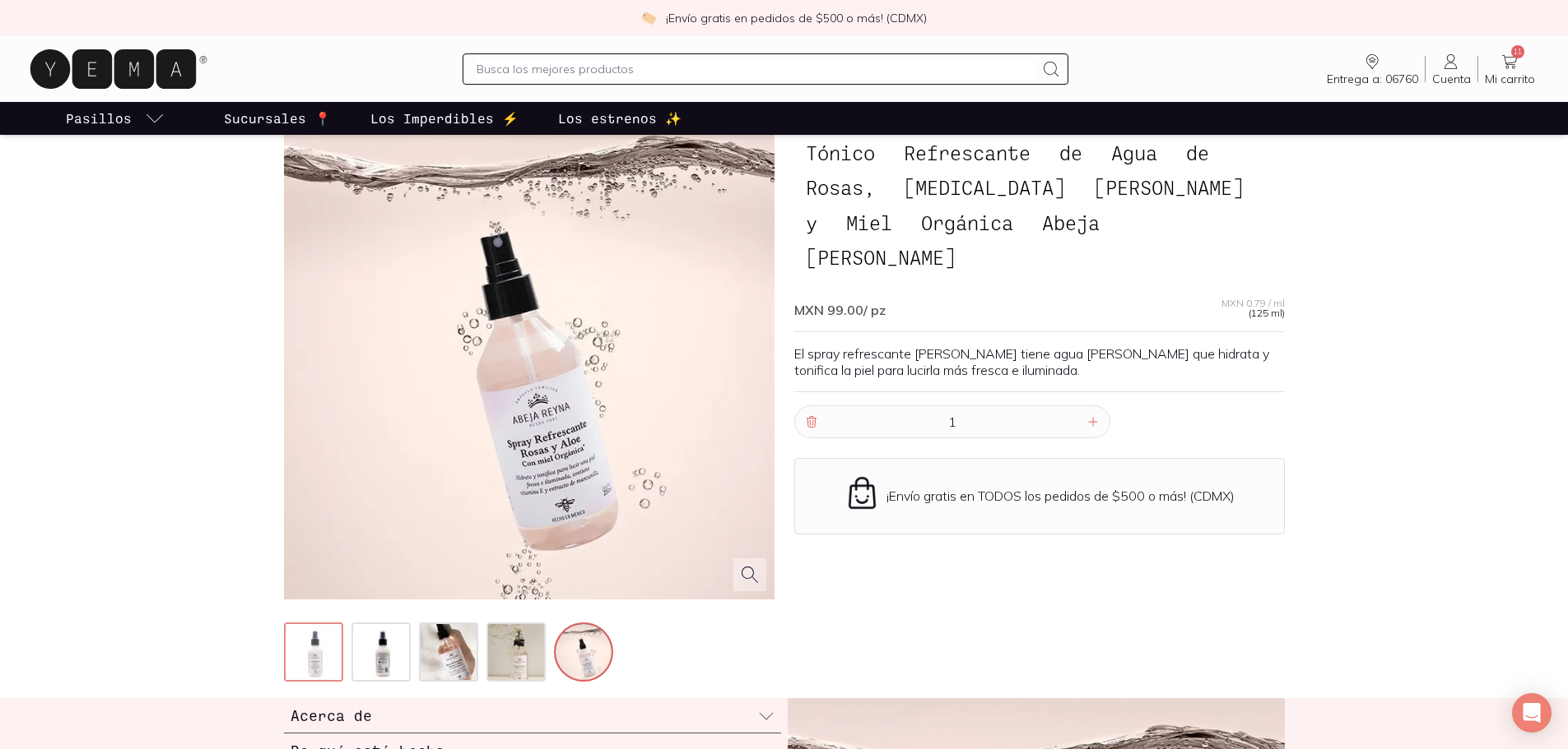
click at [310, 660] on img at bounding box center [315, 654] width 59 height 59
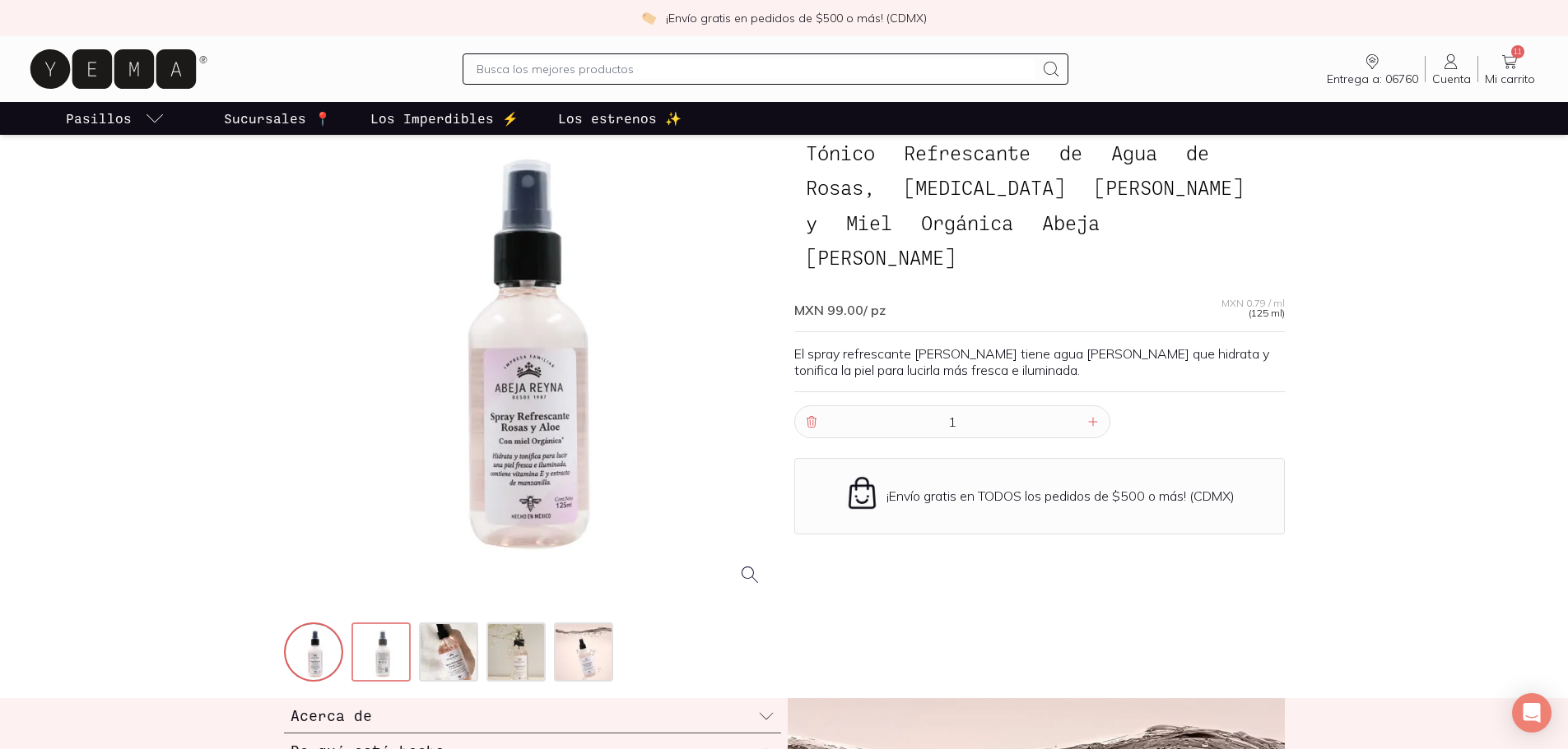
click at [368, 654] on img at bounding box center [383, 654] width 59 height 59
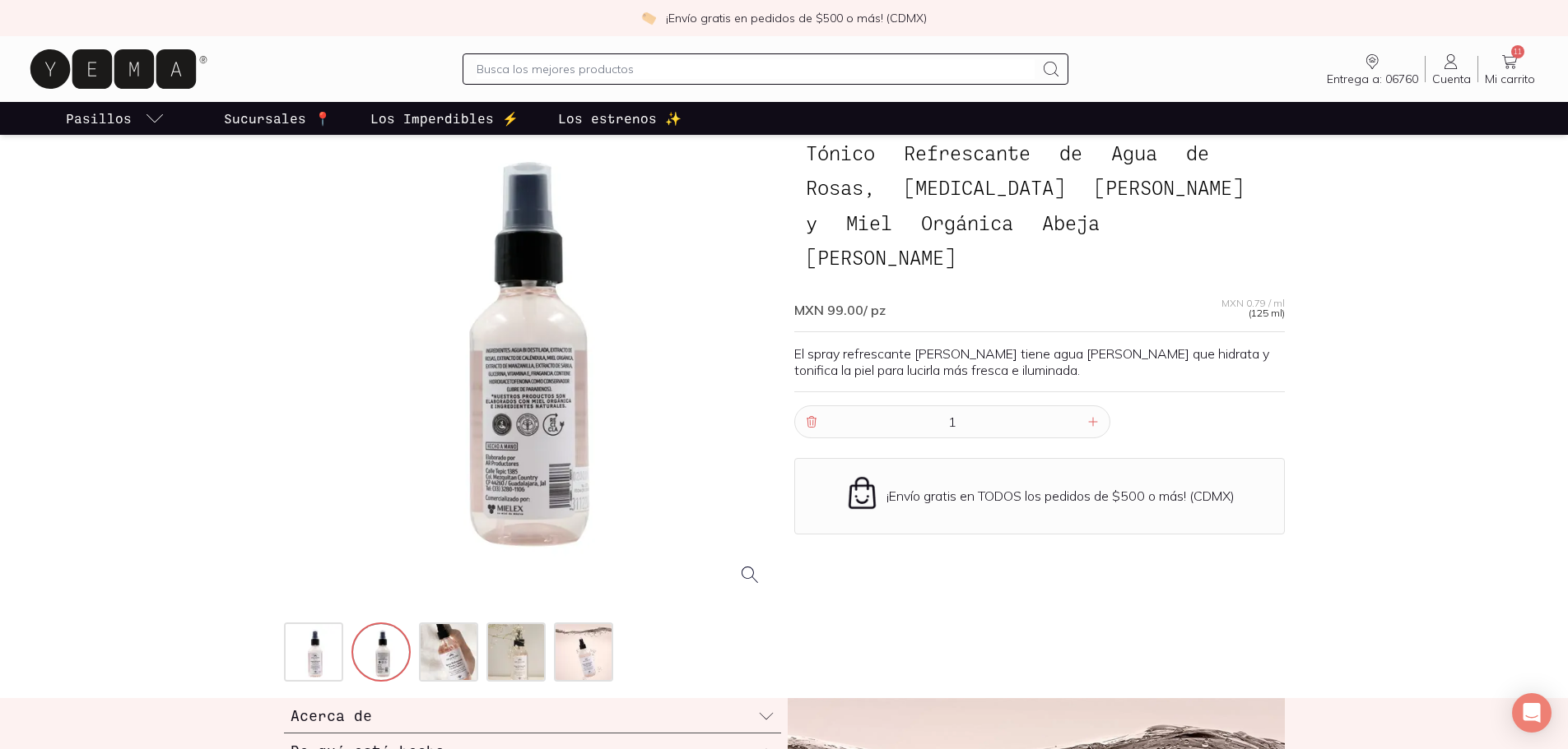
drag, startPoint x: 559, startPoint y: 363, endPoint x: 550, endPoint y: 332, distance: 32.3
click at [550, 334] on div at bounding box center [529, 354] width 490 height 490
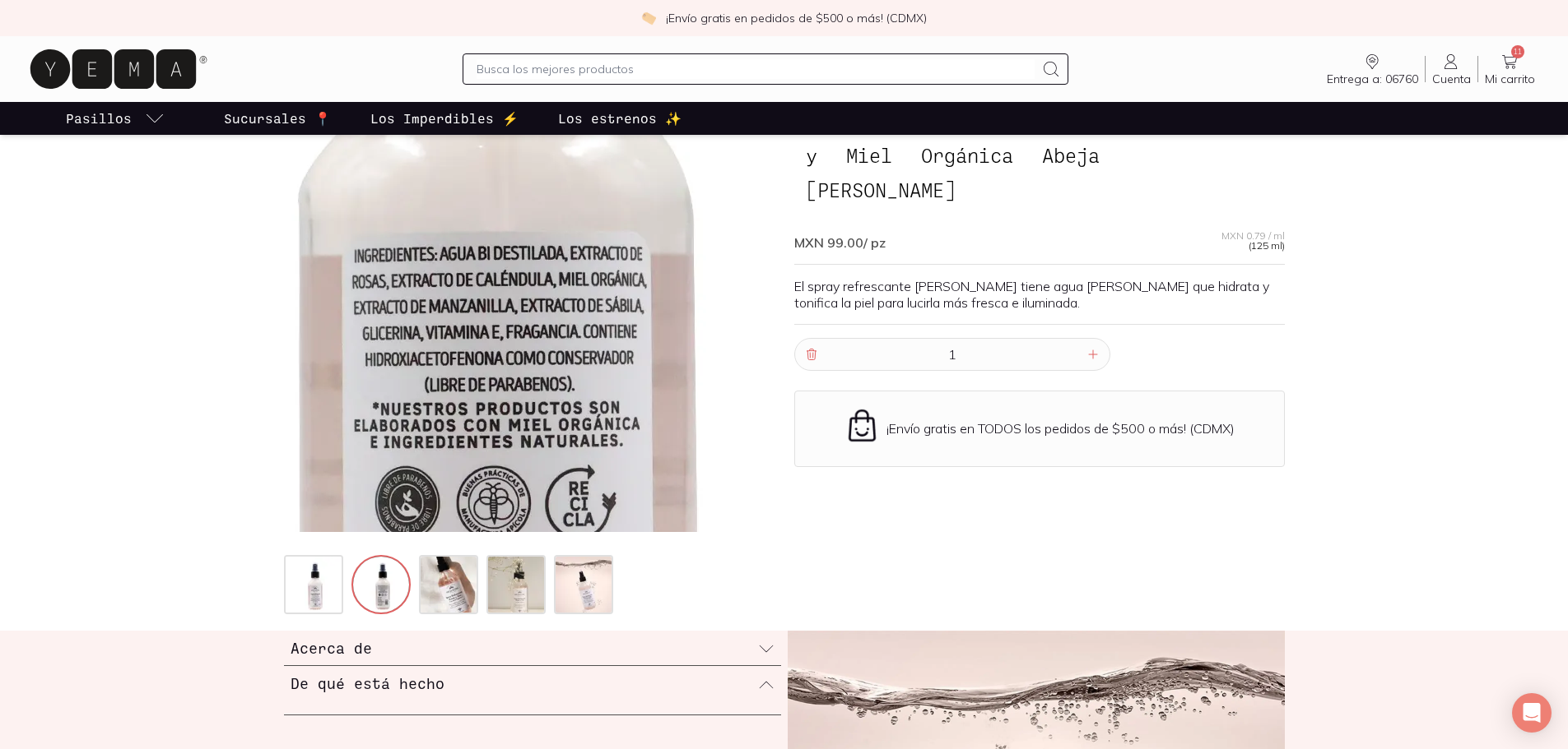
scroll to position [164, 0]
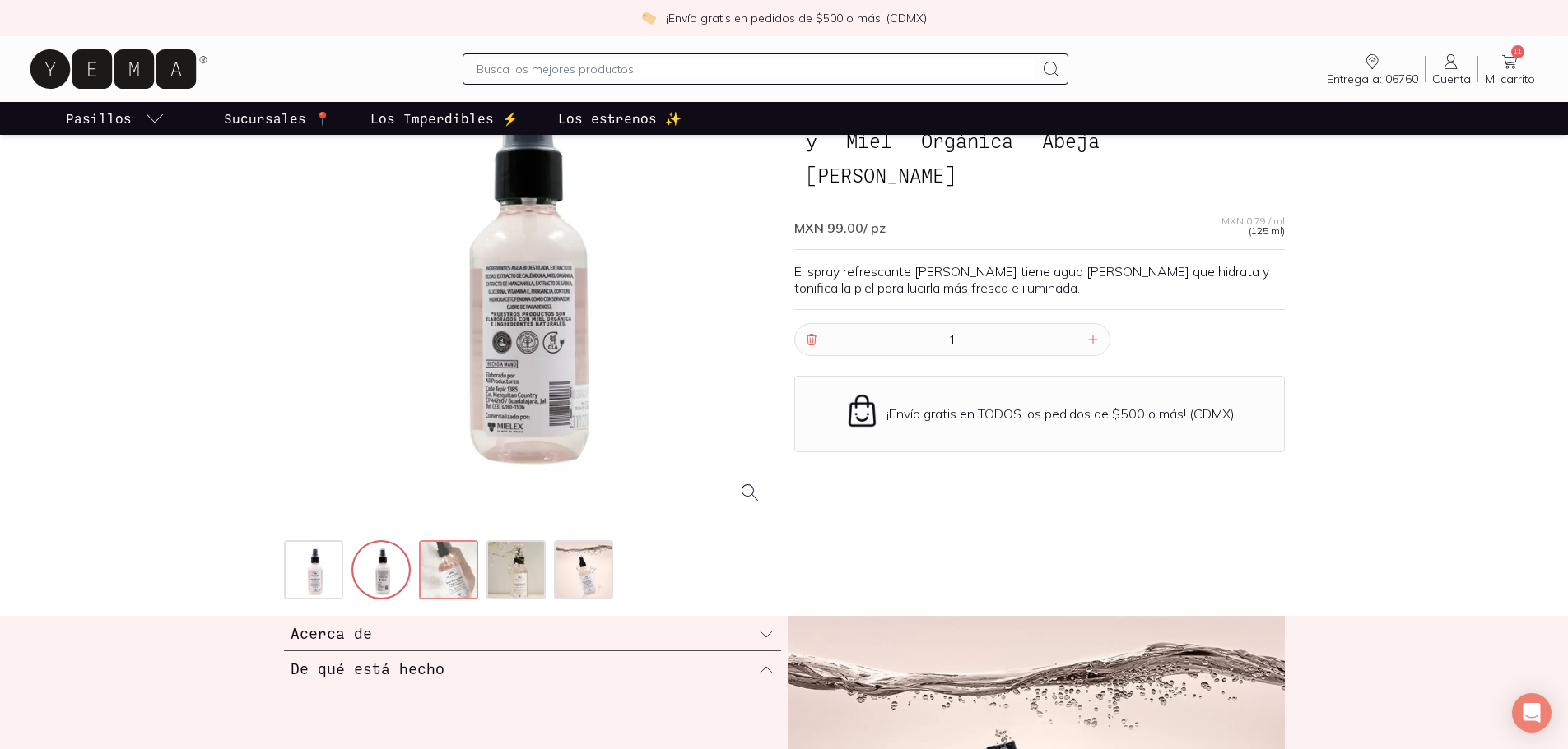
click at [466, 568] on img at bounding box center [450, 572] width 59 height 59
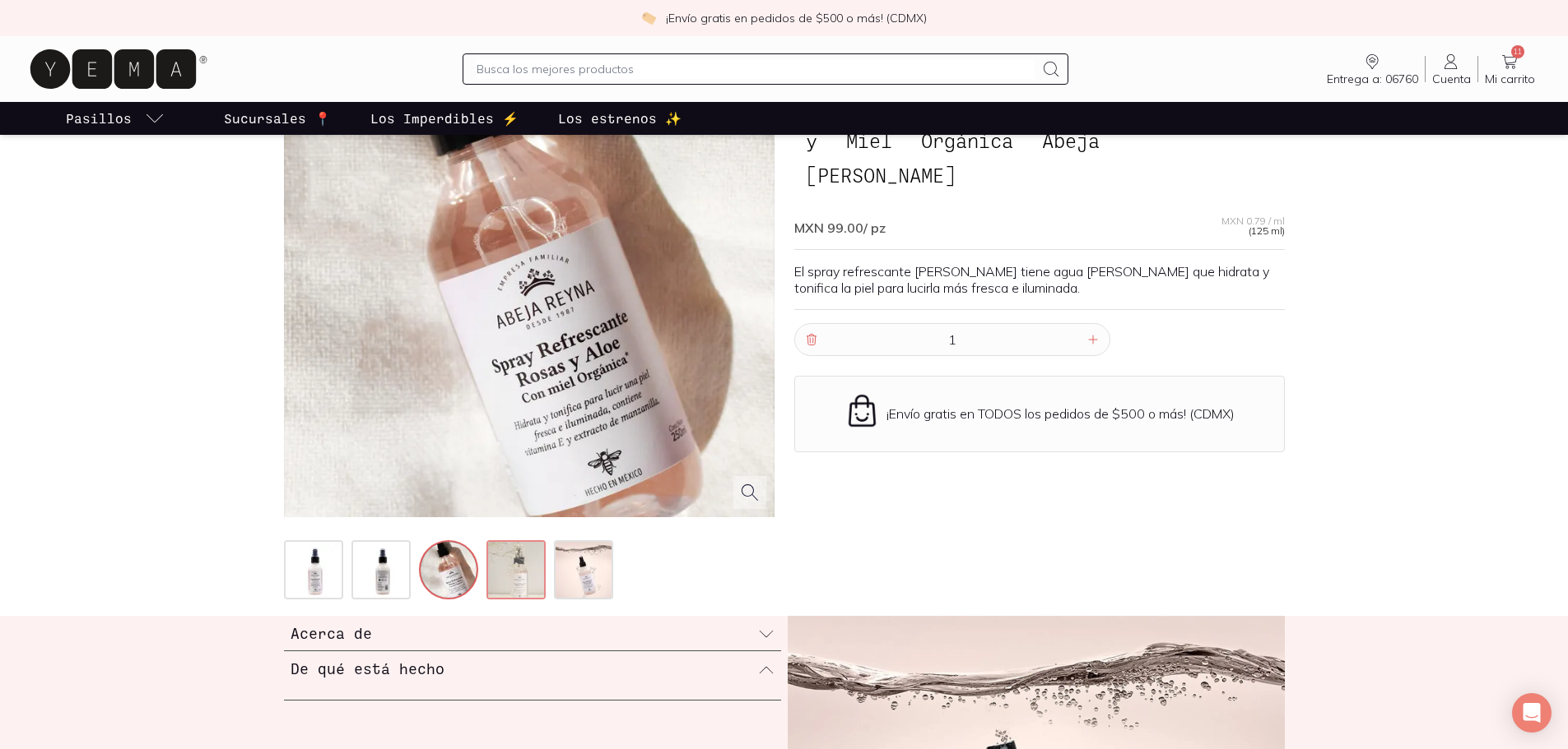
click at [538, 552] on img at bounding box center [518, 572] width 59 height 59
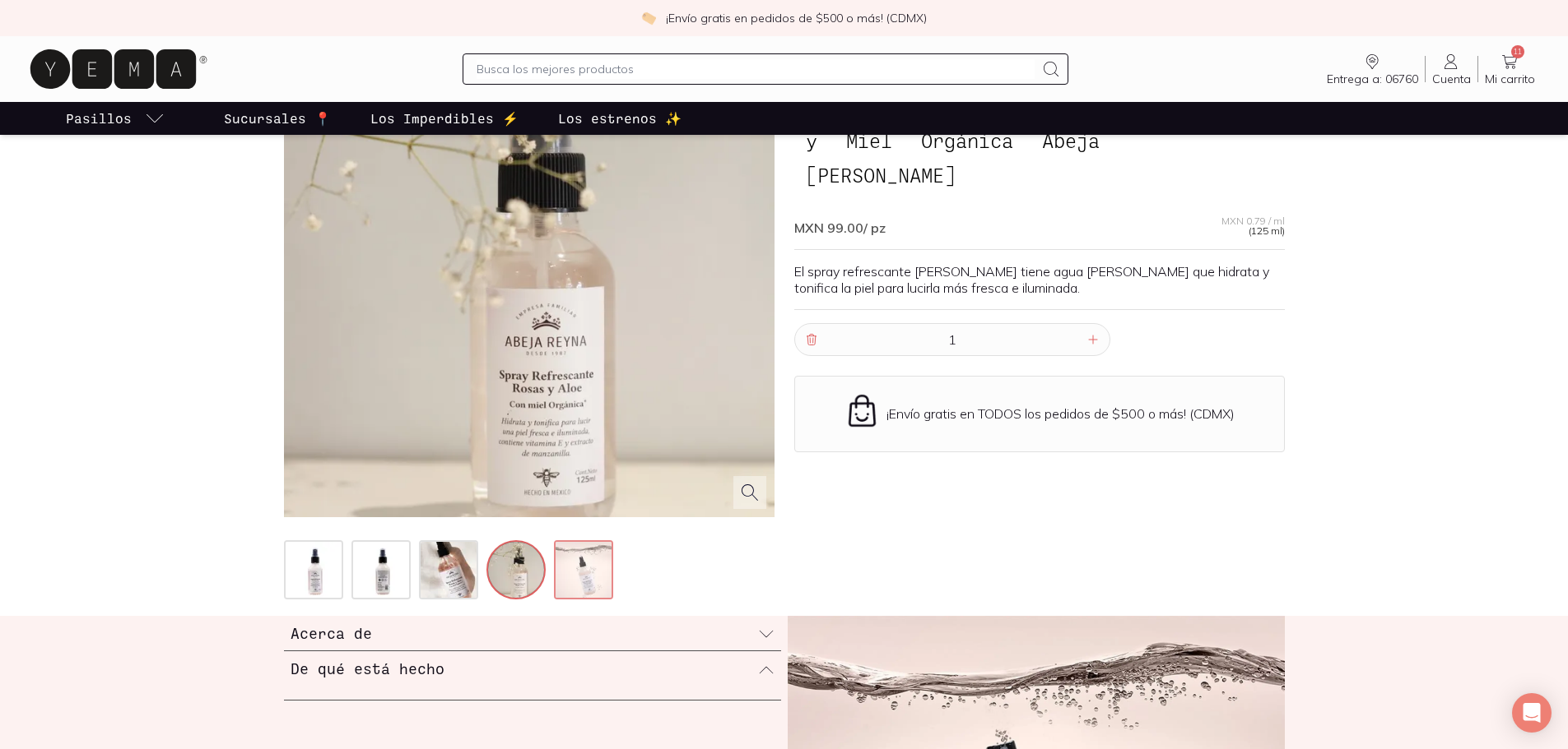
click at [563, 563] on img at bounding box center [585, 572] width 59 height 59
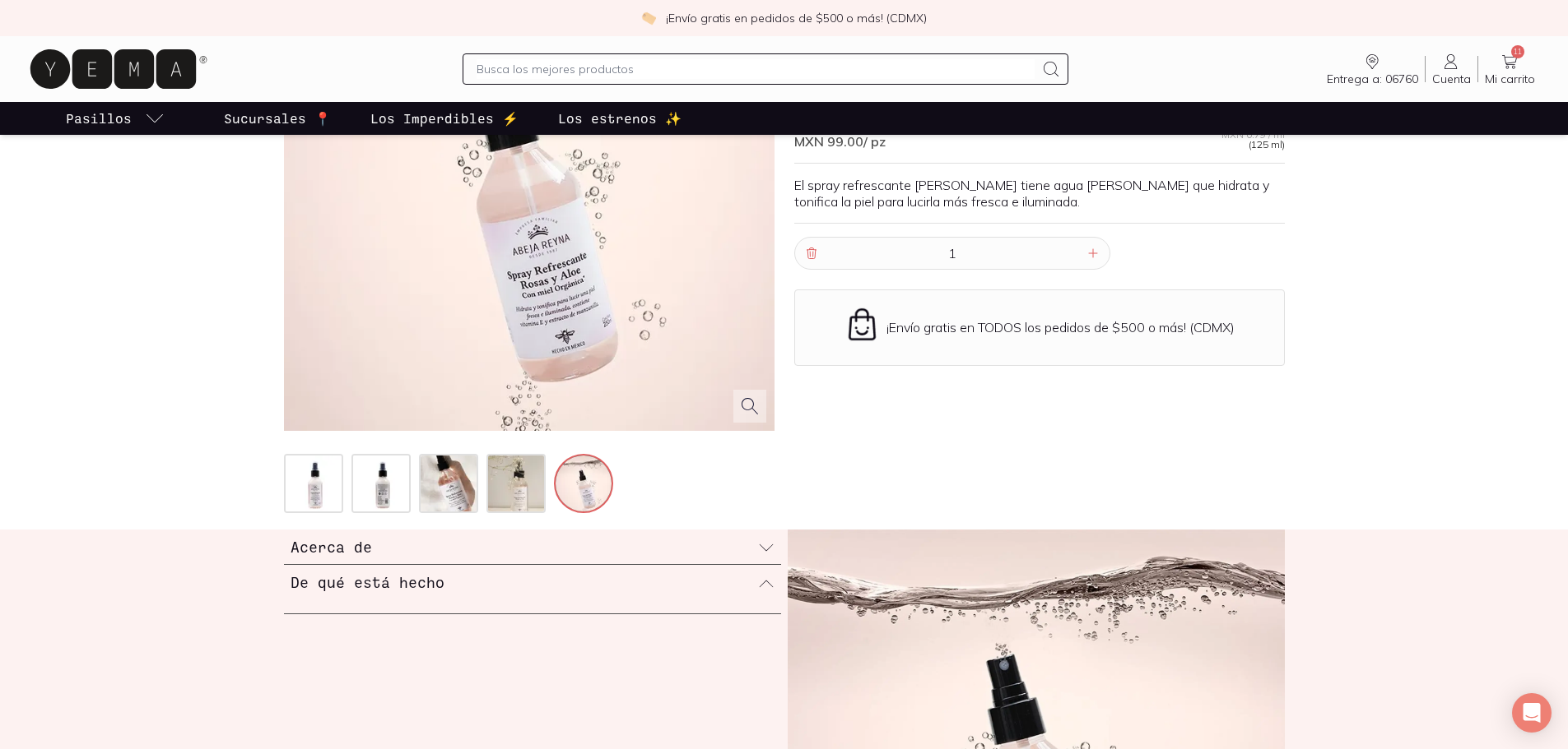
scroll to position [412, 0]
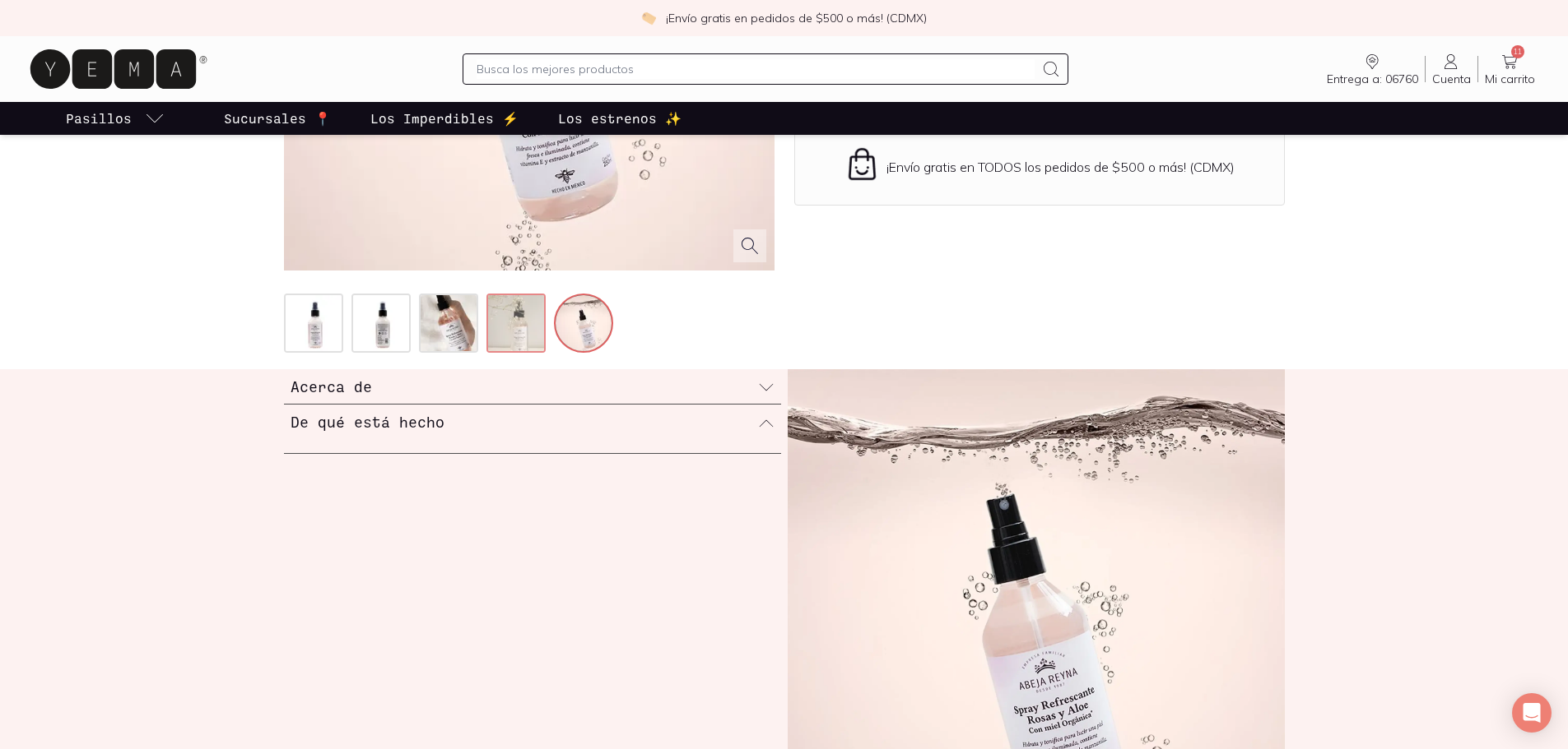
click at [524, 334] on img at bounding box center [518, 325] width 59 height 59
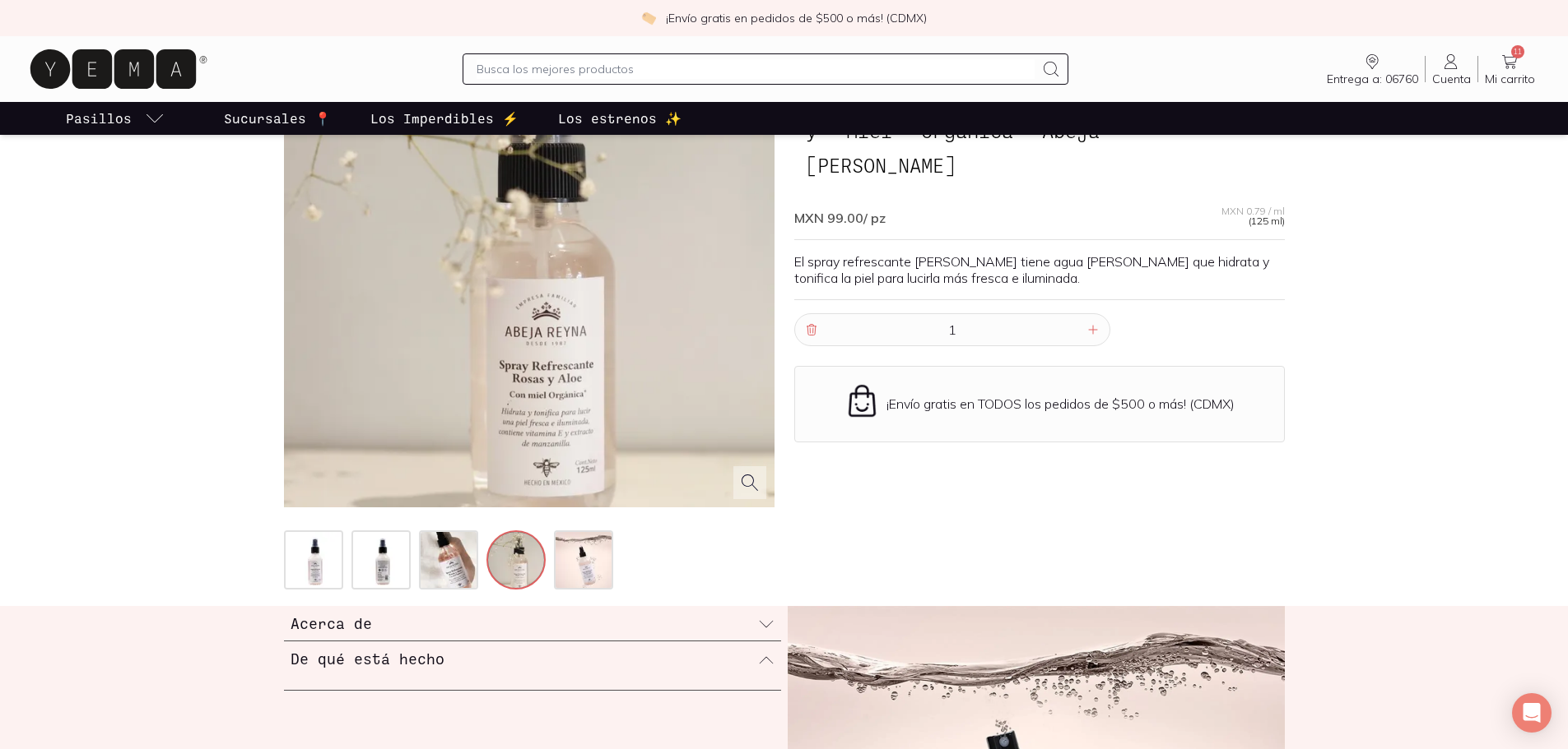
scroll to position [164, 0]
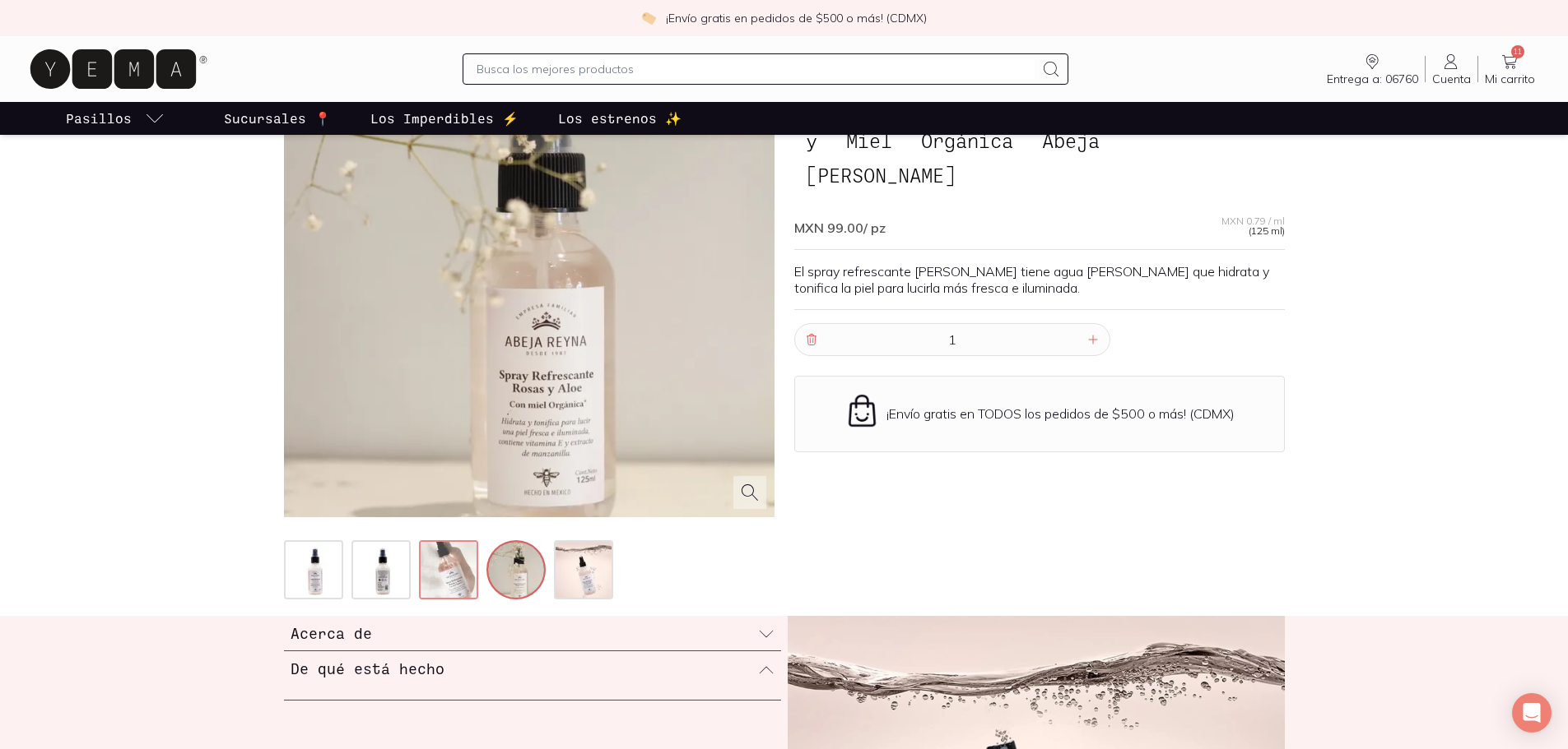
click at [458, 565] on img at bounding box center [450, 572] width 59 height 59
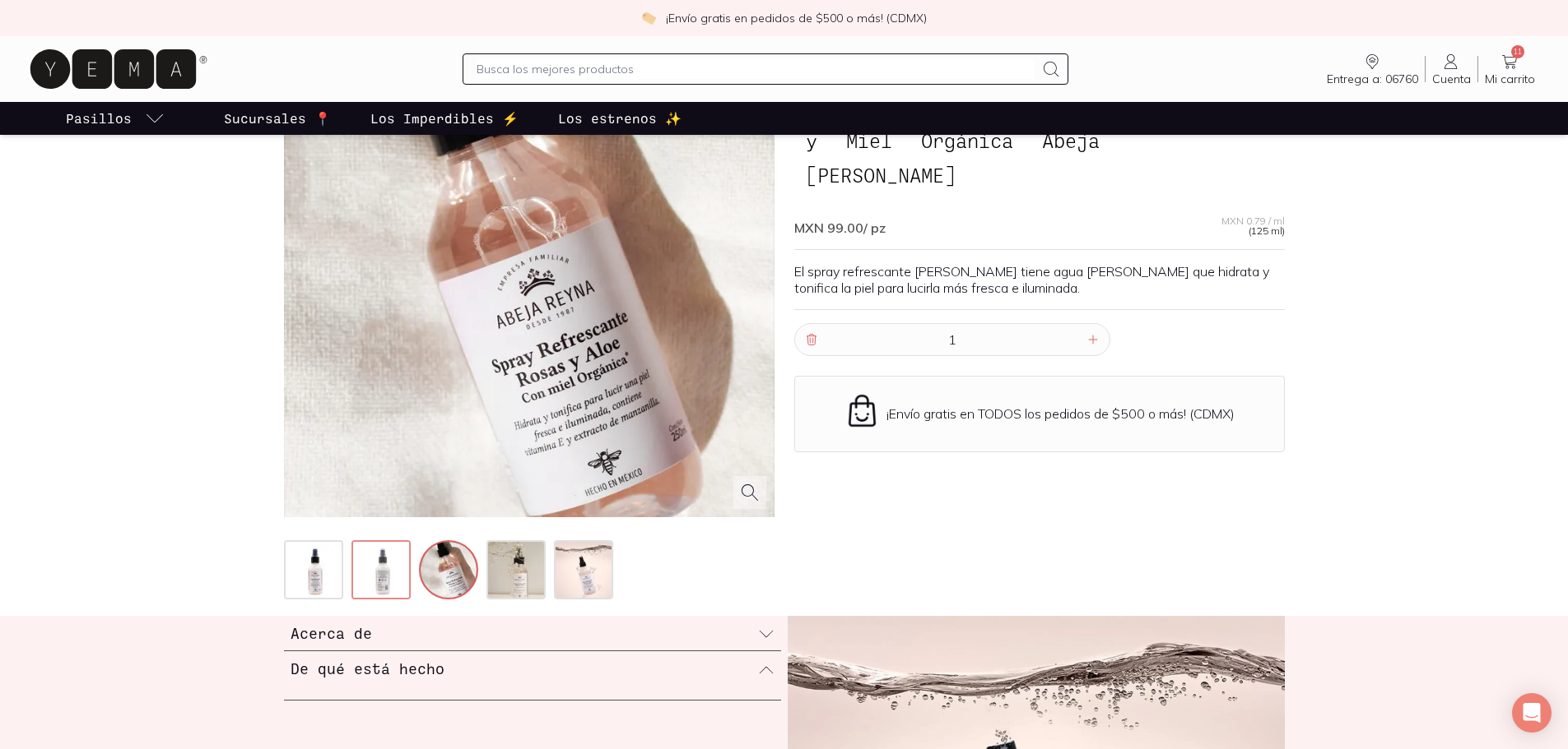
click at [361, 590] on img at bounding box center [383, 572] width 59 height 59
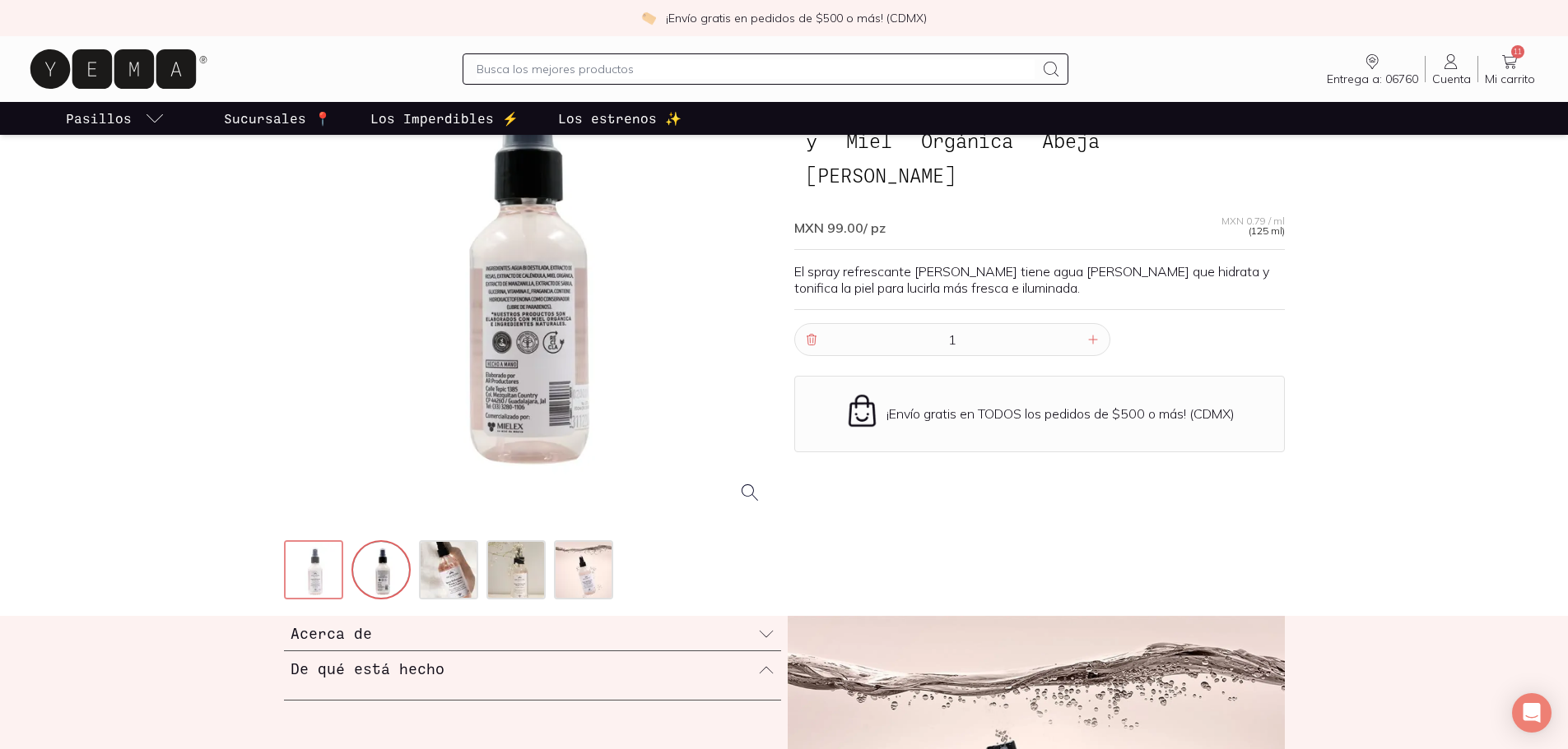
click at [333, 573] on img at bounding box center [315, 572] width 59 height 59
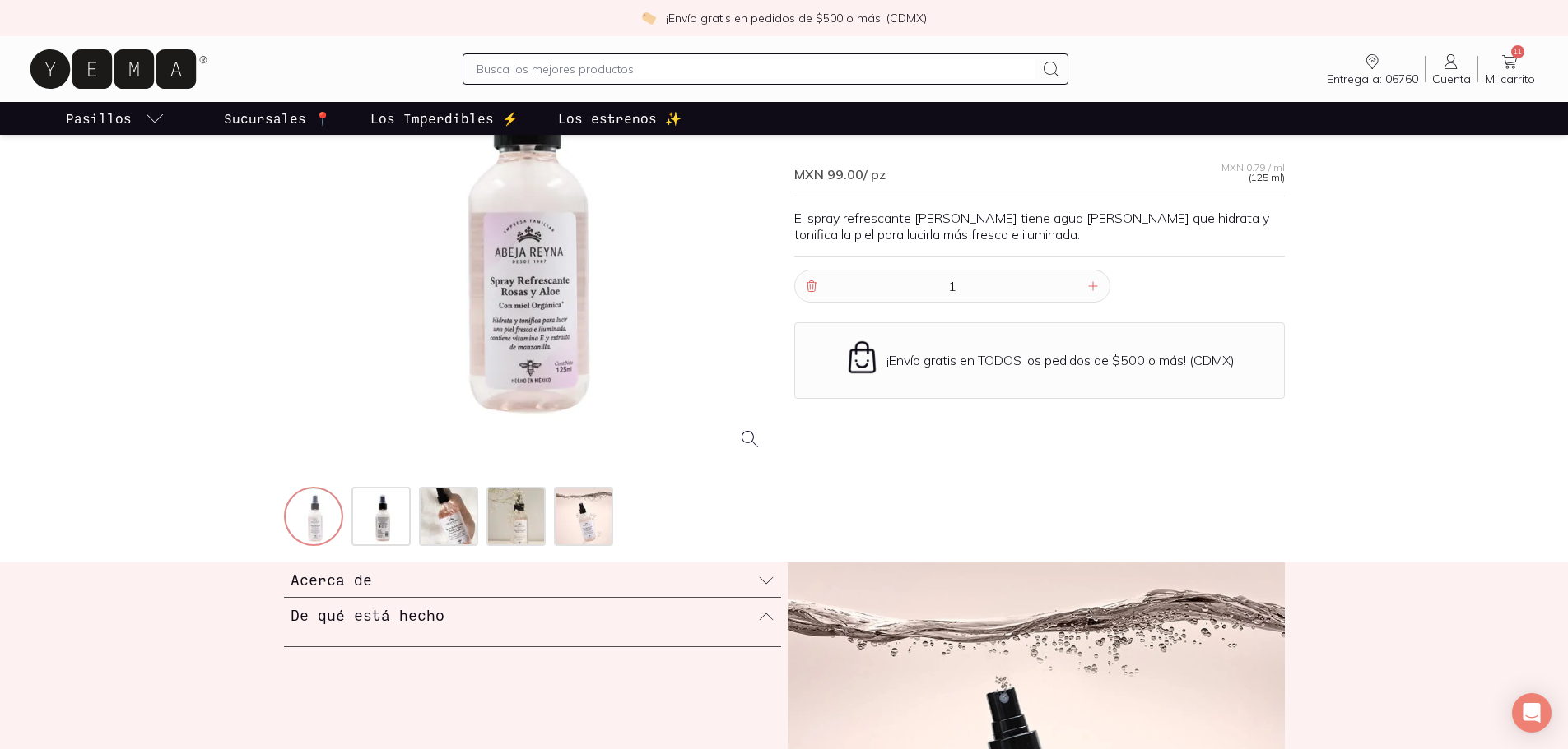
scroll to position [246, 0]
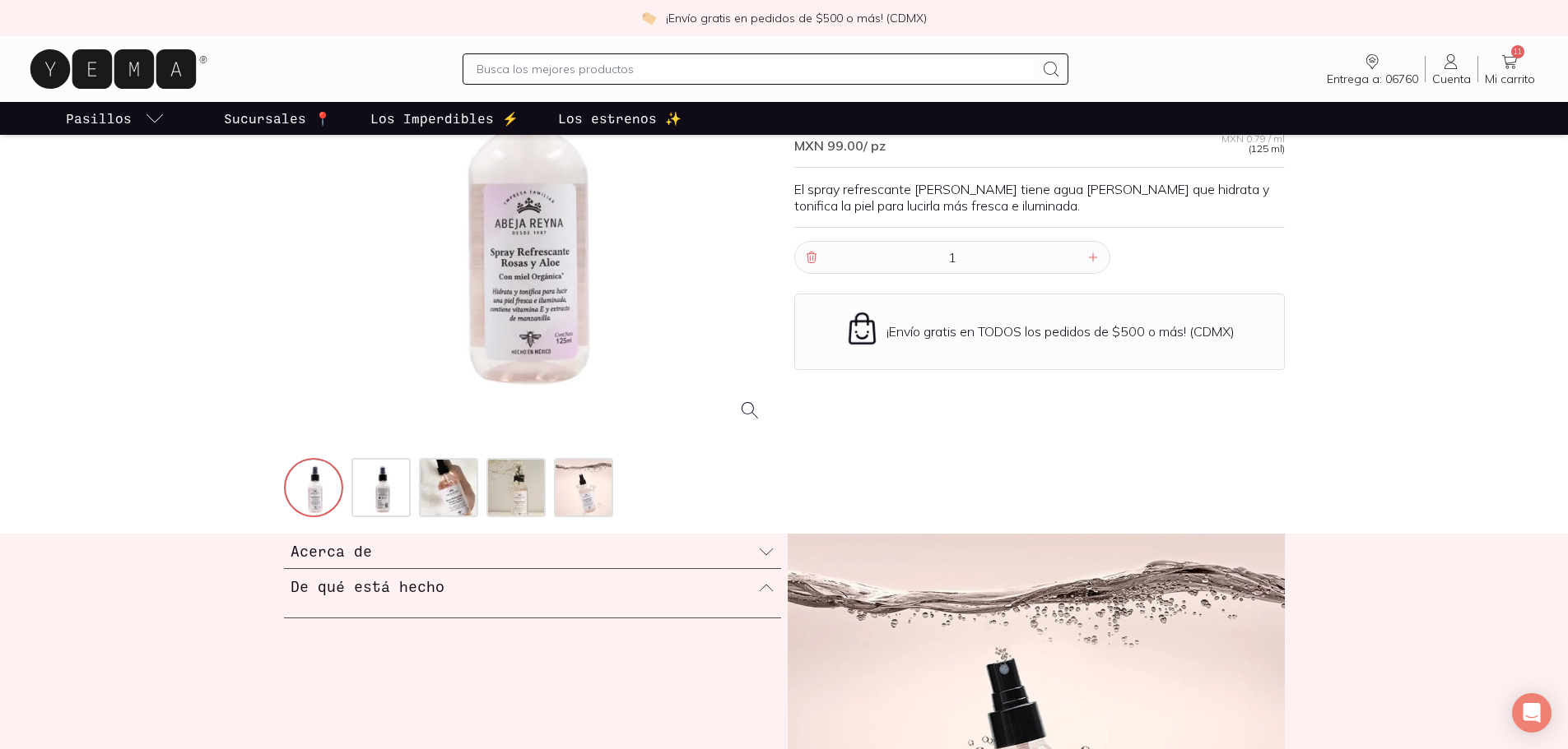
click at [1493, 69] on link "11 Mi carrito Carrito" at bounding box center [1510, 68] width 63 height 35
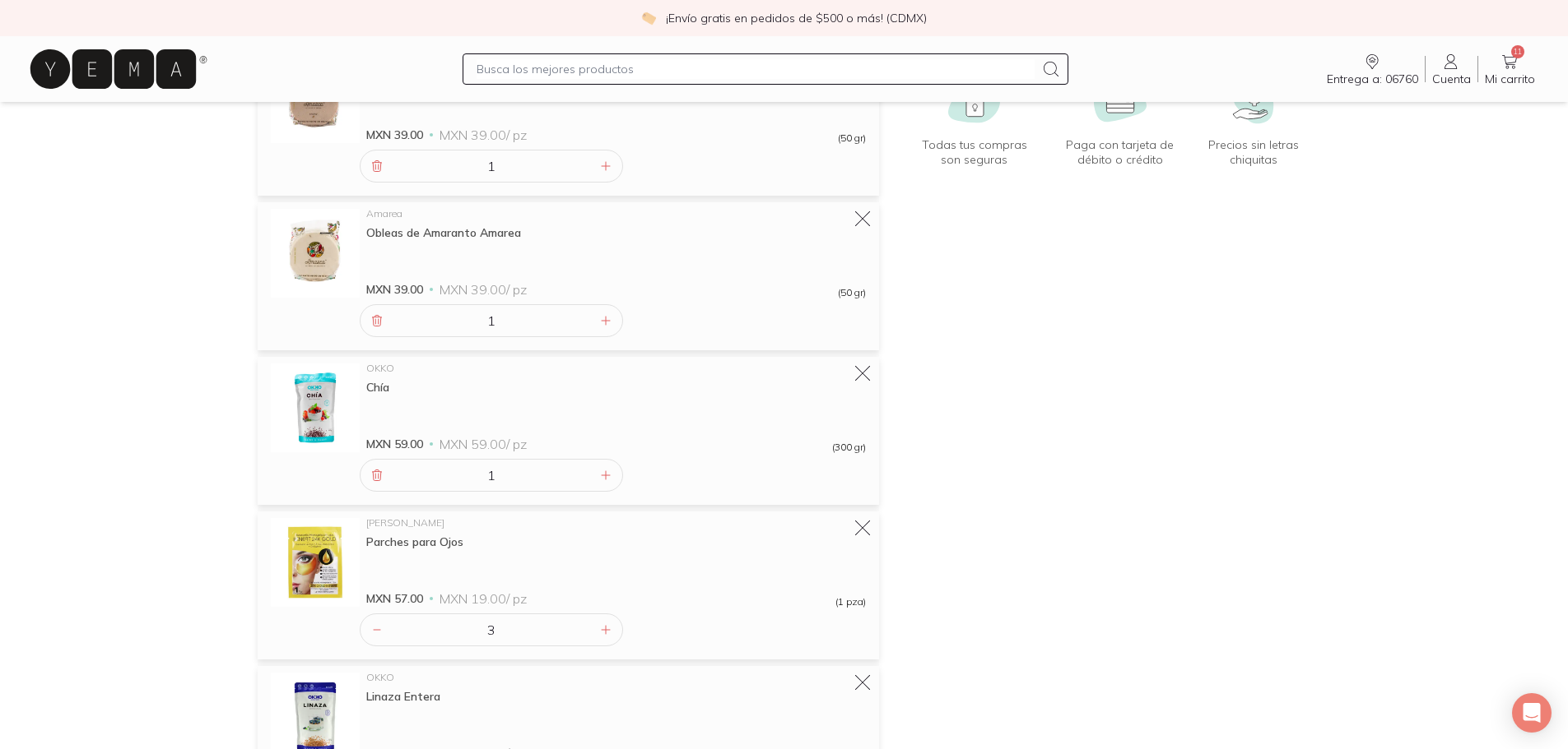
scroll to position [494, 0]
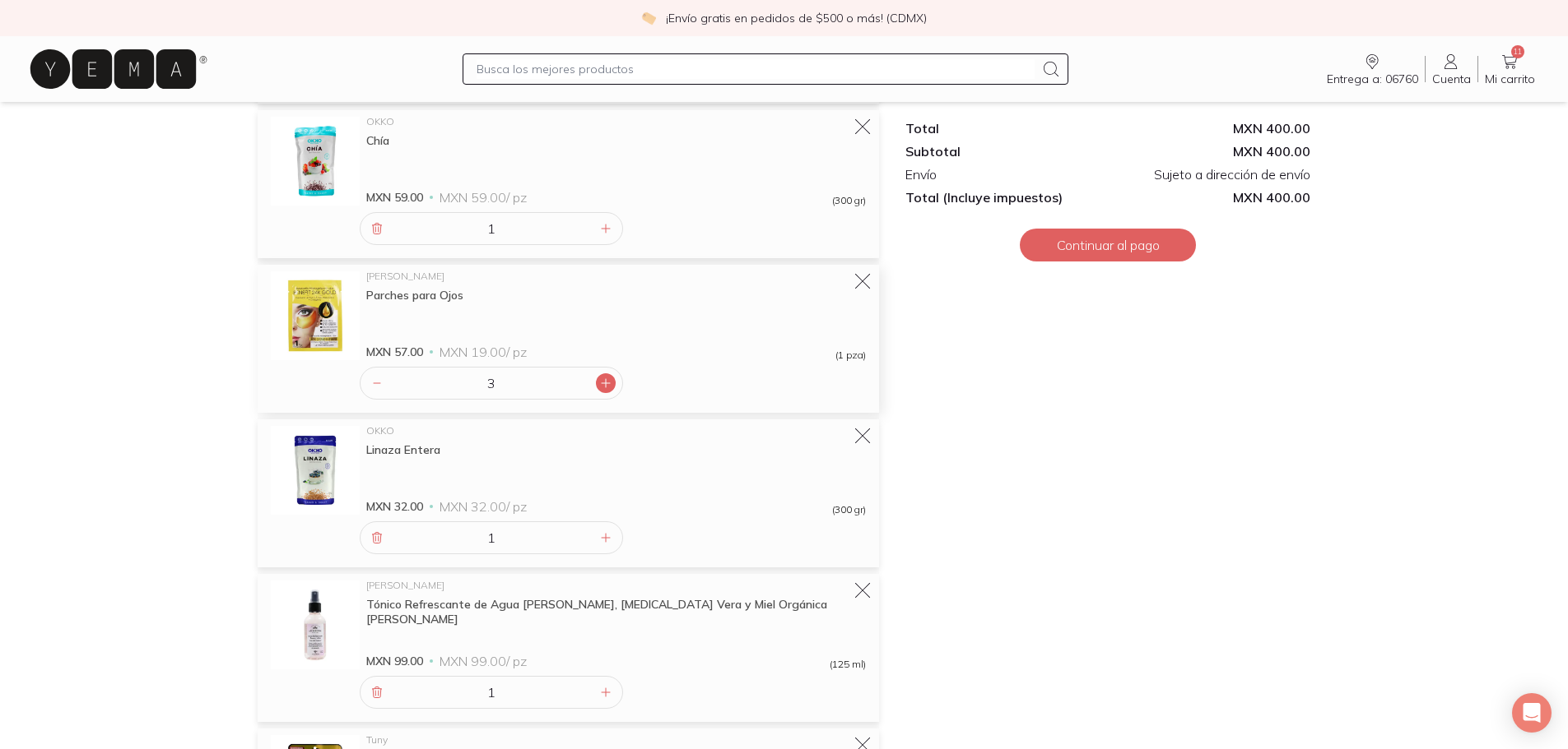
click at [599, 388] on icon at bounding box center [605, 383] width 13 height 13
type input "4"
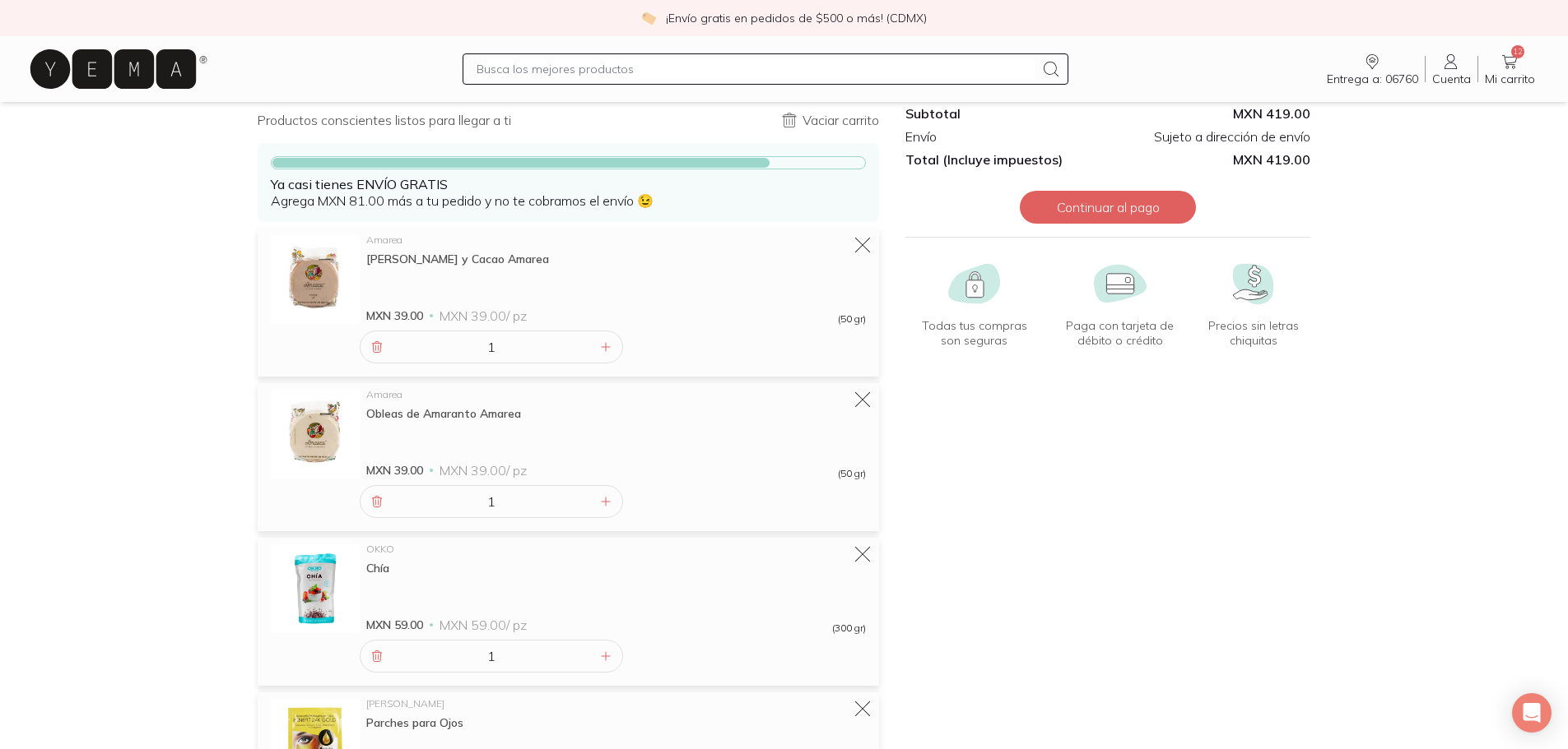
scroll to position [0, 0]
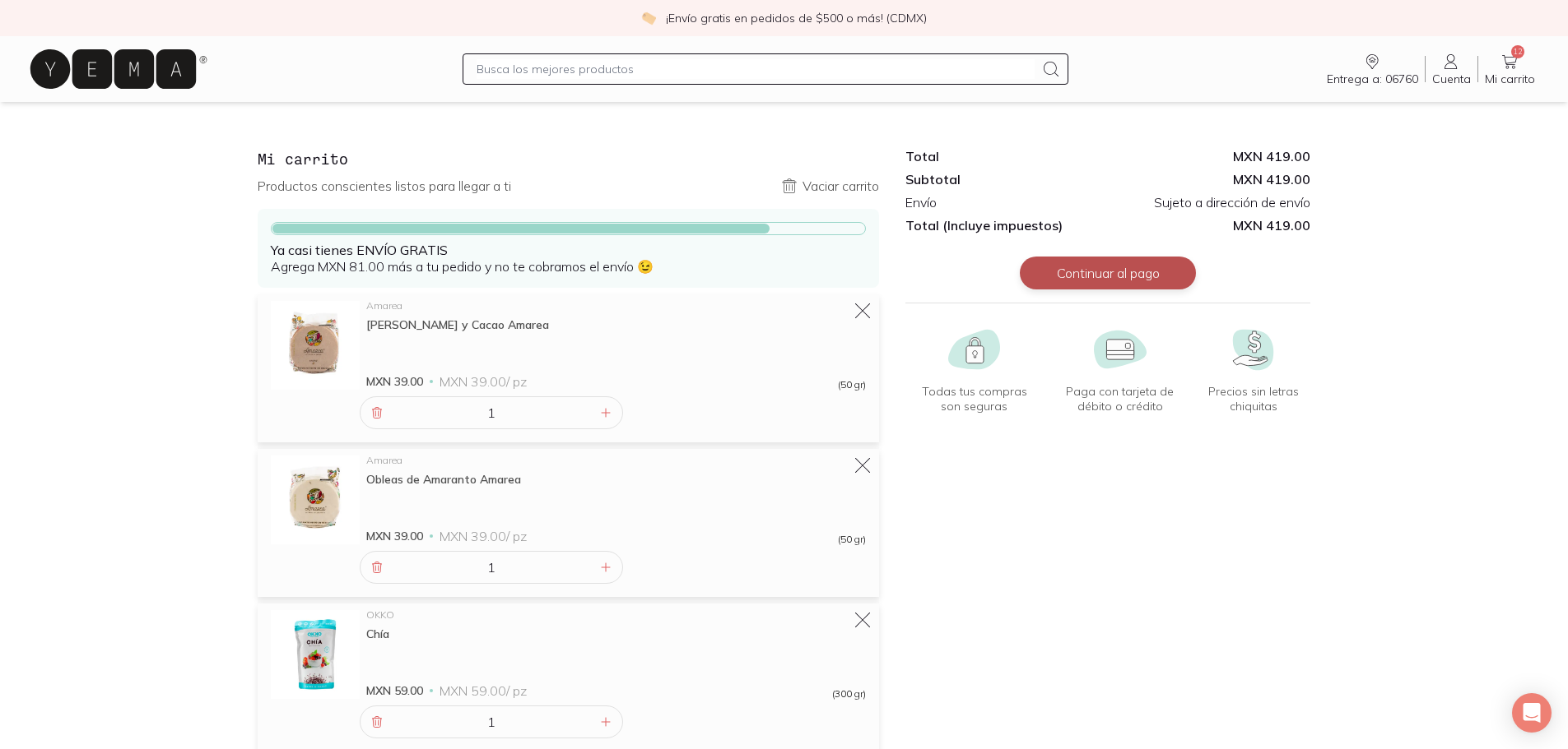
click at [1080, 276] on button "Continuar al pago" at bounding box center [1108, 272] width 176 height 33
click at [1147, 266] on button "Continuar al pago" at bounding box center [1108, 272] width 176 height 33
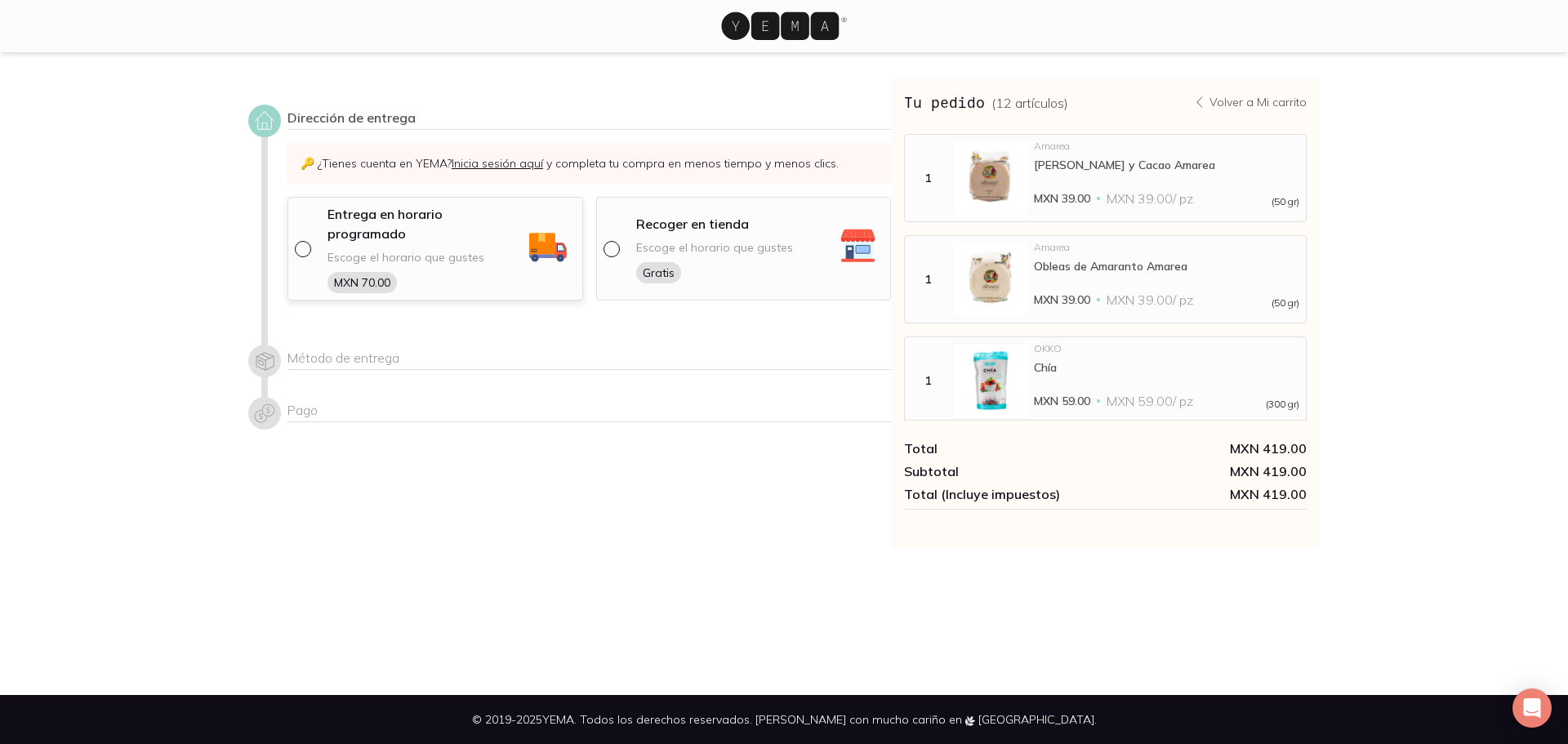
click at [303, 241] on input "radio" at bounding box center [301, 247] width 13 height 13
radio input "true"
select select "204"
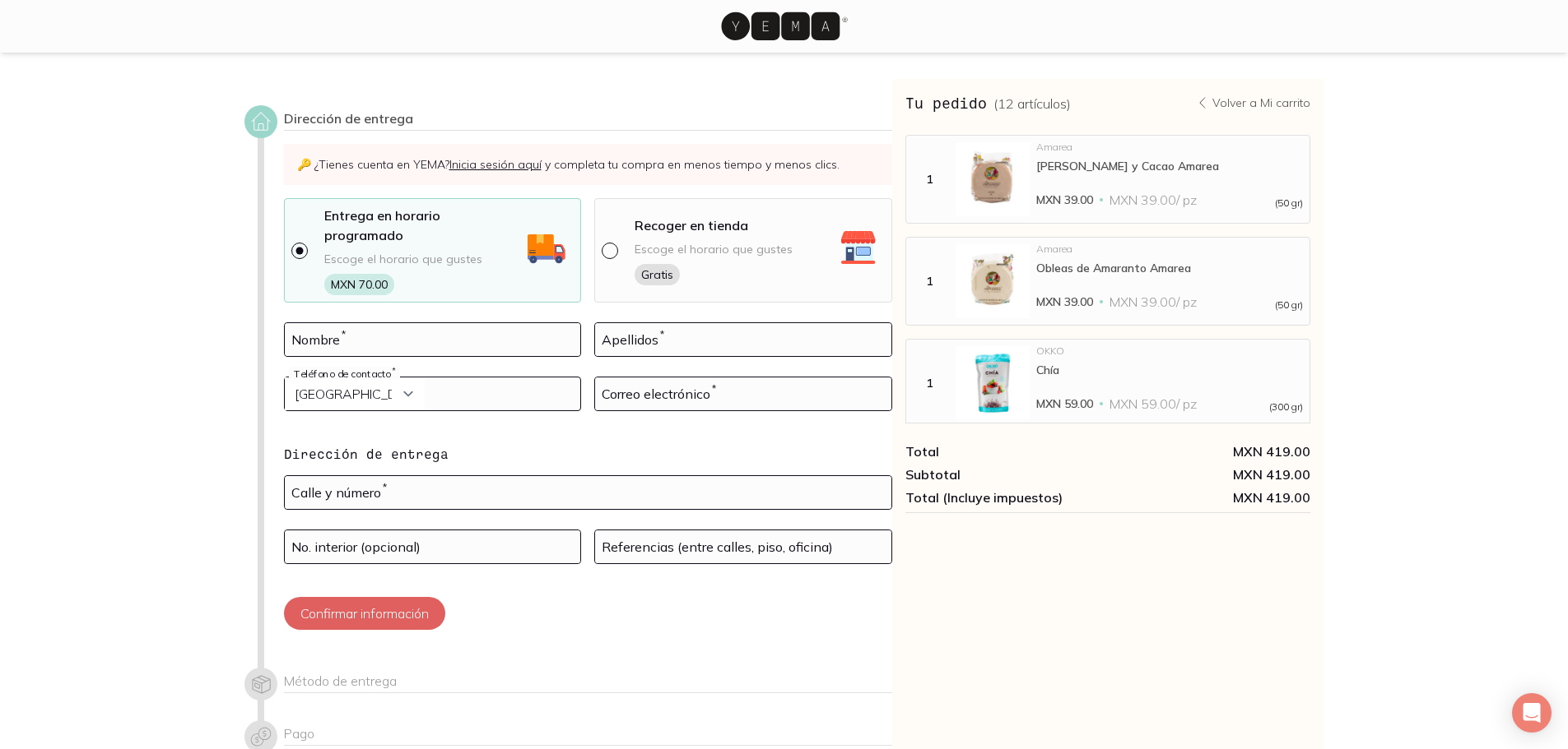
scroll to position [80, 0]
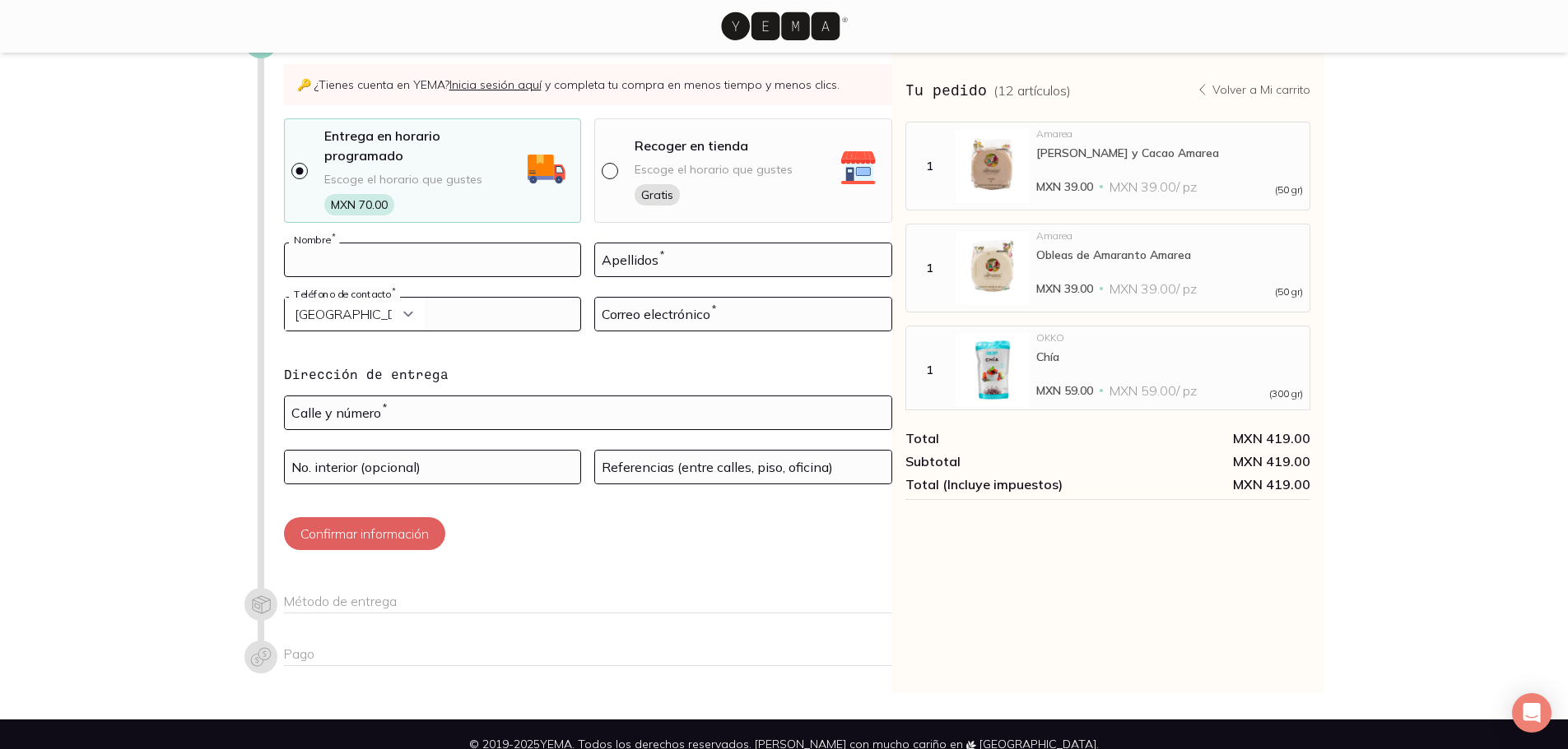
click at [475, 246] on input at bounding box center [433, 259] width 296 height 33
type input "Yeliena"
click at [678, 243] on input at bounding box center [742, 259] width 296 height 33
type input "[PERSON_NAME]"
click at [396, 298] on select "Curazao (+5999) [GEOGRAPHIC_DATA] (+1876) [GEOGRAPHIC_DATA][PERSON_NAME][PERSON…" at bounding box center [354, 314] width 140 height 33
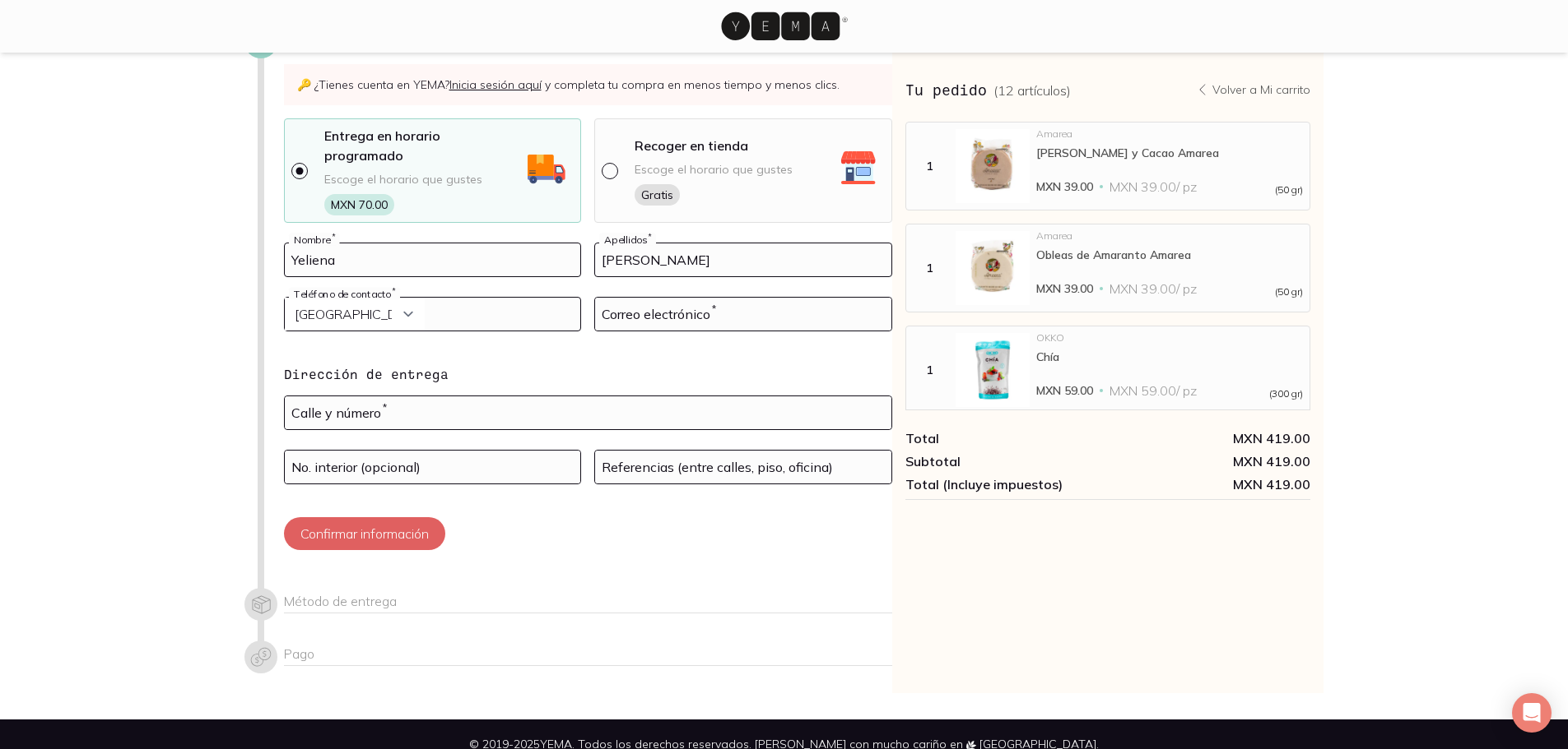
click at [488, 298] on input "tel" at bounding box center [433, 314] width 296 height 33
type input "5551362413"
click at [843, 298] on input at bounding box center [742, 314] width 296 height 33
type input "[EMAIL_ADDRESS][DOMAIN_NAME]"
click at [371, 397] on input "text" at bounding box center [588, 413] width 607 height 33
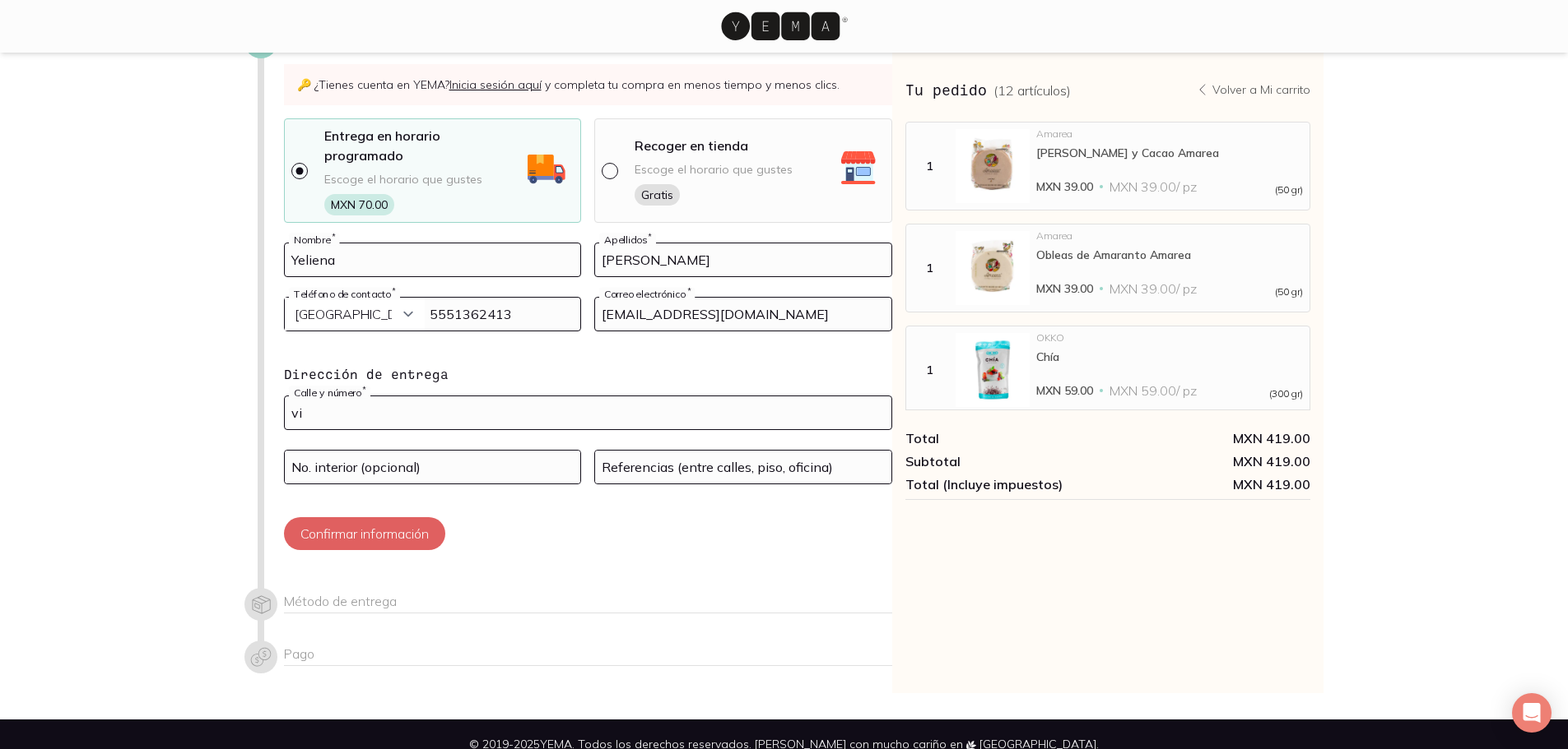
type input "v"
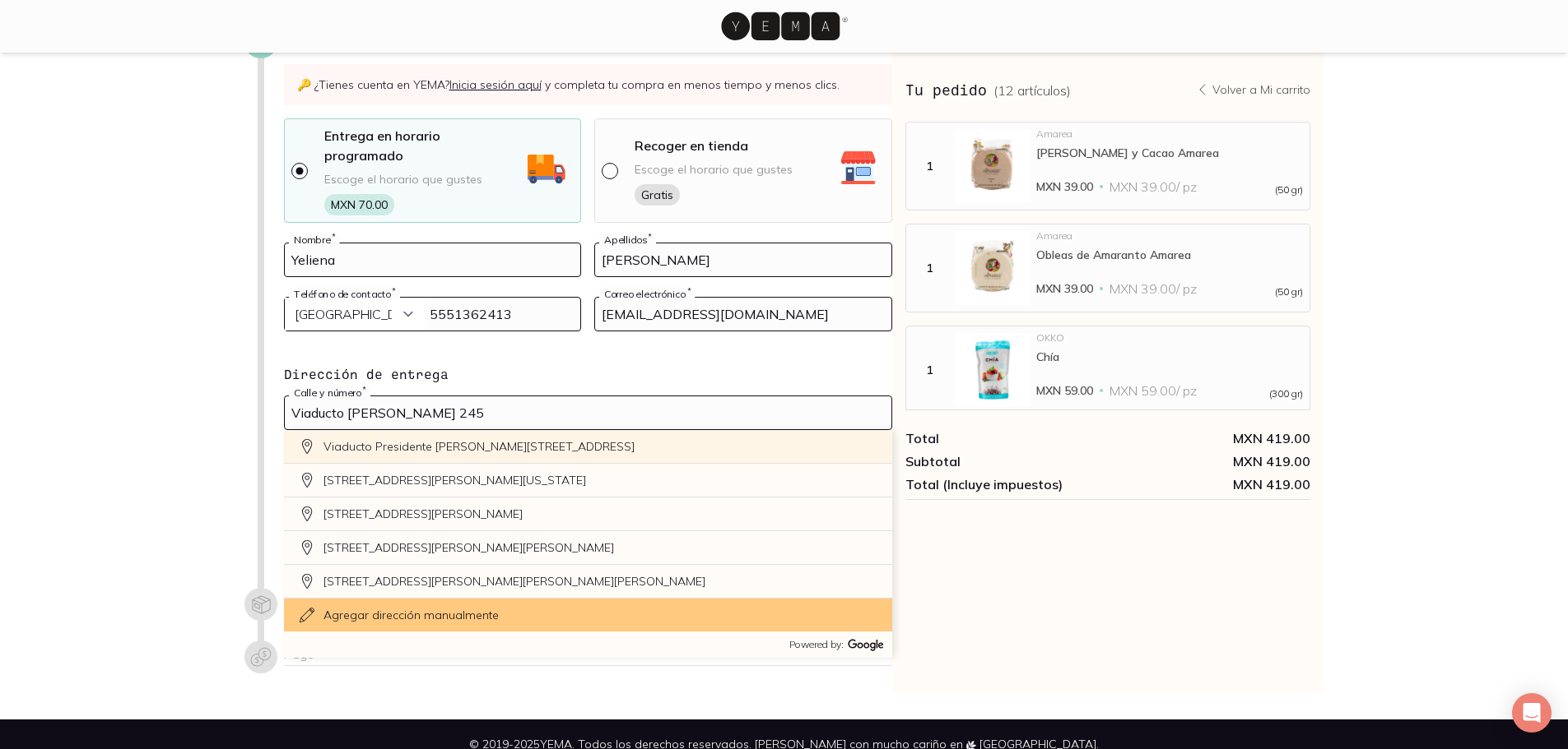
click at [389, 430] on div "Viaducto Presidente [PERSON_NAME][STREET_ADDRESS]" at bounding box center [588, 447] width 608 height 34
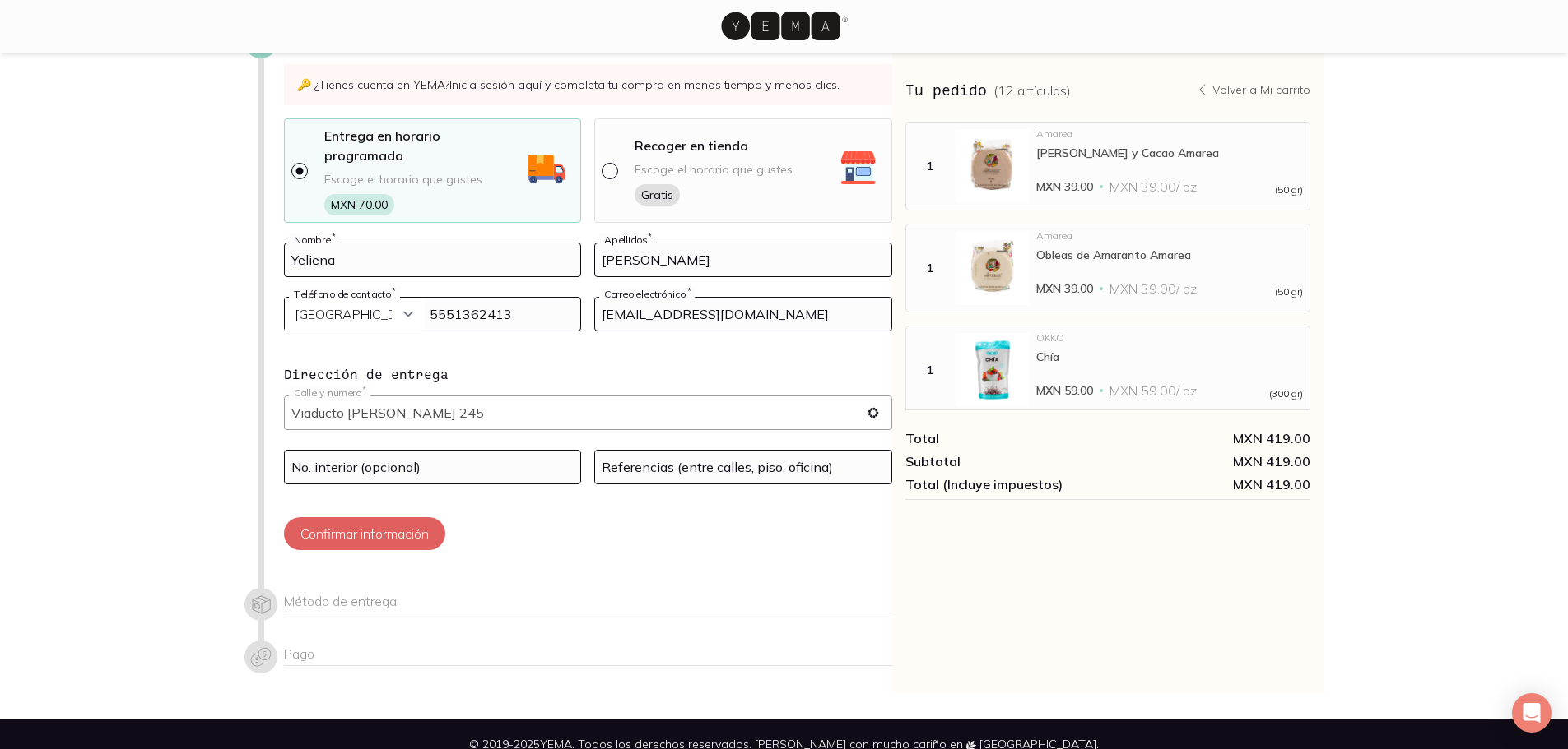
type input "Viad. Pdte. [PERSON_NAME][STREET_ADDRESS][PERSON_NAME]"
click at [441, 451] on input at bounding box center [433, 467] width 296 height 33
type input "605"
click at [671, 451] on input at bounding box center [742, 467] width 296 height 33
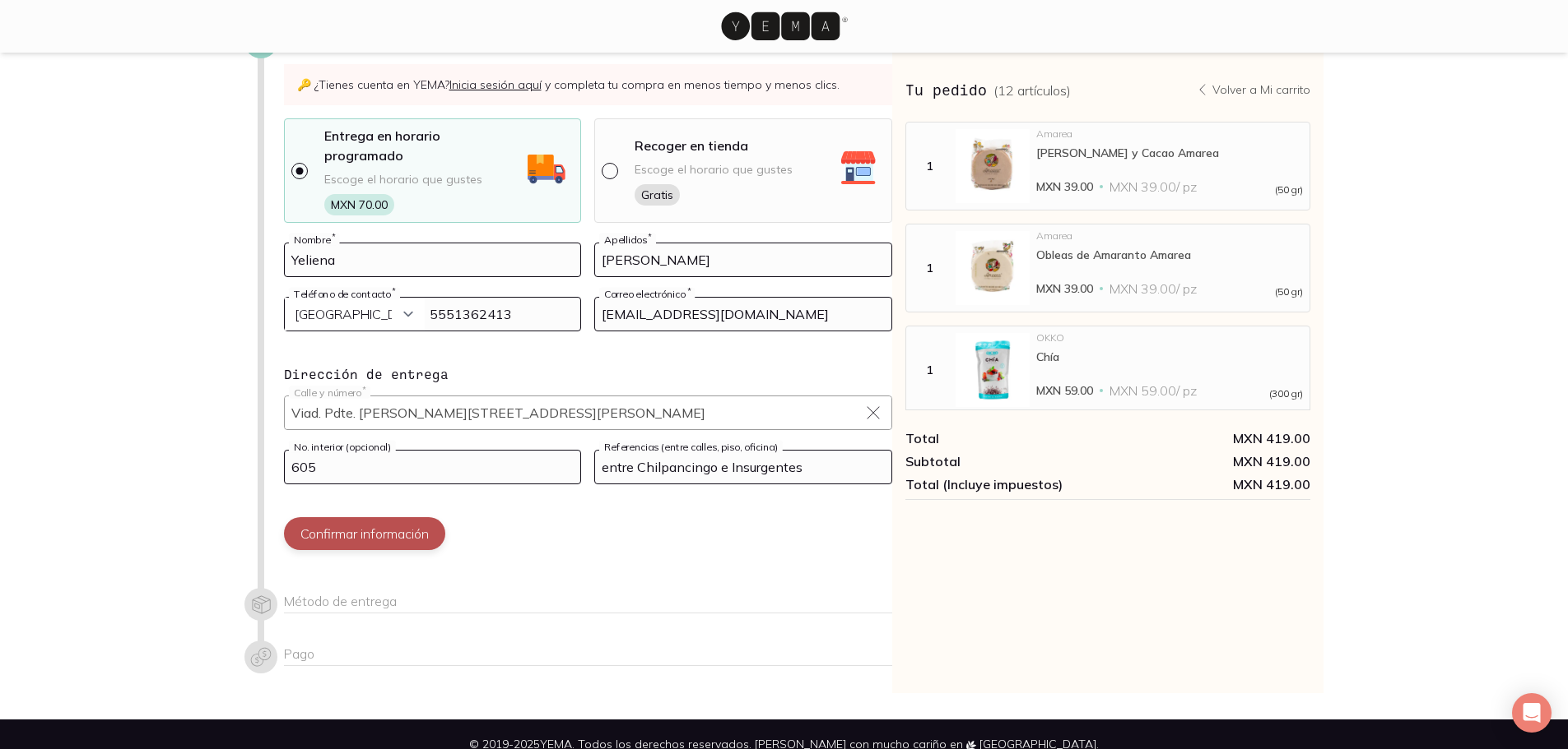
type input "entre Chilpancingo e Insurgentes"
click at [369, 519] on button "Confirmar información" at bounding box center [364, 533] width 161 height 33
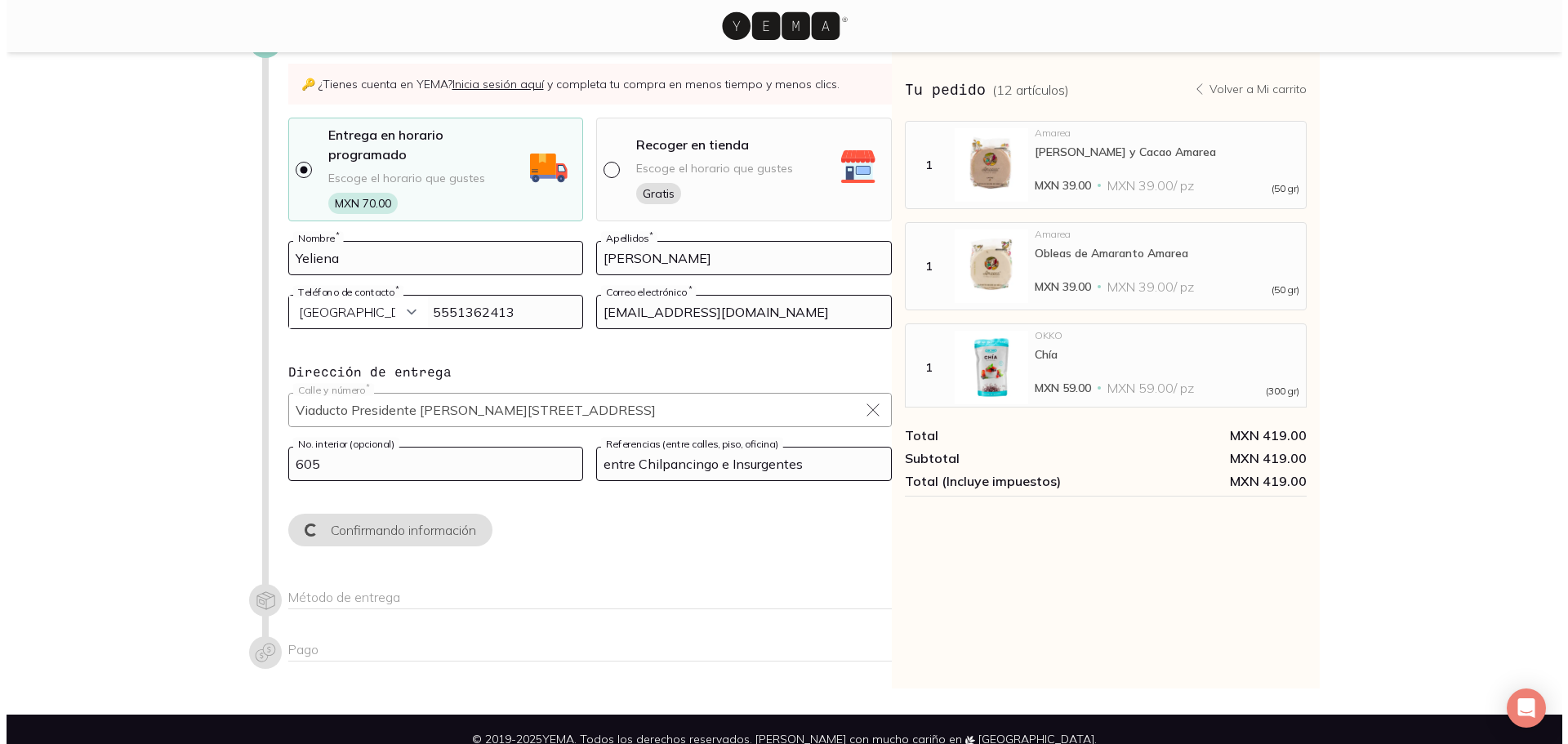
scroll to position [0, 0]
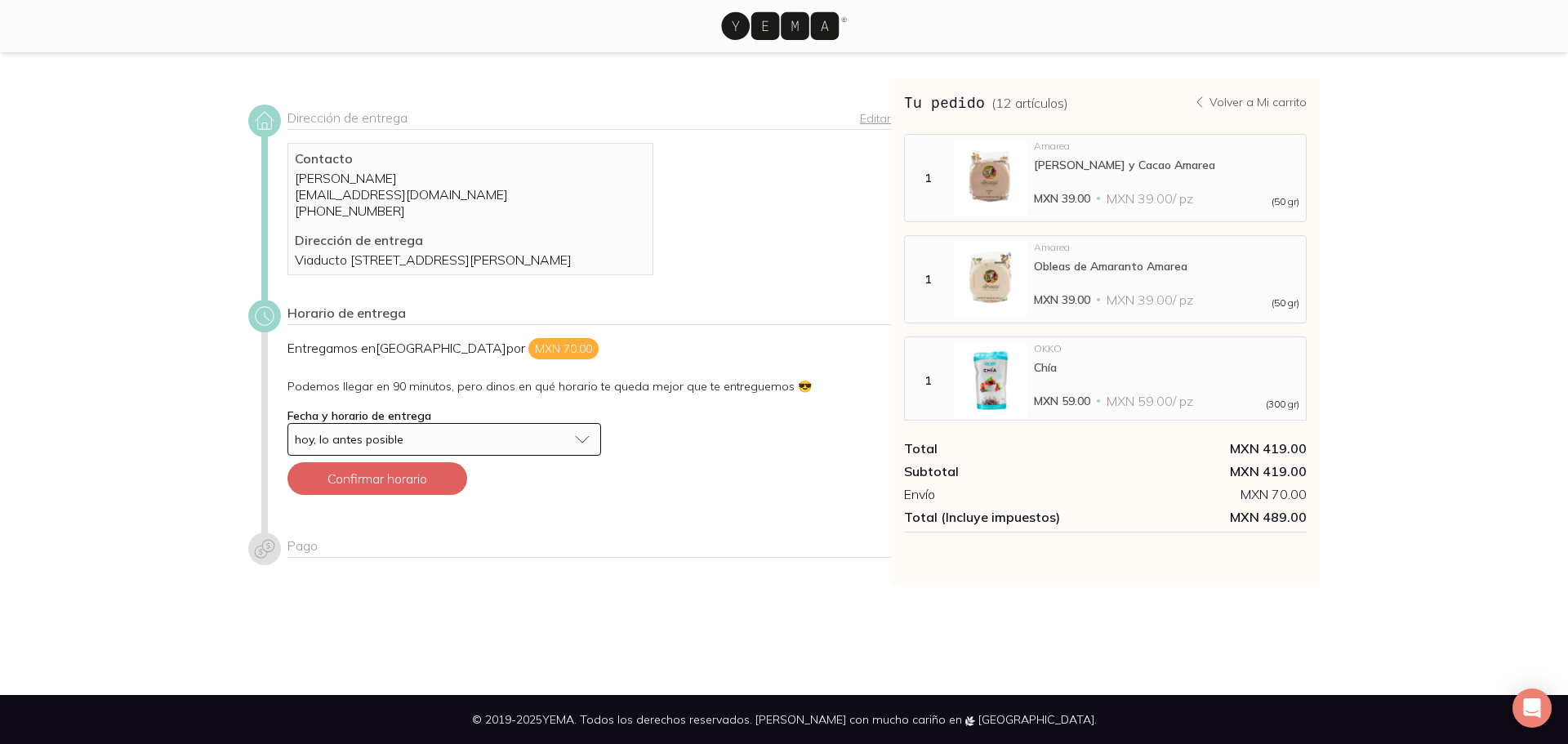
click at [584, 454] on button "hoy, lo antes posible" at bounding box center [444, 439] width 313 height 32
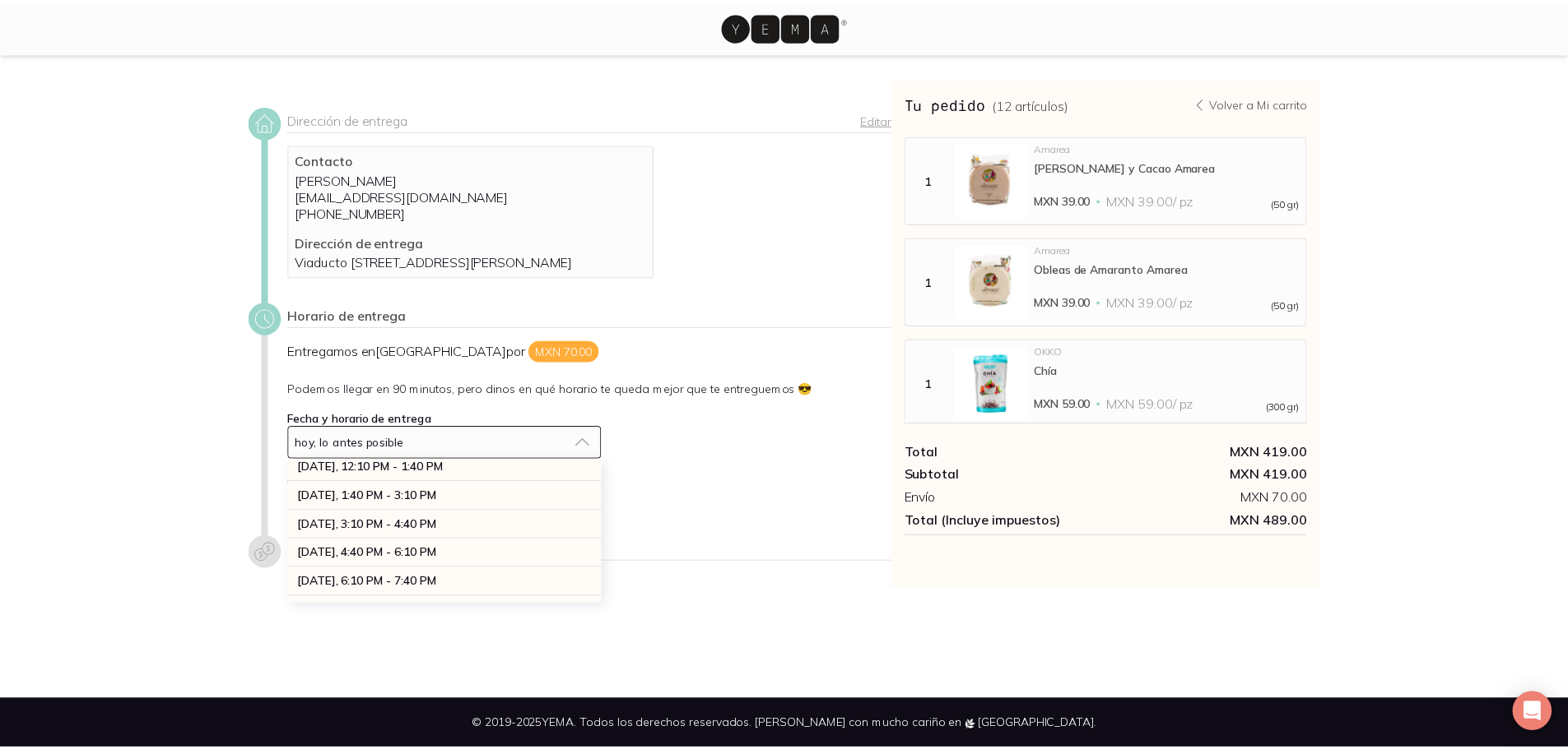
scroll to position [75, 0]
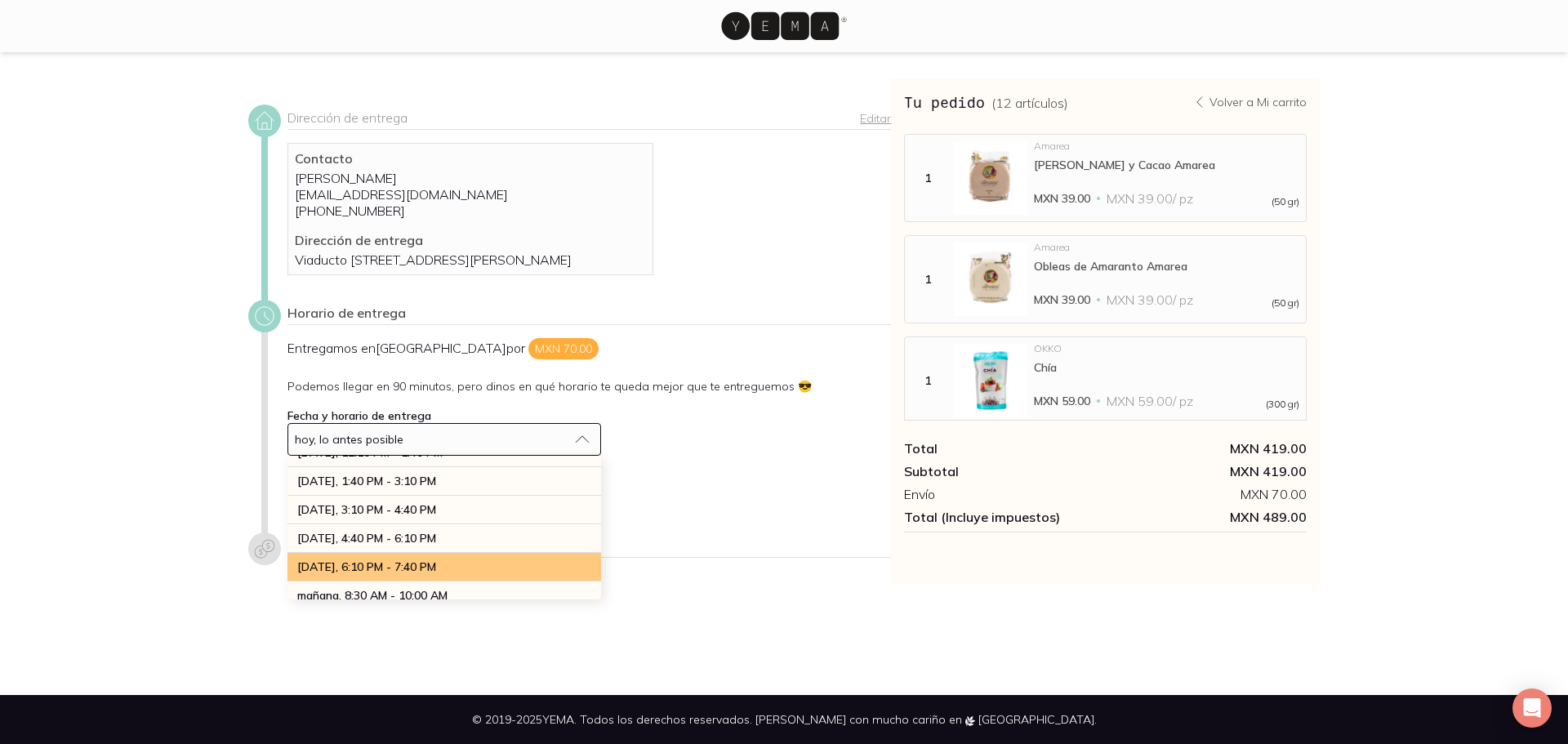
click at [540, 582] on div "[DATE], 6:10 PM - 7:40 PM" at bounding box center [444, 567] width 313 height 29
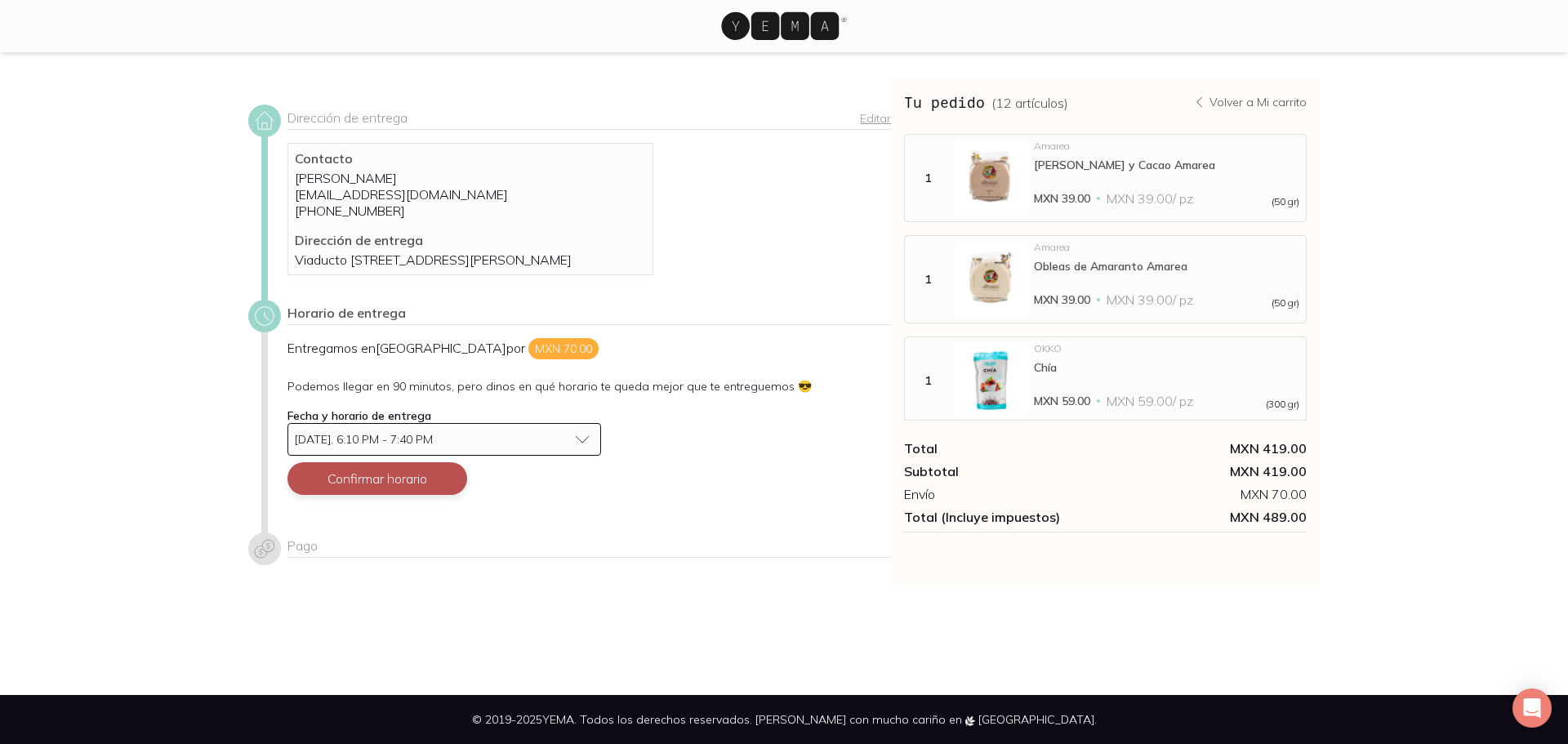
click at [391, 495] on button "Confirmar horario" at bounding box center [377, 479] width 180 height 32
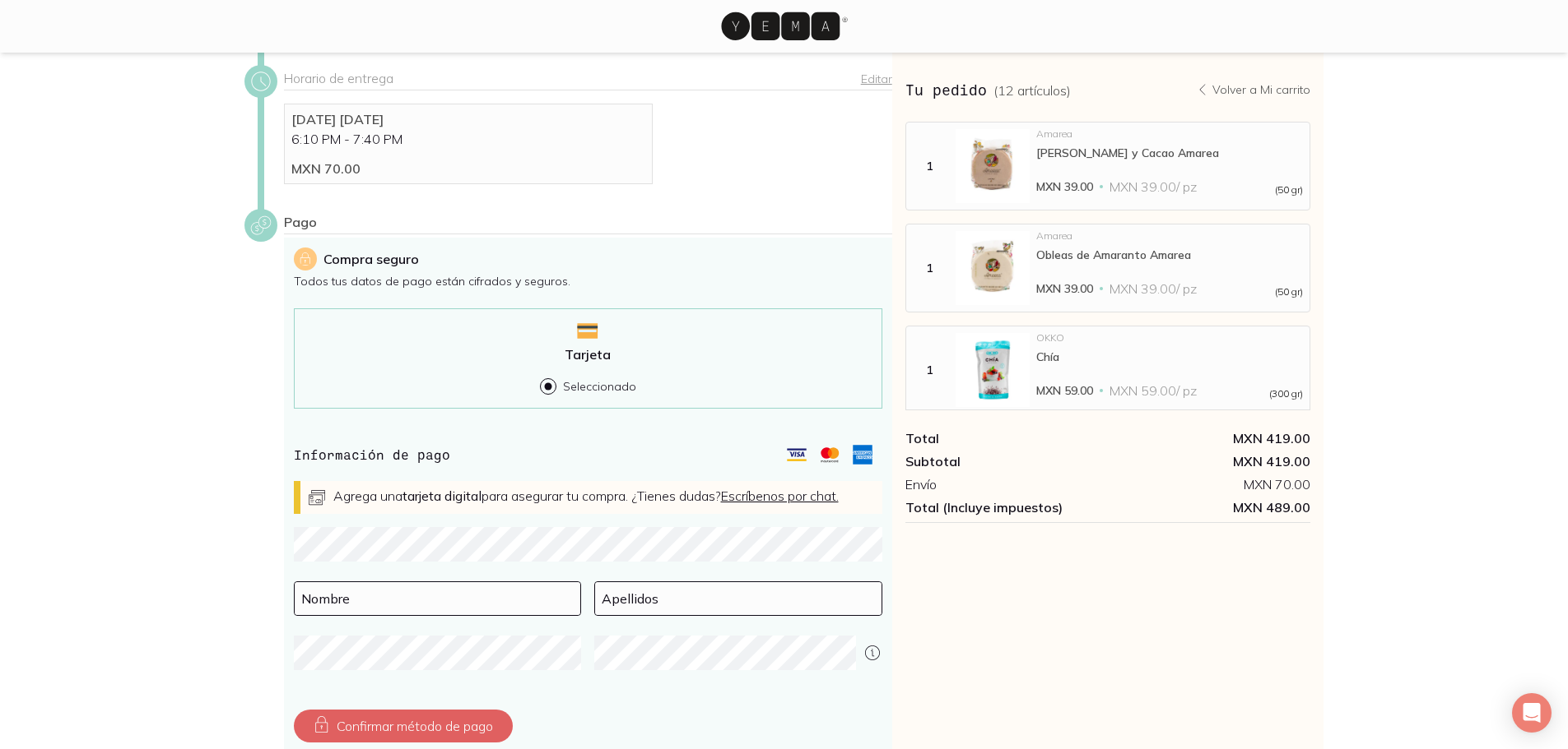
scroll to position [246, 0]
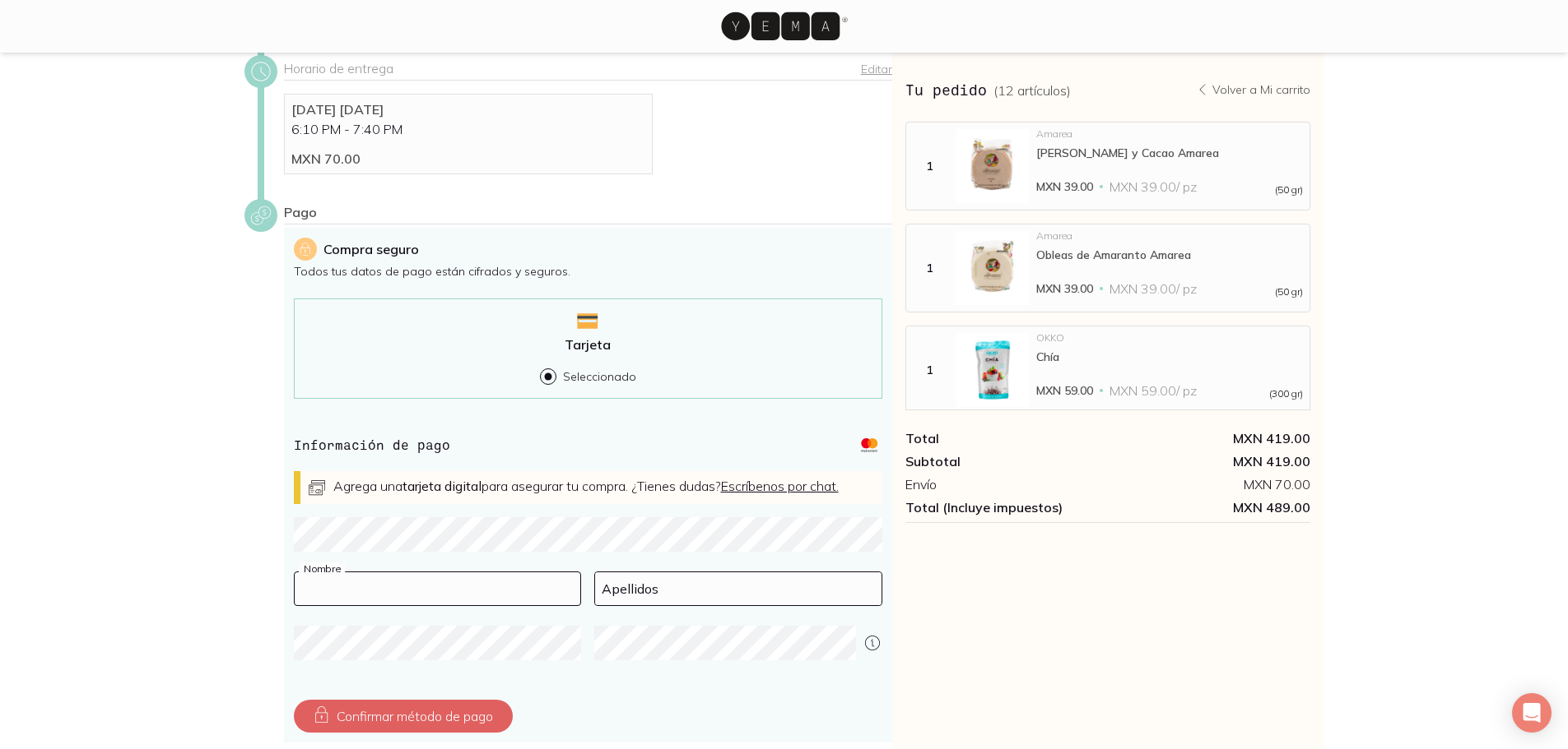
click at [383, 606] on input at bounding box center [438, 589] width 286 height 33
type input "y"
type input "Yeliena"
click at [653, 603] on input at bounding box center [737, 589] width 286 height 33
type input "[PERSON_NAME]"
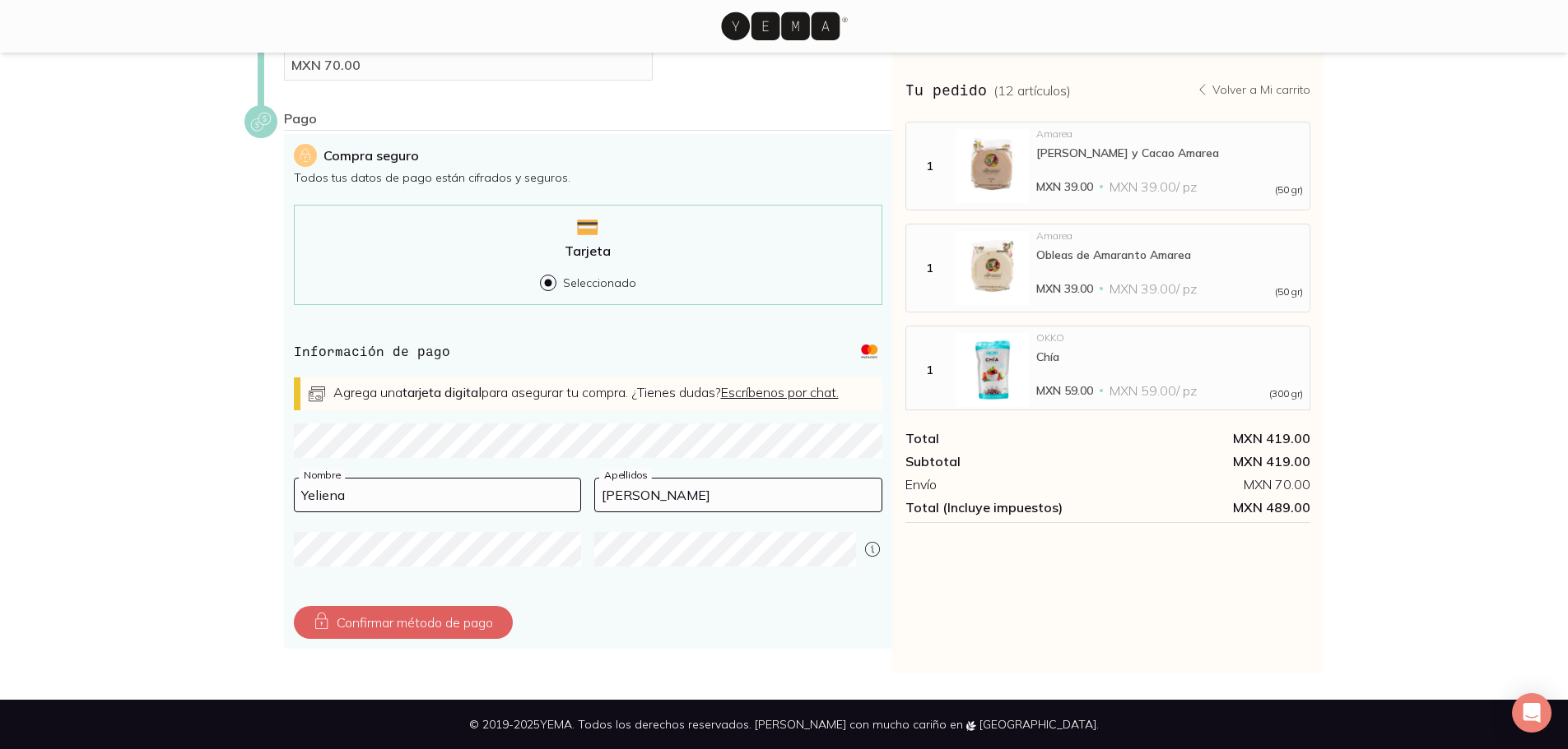
scroll to position [357, 0]
click at [343, 614] on button "Confirmar método de pago" at bounding box center [403, 622] width 219 height 33
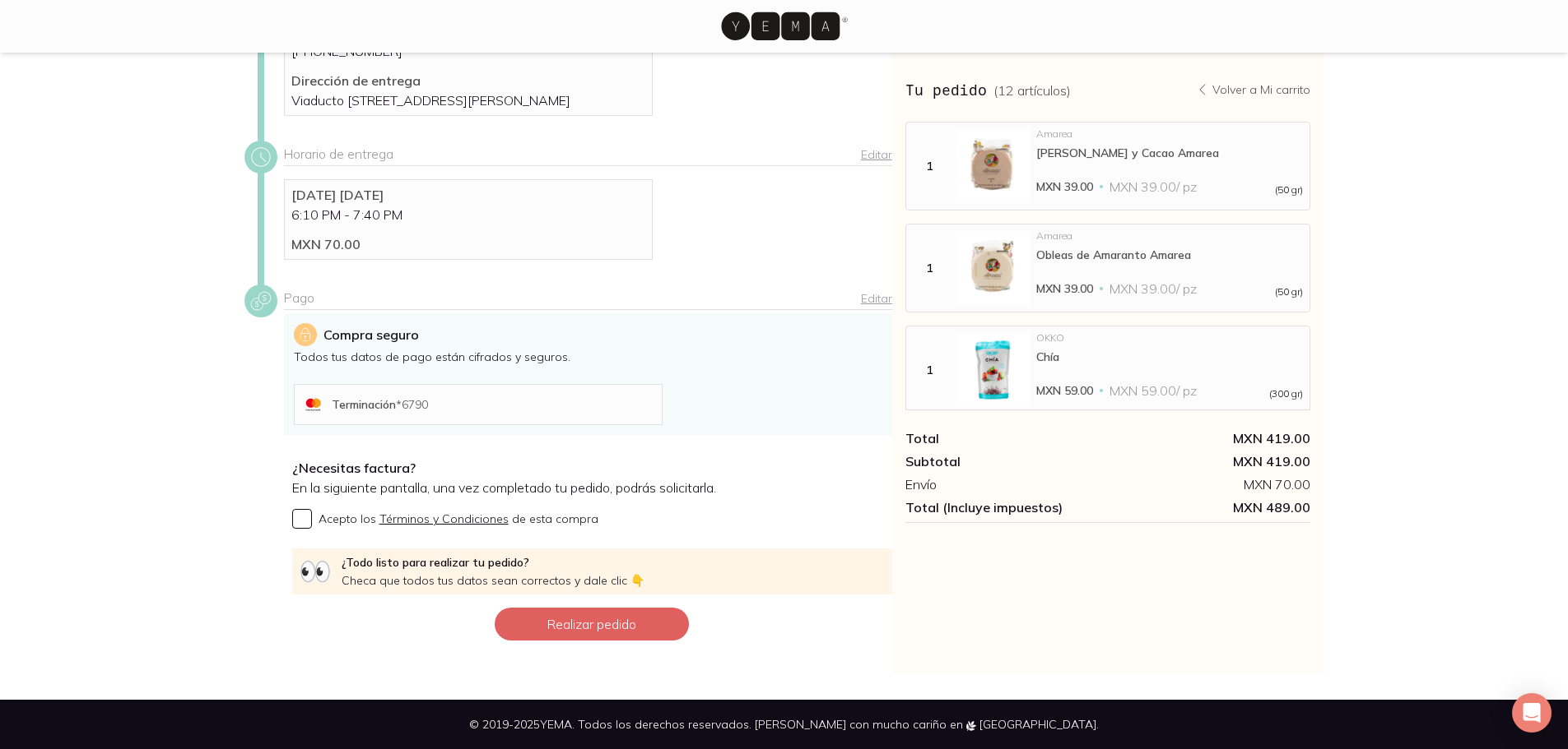
scroll to position [178, 0]
click at [574, 627] on button "Realizar pedido" at bounding box center [592, 623] width 194 height 33
click at [573, 625] on button "Realizar pedido" at bounding box center [592, 623] width 194 height 33
click at [448, 396] on div "Terminación * 6790" at bounding box center [477, 405] width 353 height 27
click at [417, 405] on span "* 6790" at bounding box center [412, 405] width 32 height 15
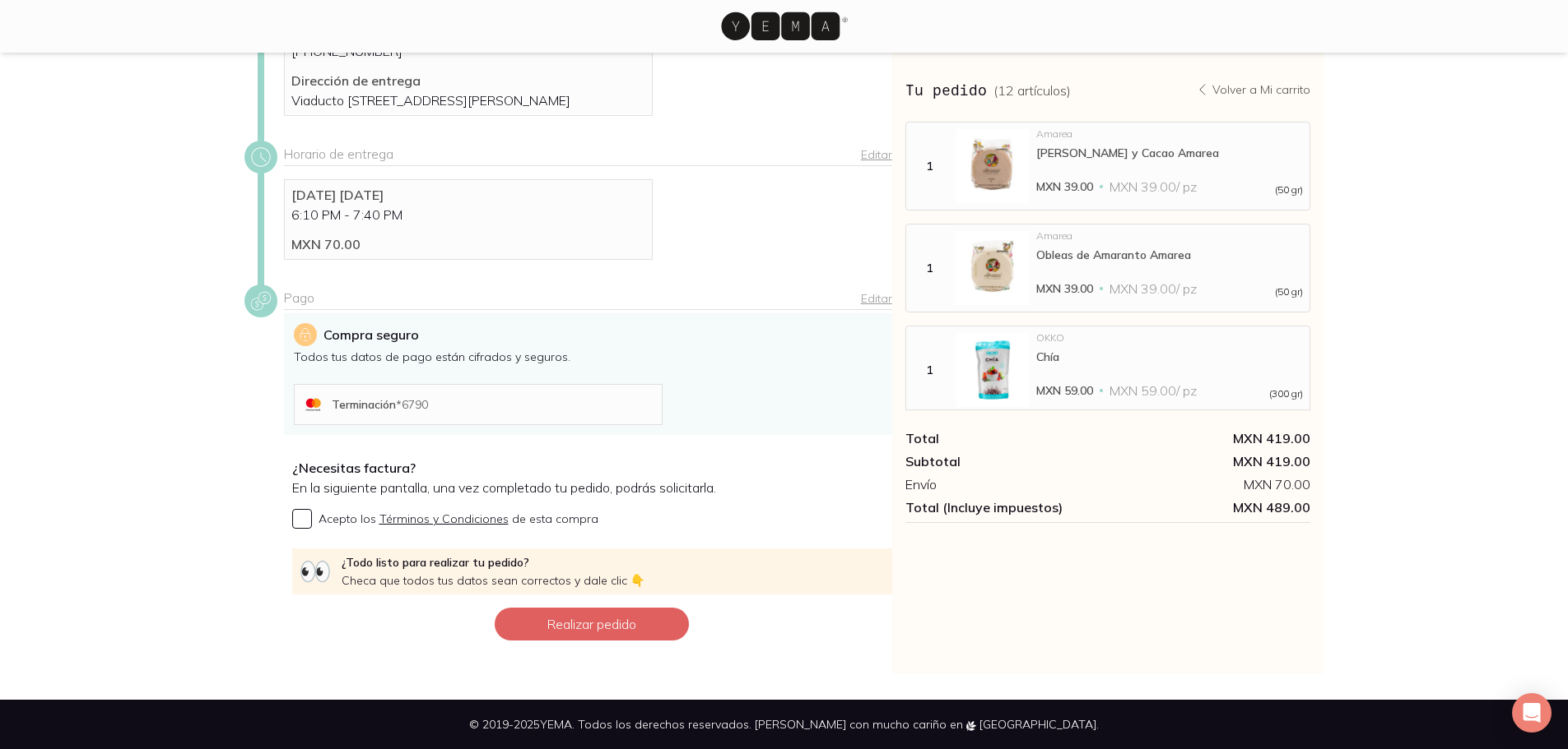
click at [454, 404] on div "Terminación * 6790" at bounding box center [493, 405] width 324 height 15
click at [593, 626] on button "Realizar pedido" at bounding box center [592, 623] width 194 height 33
click at [310, 522] on input "Acepto los Términos y Condiciones de esta compra" at bounding box center [302, 519] width 20 height 20
checkbox input "true"
click at [613, 614] on button "Realizar pedido" at bounding box center [592, 623] width 194 height 33
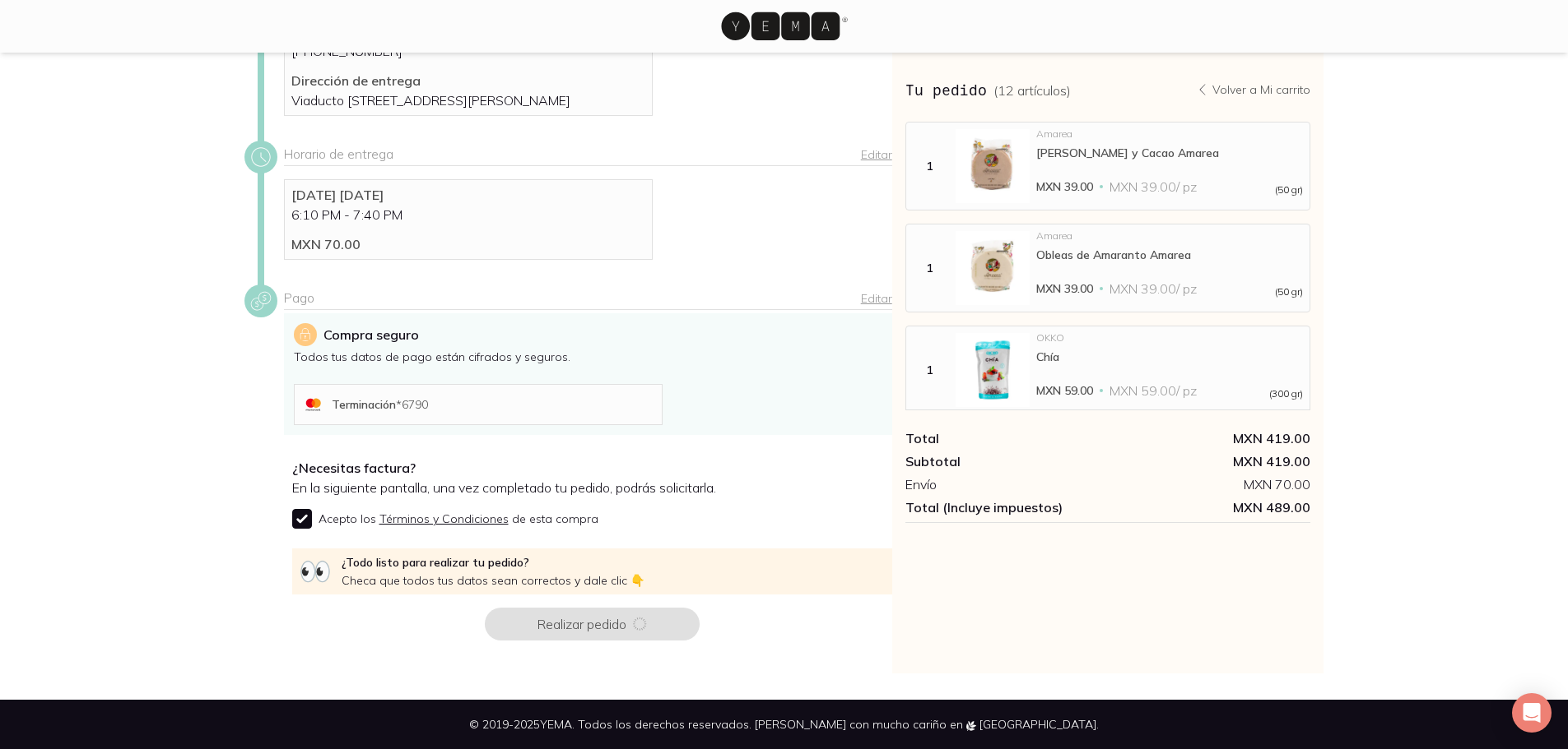
scroll to position [0, 0]
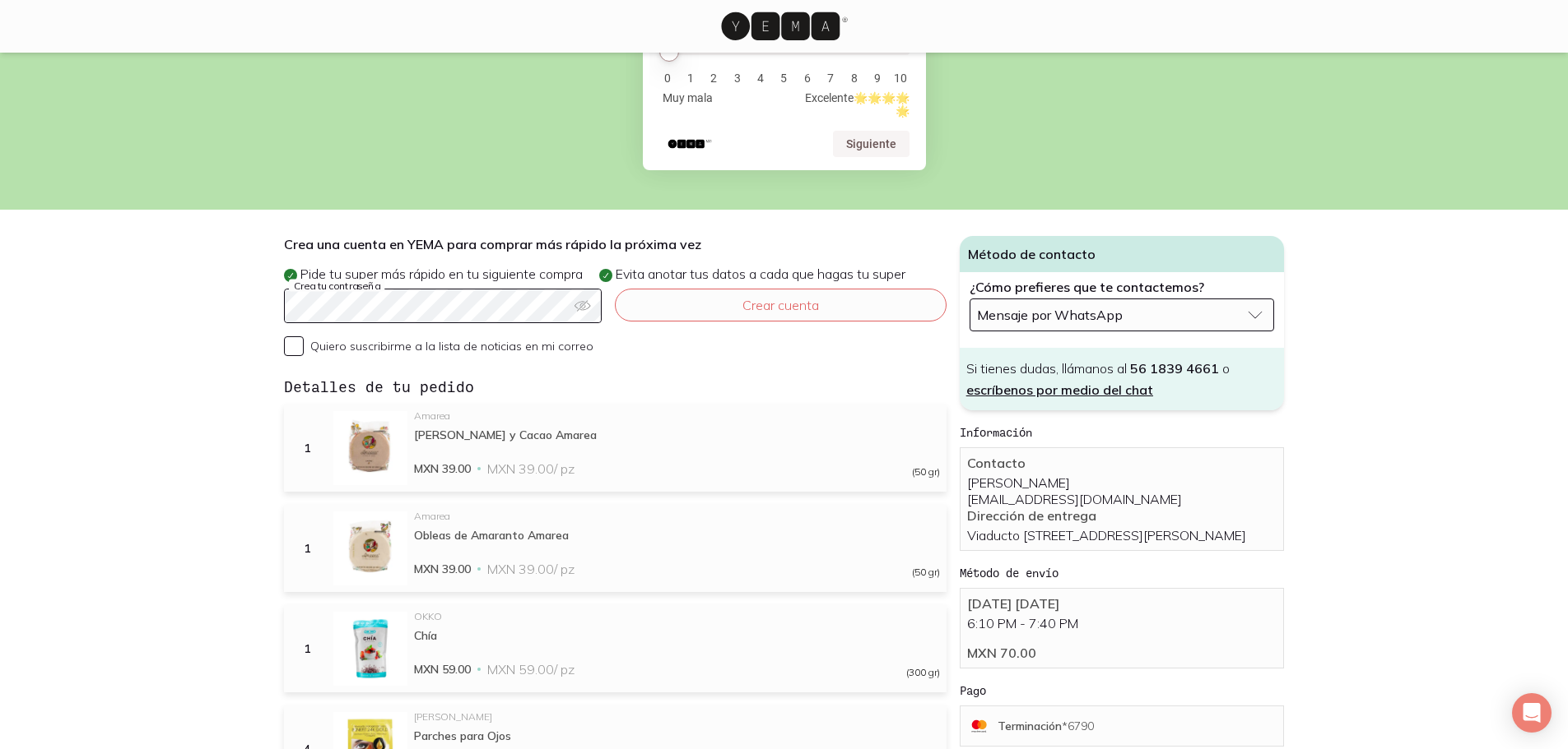
scroll to position [274, 0]
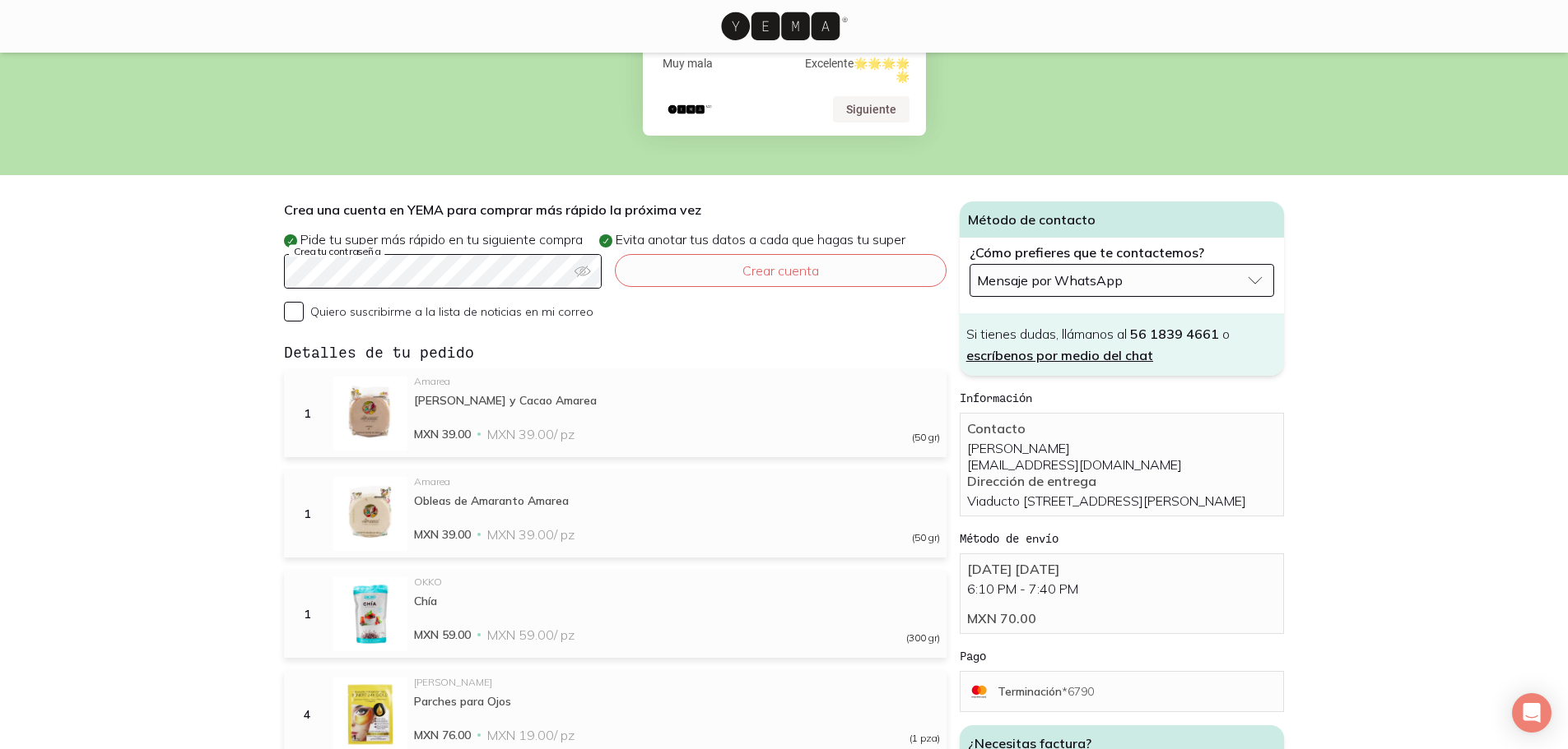
click at [1255, 264] on button "Mensaje por WhatsApp" at bounding box center [1122, 280] width 305 height 33
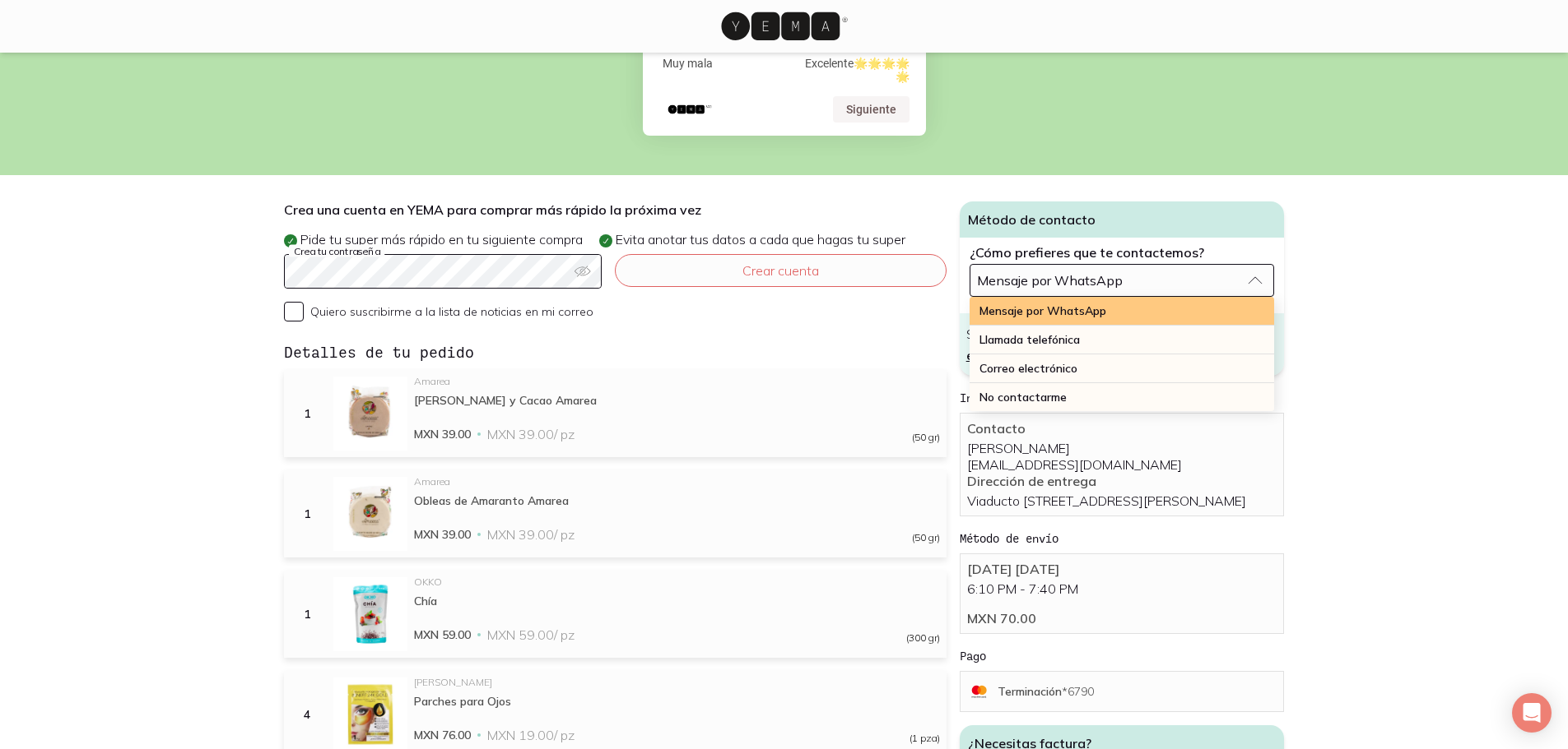
click at [1087, 304] on span "Mensaje por WhatsApp" at bounding box center [1042, 311] width 127 height 15
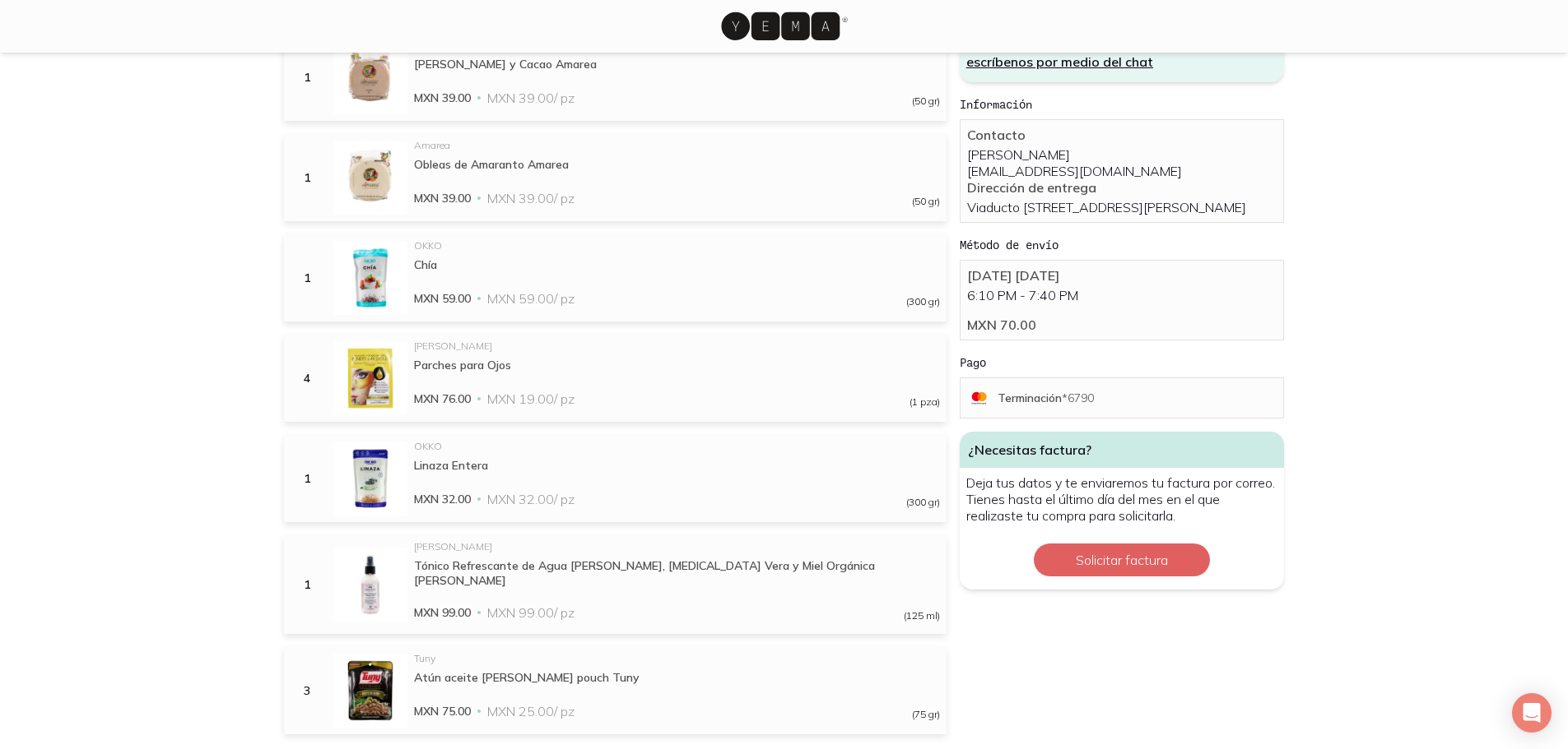
scroll to position [356, 0]
